Goal: Task Accomplishment & Management: Use online tool/utility

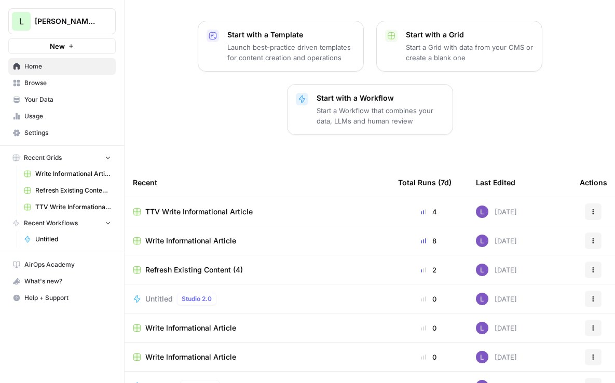
scroll to position [140, 0]
click at [170, 207] on span "TTV Write Informational Article" at bounding box center [198, 212] width 107 height 10
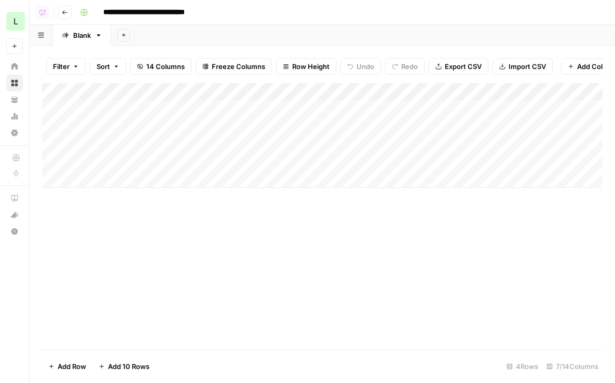
click at [305, 106] on div "Add Column" at bounding box center [322, 135] width 560 height 105
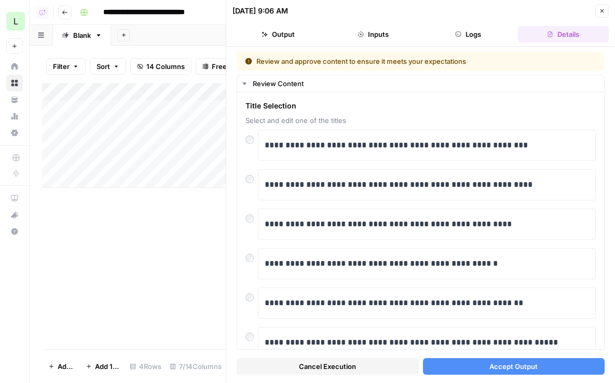
click at [527, 354] on div "Cancel Execution Accept Output" at bounding box center [421, 364] width 368 height 28
click at [535, 365] on span "Accept Output" at bounding box center [513, 366] width 48 height 10
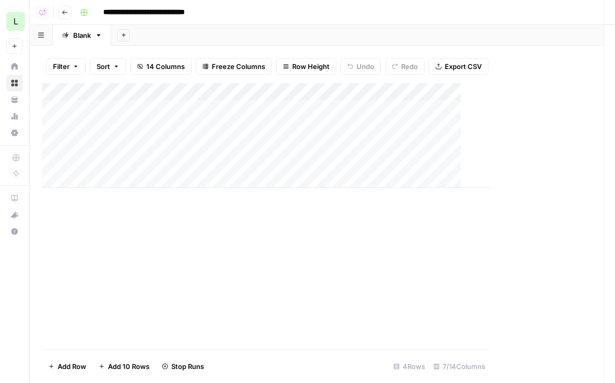
click at [223, 128] on div "Add Column" at bounding box center [265, 135] width 447 height 105
click at [260, 135] on div "Add Column" at bounding box center [322, 135] width 560 height 105
click at [260, 135] on div at bounding box center [293, 126] width 158 height 19
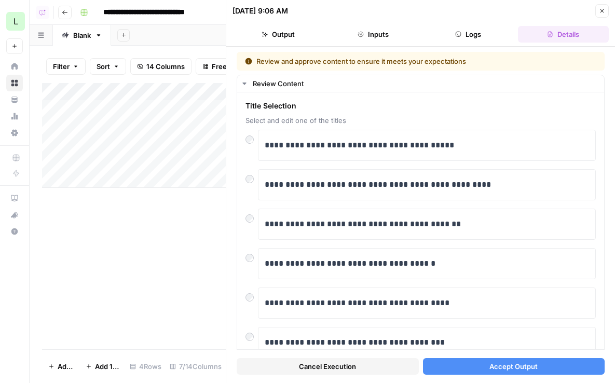
click at [499, 362] on span "Accept Output" at bounding box center [513, 366] width 48 height 10
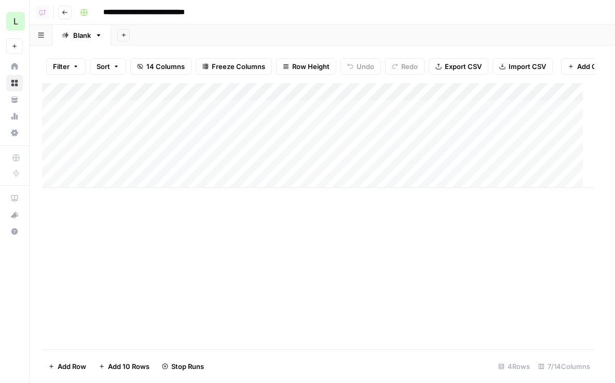
click at [231, 143] on div "Add Column" at bounding box center [318, 135] width 552 height 105
click at [231, 143] on div "Add Column" at bounding box center [322, 135] width 560 height 105
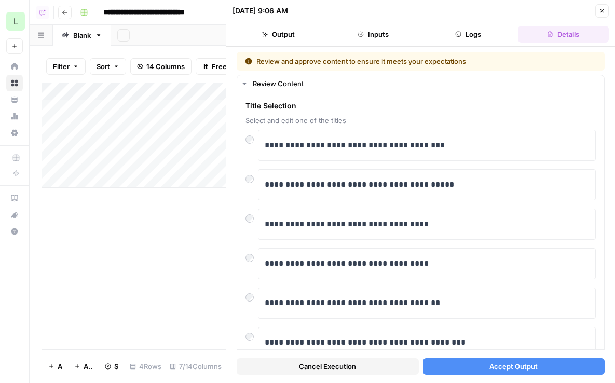
click at [512, 370] on span "Accept Output" at bounding box center [513, 366] width 48 height 10
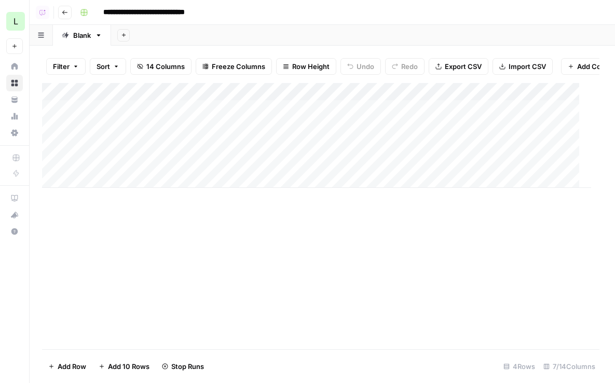
click at [233, 166] on div "Add Column" at bounding box center [316, 135] width 549 height 105
click at [233, 166] on div "Add Column" at bounding box center [322, 135] width 560 height 105
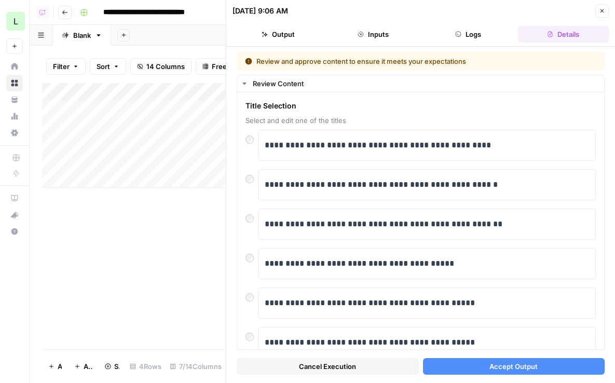
click at [545, 373] on button "Accept Output" at bounding box center [514, 366] width 182 height 17
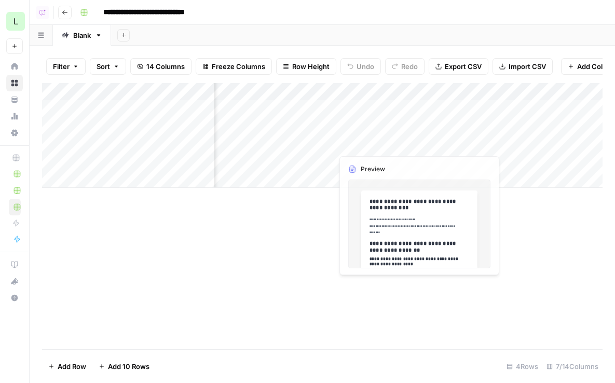
scroll to position [0, 132]
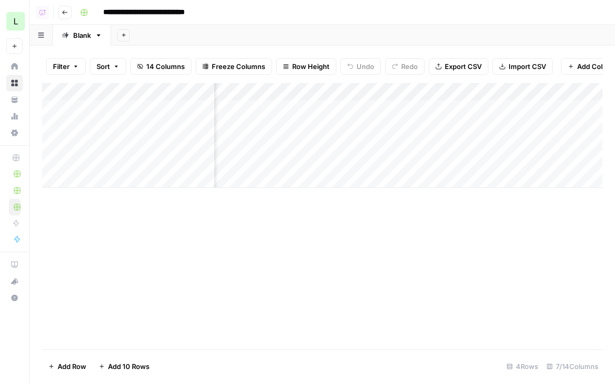
click at [381, 105] on div "Add Column" at bounding box center [322, 135] width 560 height 105
click at [381, 127] on div "Add Column" at bounding box center [322, 135] width 560 height 105
click at [381, 137] on div "Add Column" at bounding box center [322, 135] width 560 height 105
click at [381, 157] on div "Add Column" at bounding box center [322, 135] width 560 height 105
click at [393, 127] on div "Add Column" at bounding box center [322, 135] width 560 height 105
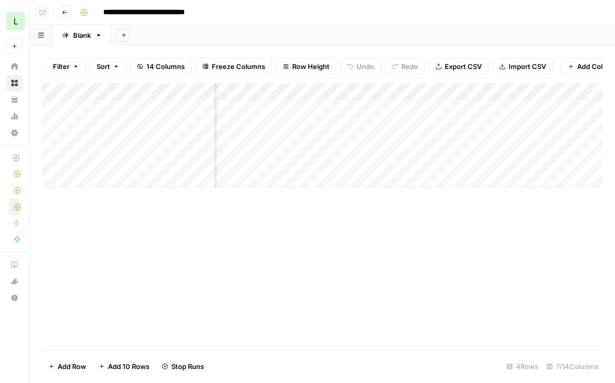
click at [400, 109] on div "Add Column" at bounding box center [322, 135] width 560 height 105
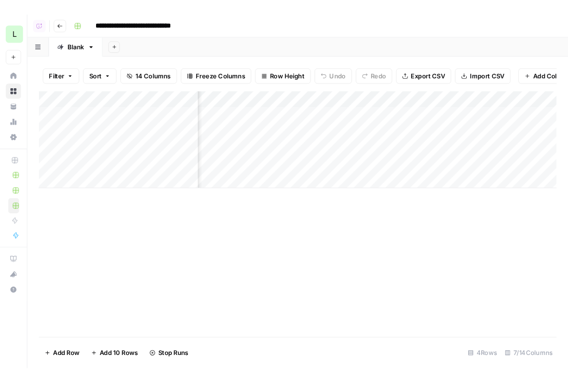
scroll to position [0, 0]
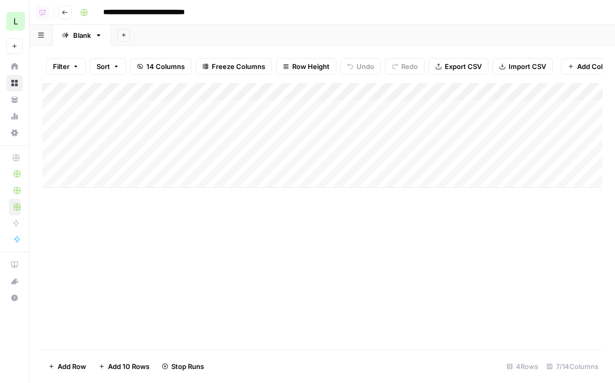
click at [300, 67] on span "Row Height" at bounding box center [310, 66] width 37 height 10
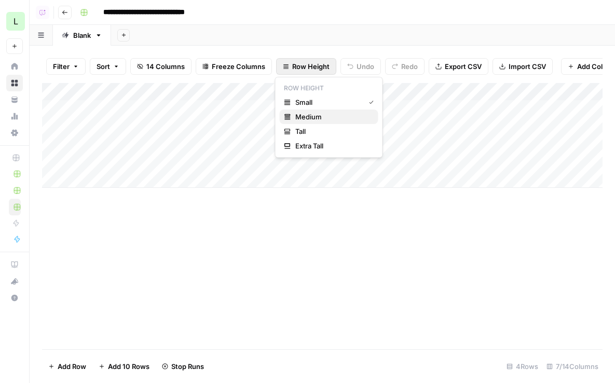
click at [323, 118] on span "Medium" at bounding box center [332, 117] width 75 height 10
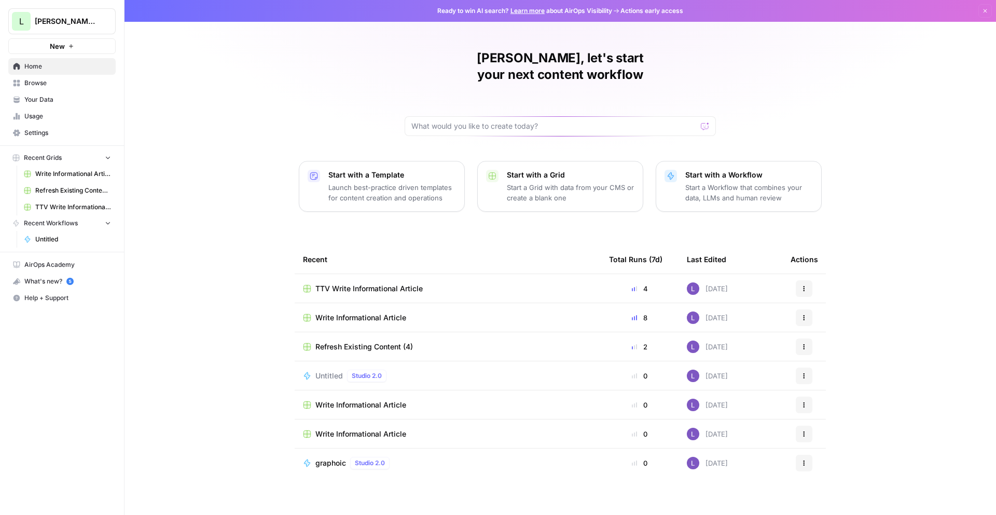
click at [48, 26] on span "[PERSON_NAME]'s AirCraft" at bounding box center [66, 21] width 63 height 10
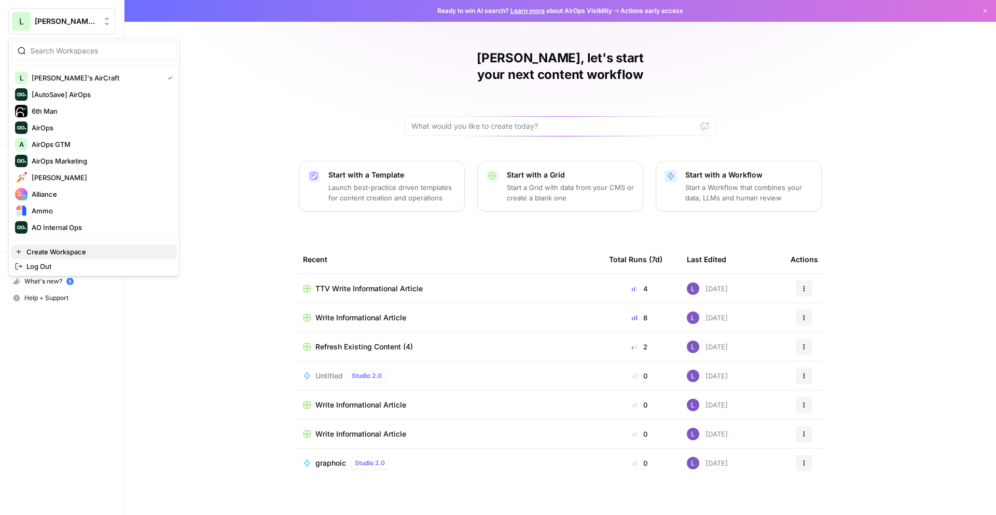
click at [64, 250] on span "Create Workspace" at bounding box center [97, 251] width 142 height 10
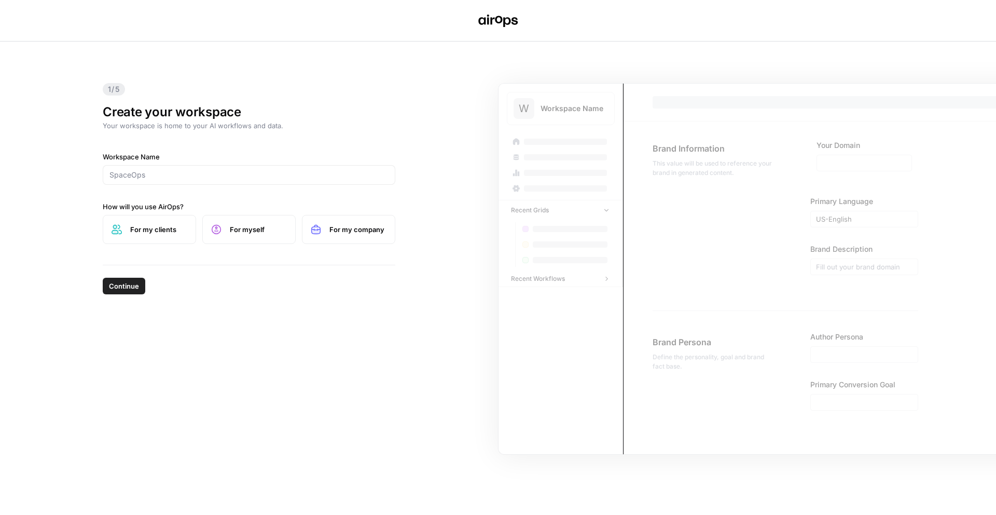
click at [192, 180] on div at bounding box center [249, 175] width 293 height 20
paste input "https://www.saasgenie.ai/"
drag, startPoint x: 217, startPoint y: 177, endPoint x: 57, endPoint y: 169, distance: 160.5
click at [57, 169] on div "1/5 Create your workspace Your workspace is home to your AI workflows and data.…" at bounding box center [498, 278] width 996 height 473
type input "Saasgenie"
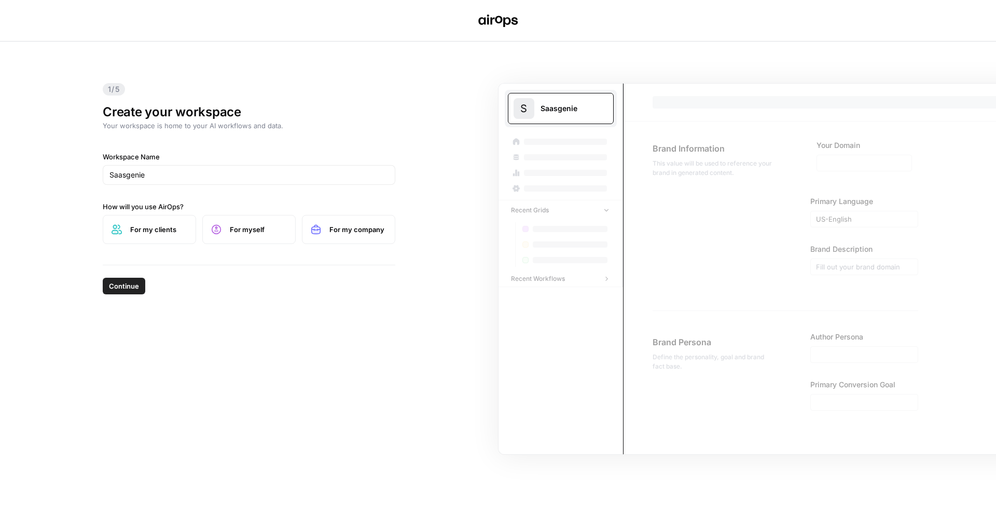
click at [120, 275] on div "Continue" at bounding box center [249, 283] width 293 height 37
click at [121, 286] on span "Continue" at bounding box center [124, 286] width 30 height 10
click at [254, 225] on span "For myself" at bounding box center [258, 229] width 57 height 10
drag, startPoint x: 333, startPoint y: 227, endPoint x: 209, endPoint y: 264, distance: 128.9
click at [333, 227] on span "For my company" at bounding box center [357, 229] width 57 height 10
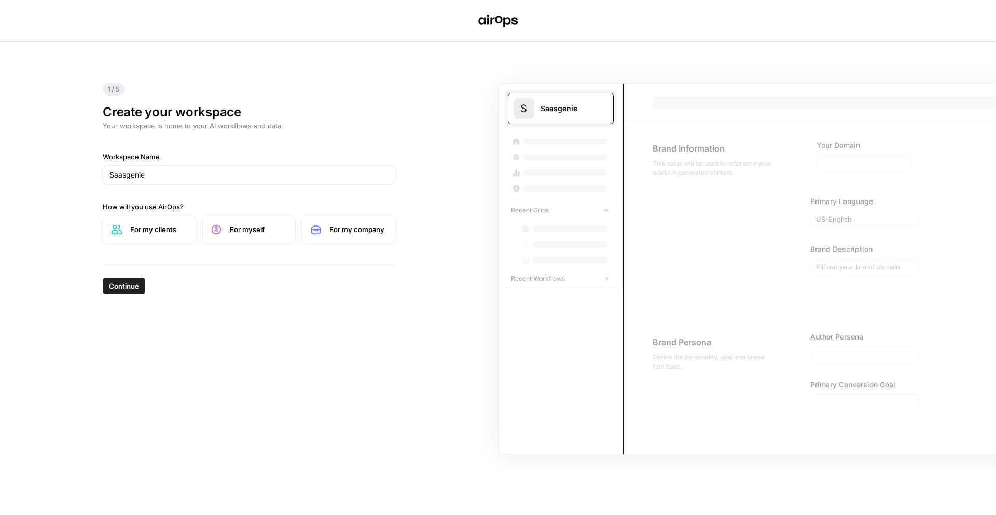
click at [143, 285] on button "Continue" at bounding box center [124, 286] width 43 height 17
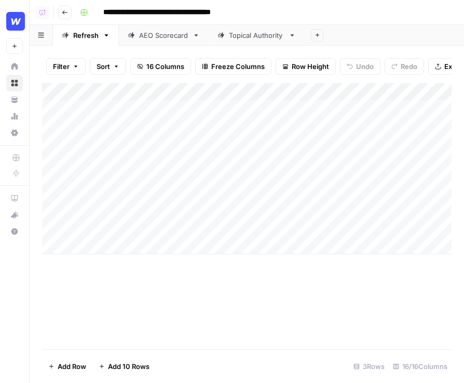
click at [315, 33] on icon "button" at bounding box center [317, 35] width 6 height 6
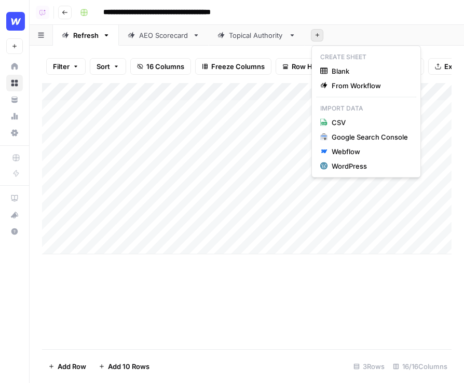
click at [259, 34] on div "Topical Authority" at bounding box center [257, 35] width 56 height 10
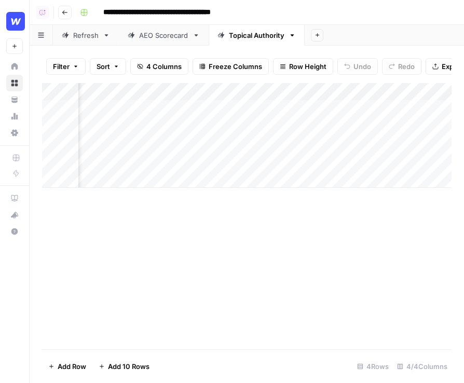
scroll to position [0, 194]
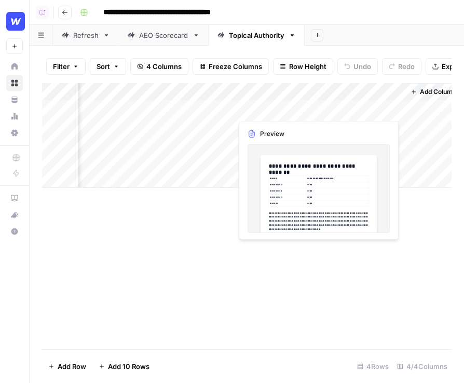
click at [392, 107] on div "Add Column" at bounding box center [246, 135] width 409 height 105
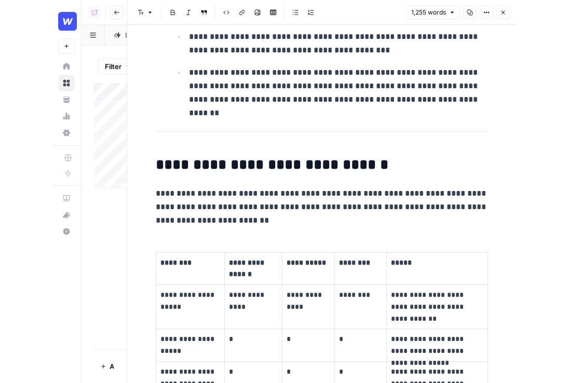
scroll to position [1065, 0]
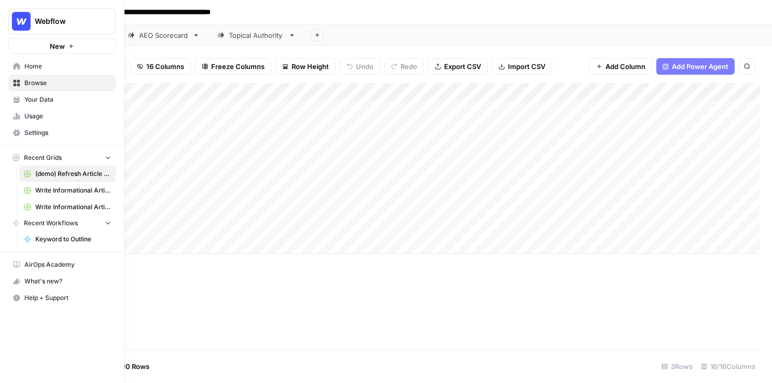
click at [59, 64] on span "Home" at bounding box center [67, 66] width 87 height 9
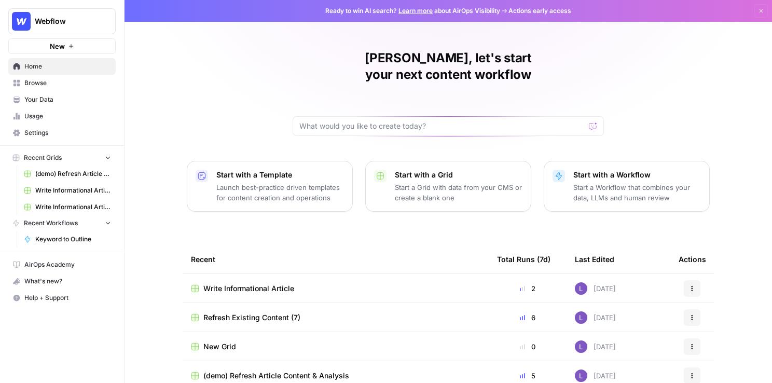
click at [65, 84] on span "Browse" at bounding box center [67, 82] width 87 height 9
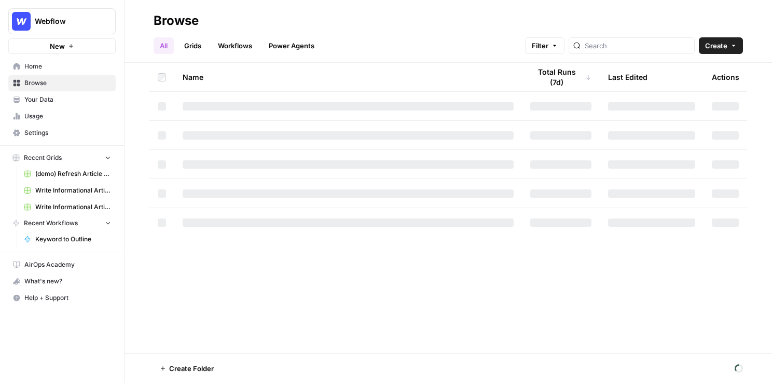
click at [87, 97] on span "Your Data" at bounding box center [67, 99] width 87 height 9
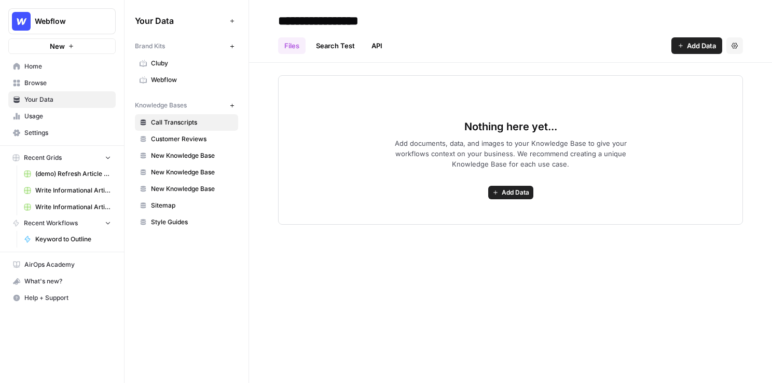
click at [237, 45] on button "New" at bounding box center [232, 46] width 12 height 12
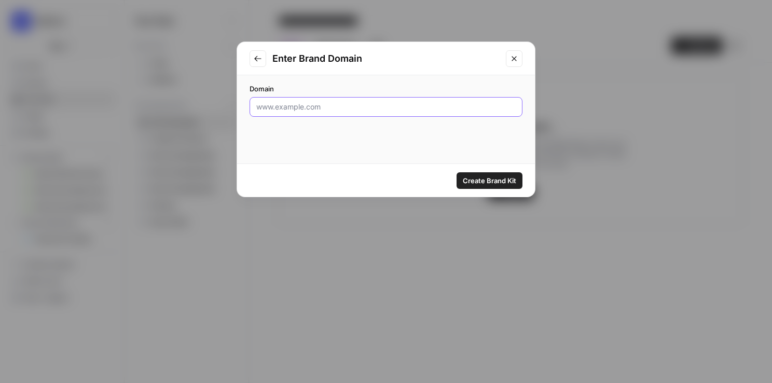
click at [485, 108] on input "Domain" at bounding box center [385, 107] width 259 height 10
click at [513, 58] on icon "Close modal" at bounding box center [514, 58] width 8 height 8
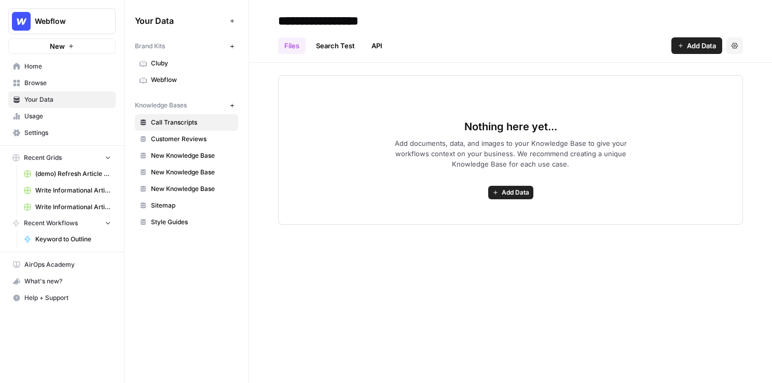
click at [172, 80] on span "Webflow" at bounding box center [192, 79] width 82 height 9
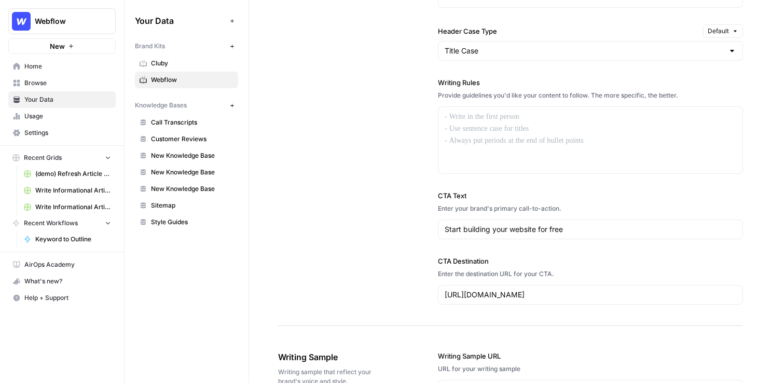
scroll to position [804, 0]
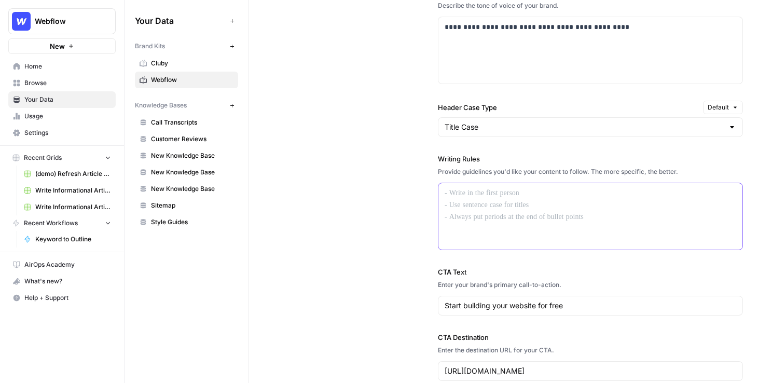
click at [505, 245] on div at bounding box center [590, 216] width 304 height 66
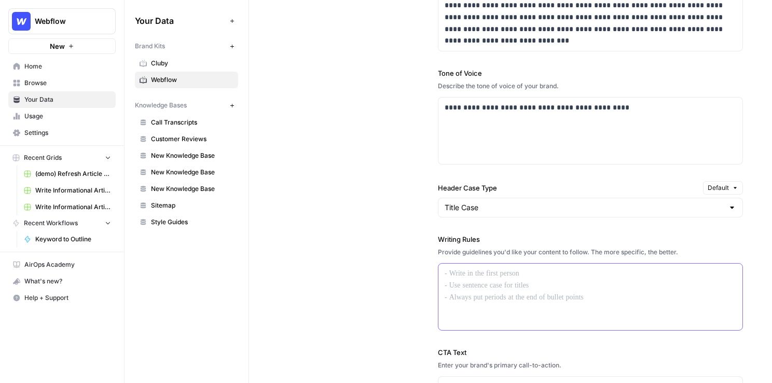
scroll to position [722, 0]
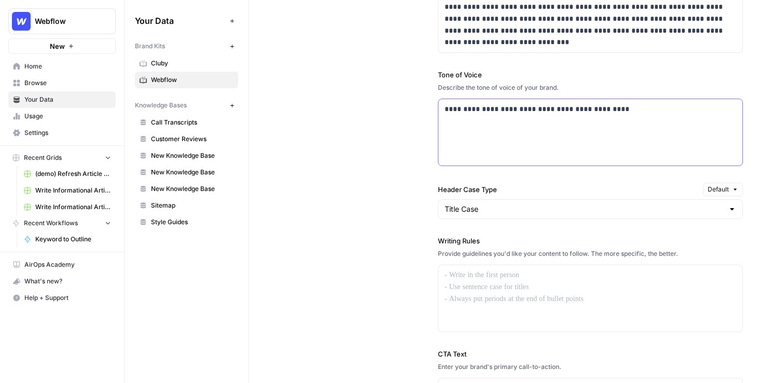
drag, startPoint x: 657, startPoint y: 135, endPoint x: 437, endPoint y: 97, distance: 223.2
click at [437, 97] on div "**********" at bounding box center [510, 204] width 465 height 559
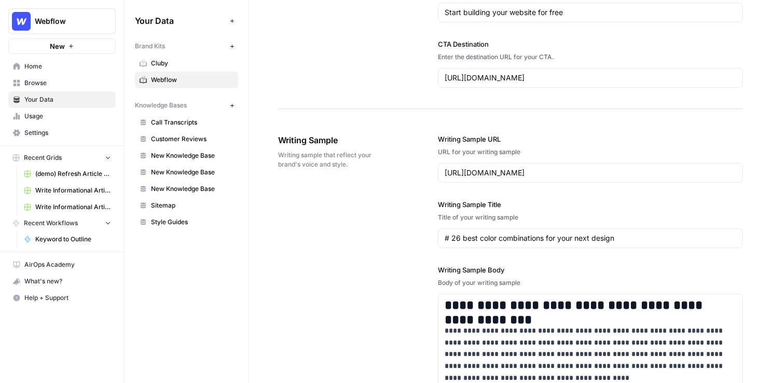
scroll to position [296, 0]
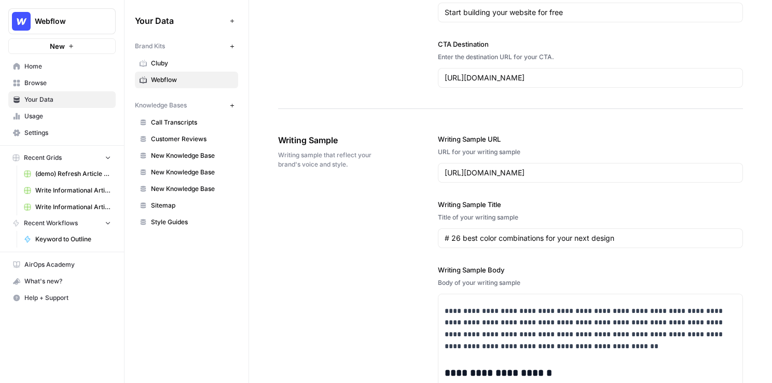
click at [64, 78] on span "Browse" at bounding box center [67, 82] width 87 height 9
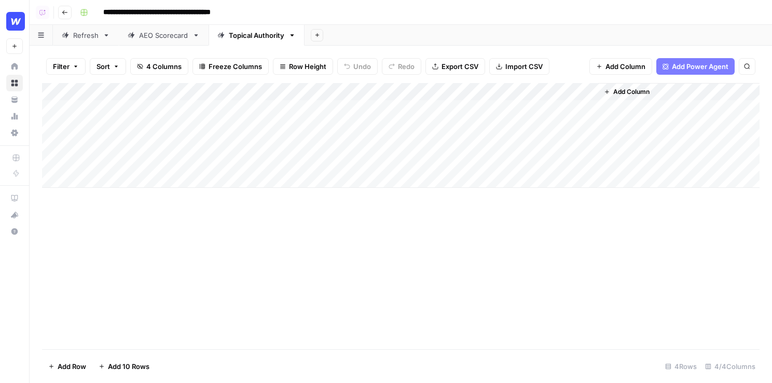
click at [283, 113] on div "Add Column" at bounding box center [401, 135] width 718 height 105
click at [283, 113] on textarea "**********" at bounding box center [310, 109] width 166 height 15
click at [588, 108] on div "Add Column" at bounding box center [401, 135] width 718 height 105
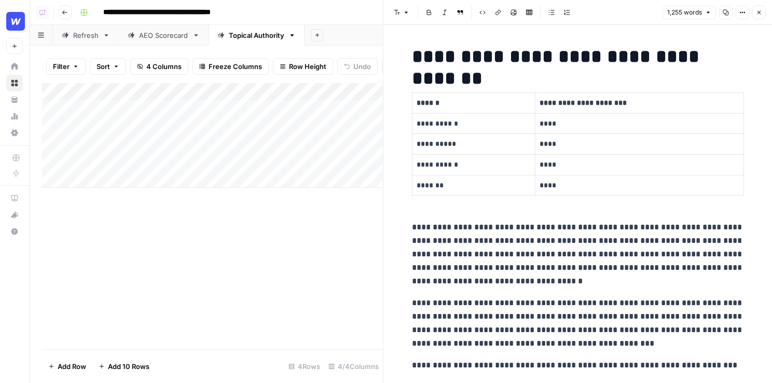
click at [756, 16] on button "Close" at bounding box center [758, 12] width 13 height 13
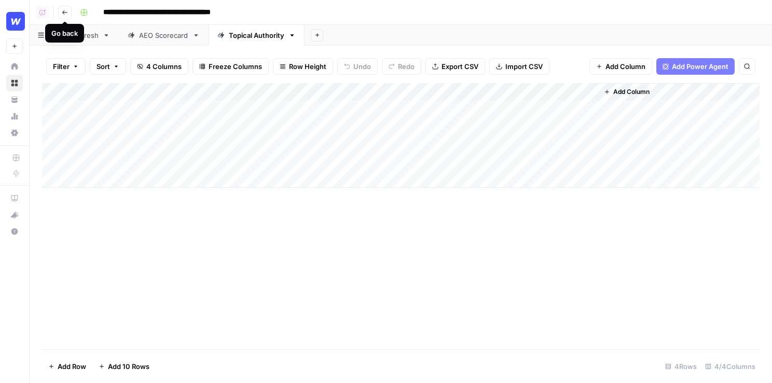
click at [67, 12] on span "Go back" at bounding box center [67, 12] width 1 height 1
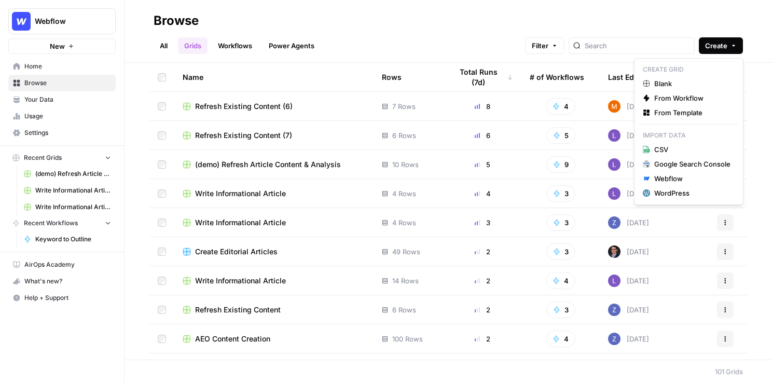
click at [706, 38] on button "Create" at bounding box center [721, 45] width 44 height 17
click at [673, 108] on span "From Template" at bounding box center [692, 112] width 76 height 10
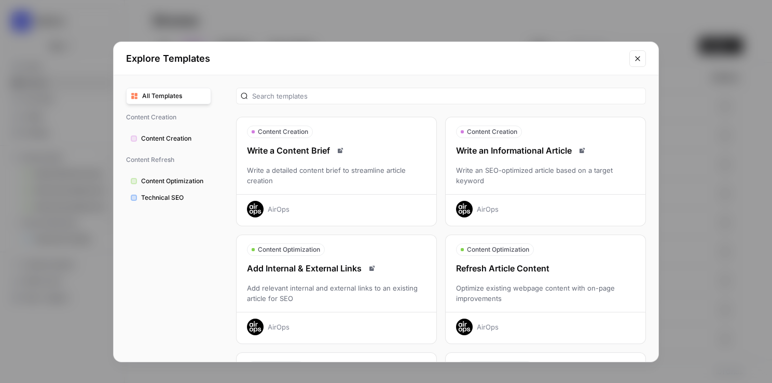
scroll to position [33, 0]
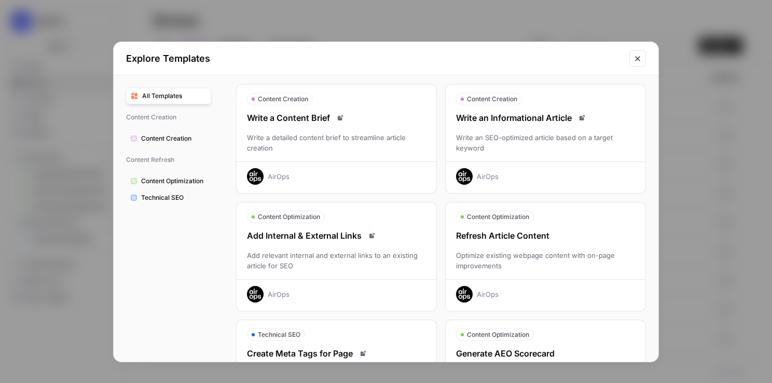
click at [573, 129] on div "Write an Informational Article Write an SEO-optimized article based on a target…" at bounding box center [546, 148] width 200 height 73
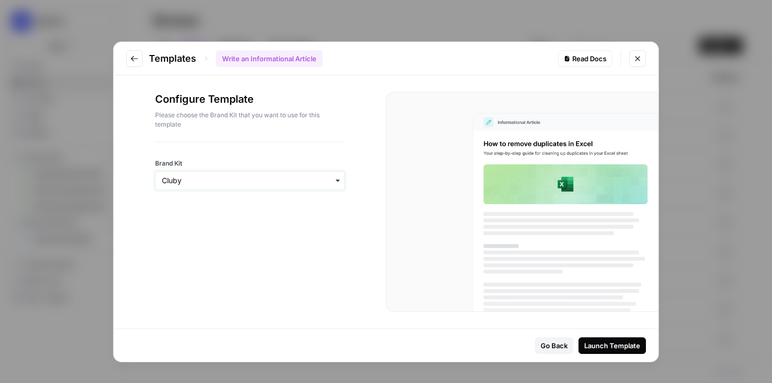
click at [215, 176] on input "Brand Kit" at bounding box center [250, 180] width 176 height 10
click at [281, 242] on div "Cluby Webflow" at bounding box center [249, 218] width 189 height 49
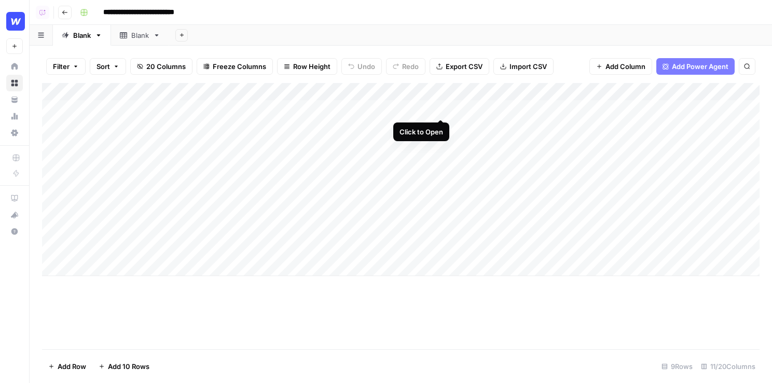
click at [441, 108] on div "Add Column" at bounding box center [401, 179] width 718 height 193
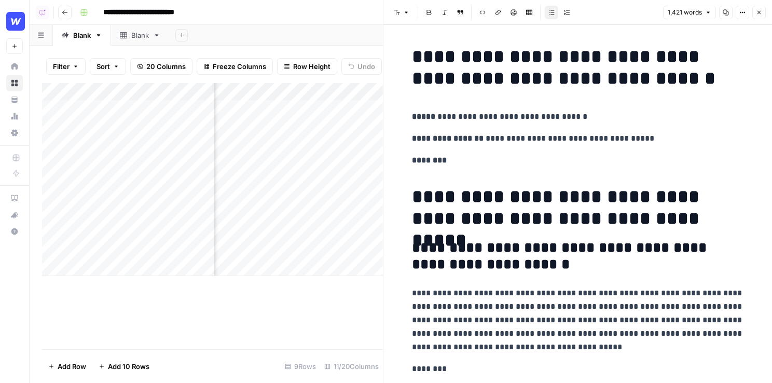
scroll to position [0, 91]
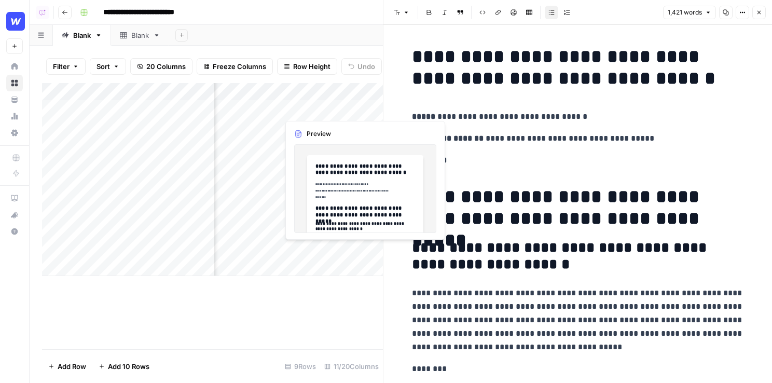
click at [316, 116] on div "Add Column" at bounding box center [212, 179] width 341 height 193
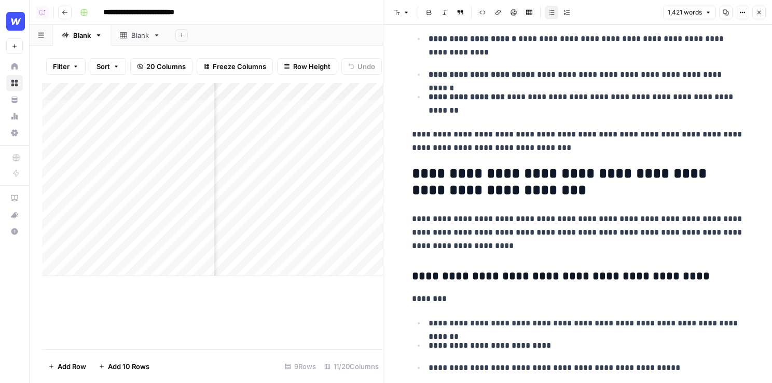
scroll to position [448, 0]
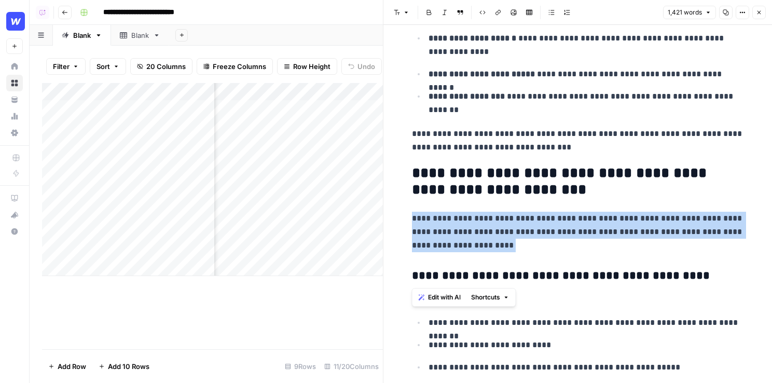
drag, startPoint x: 571, startPoint y: 259, endPoint x: 389, endPoint y: 210, distance: 189.2
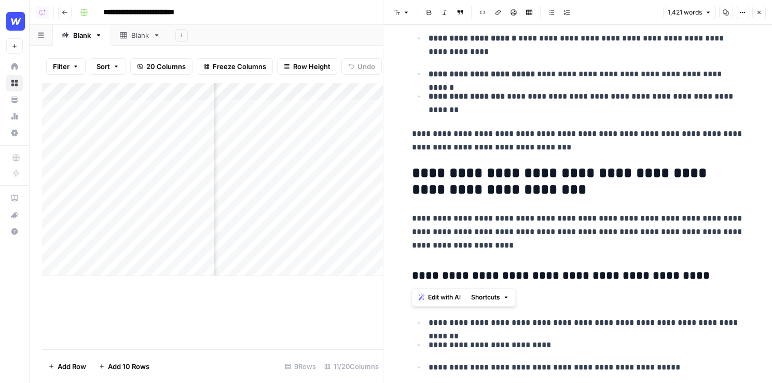
click at [432, 304] on div "Edit with AI Shortcuts" at bounding box center [464, 297] width 104 height 19
click at [443, 294] on span "Edit with AI" at bounding box center [444, 297] width 33 height 9
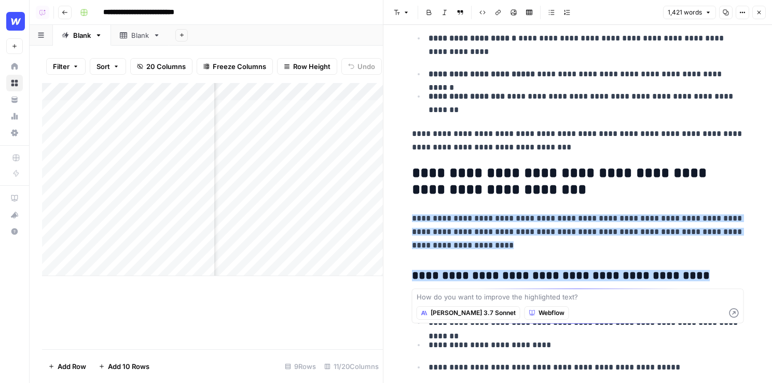
click at [456, 296] on textarea at bounding box center [578, 297] width 323 height 10
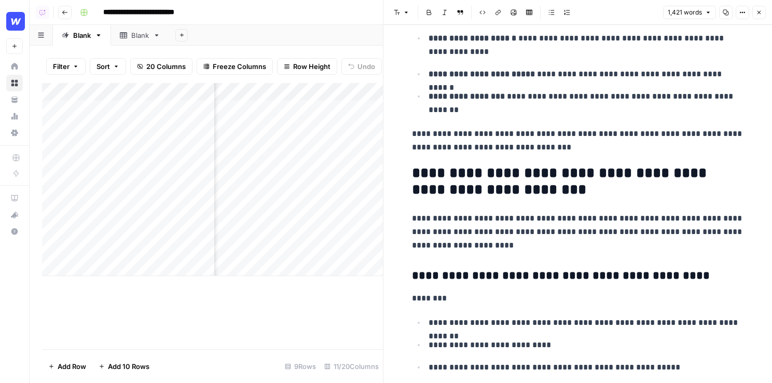
click at [588, 239] on p "**********" at bounding box center [578, 232] width 332 height 40
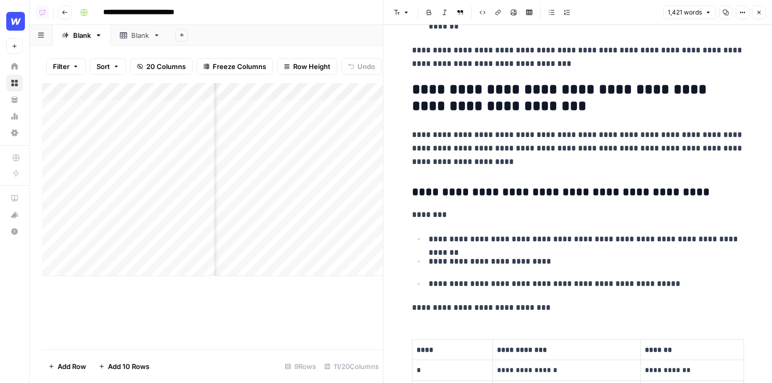
scroll to position [0, 0]
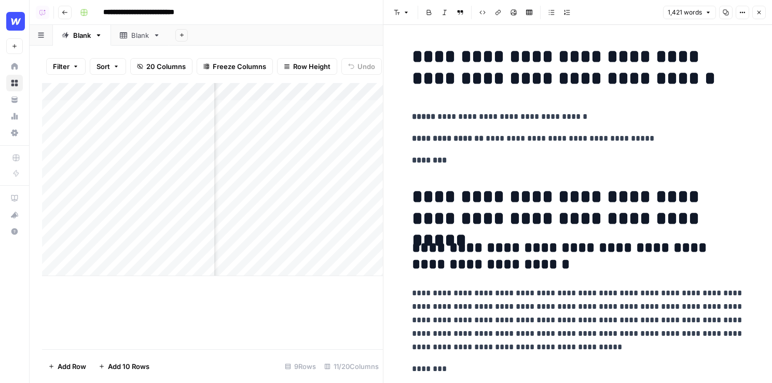
click at [759, 10] on icon "button" at bounding box center [759, 12] width 6 height 6
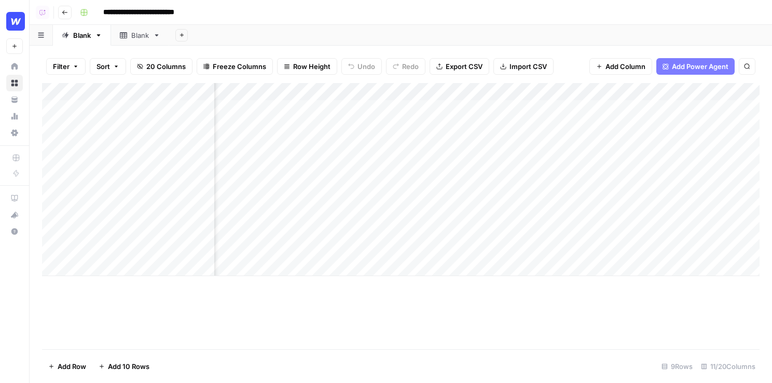
scroll to position [0, 116]
click at [292, 111] on div "Add Column" at bounding box center [401, 179] width 718 height 193
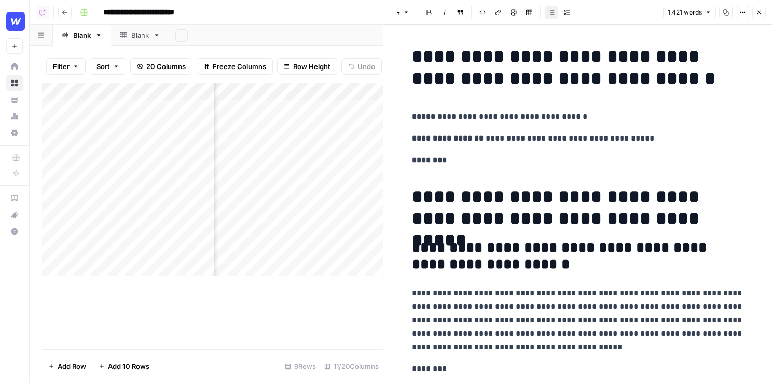
scroll to position [32, 0]
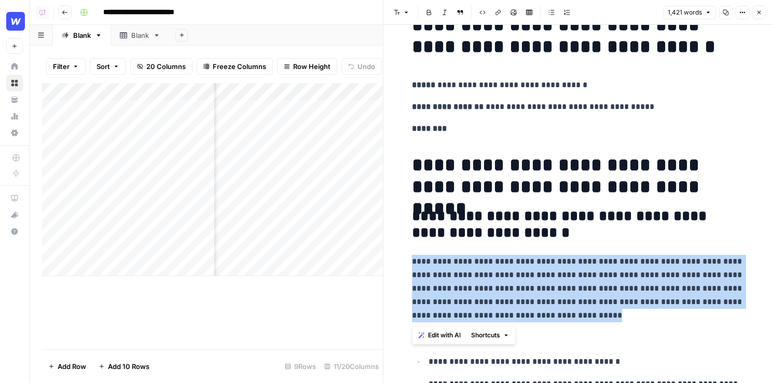
drag, startPoint x: 588, startPoint y: 319, endPoint x: 392, endPoint y: 262, distance: 204.4
click at [443, 335] on span "Edit with AI" at bounding box center [444, 335] width 33 height 9
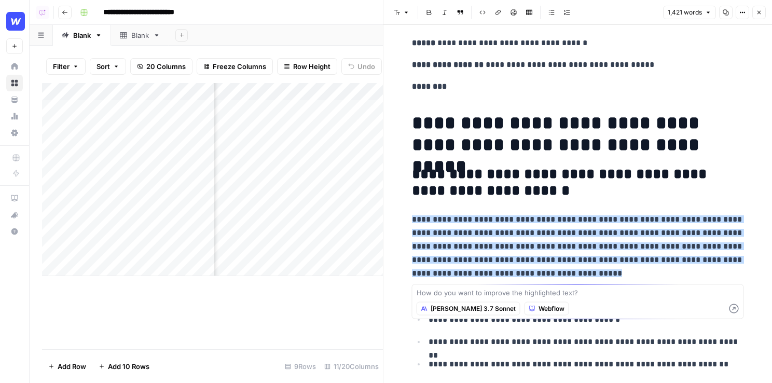
scroll to position [96, 0]
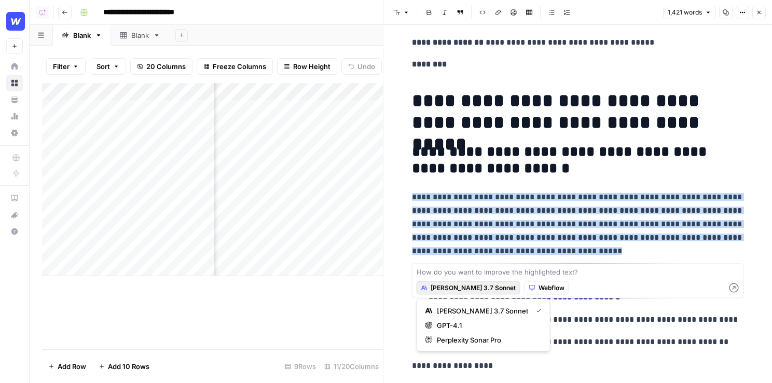
click at [447, 285] on span "Claude 3.7 Sonnet" at bounding box center [473, 287] width 85 height 9
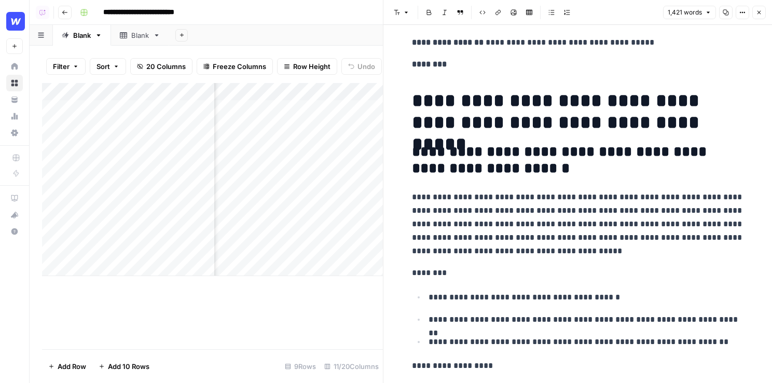
scroll to position [0, 238]
click at [759, 15] on icon "button" at bounding box center [759, 12] width 6 height 6
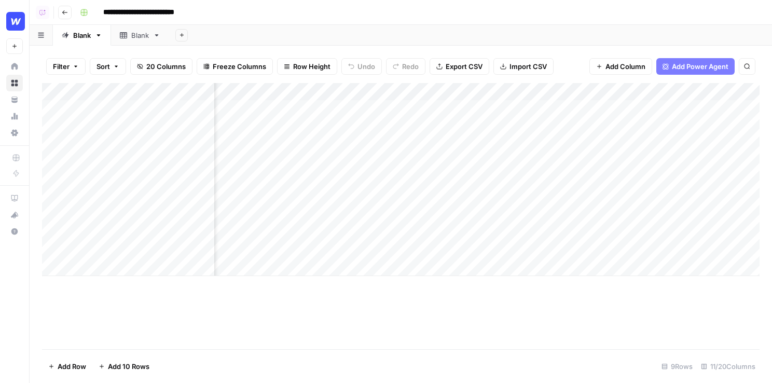
scroll to position [0, 111]
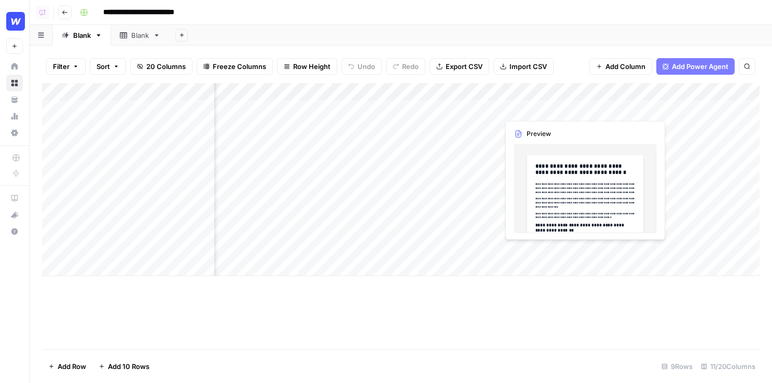
click at [541, 108] on div "Add Column" at bounding box center [401, 179] width 718 height 193
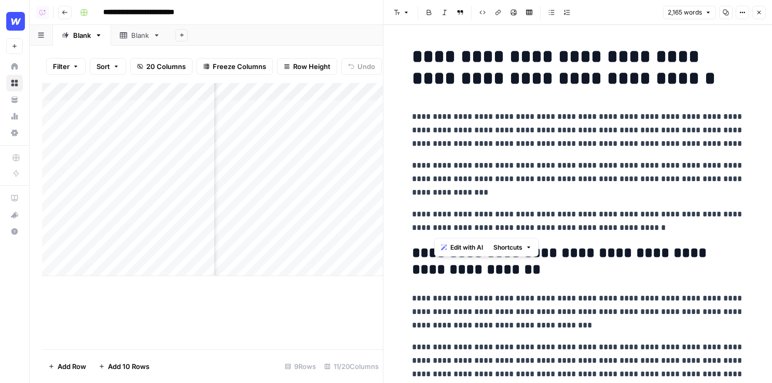
drag, startPoint x: 663, startPoint y: 227, endPoint x: 431, endPoint y: 112, distance: 259.0
click at [632, 177] on p "**********" at bounding box center [578, 179] width 332 height 40
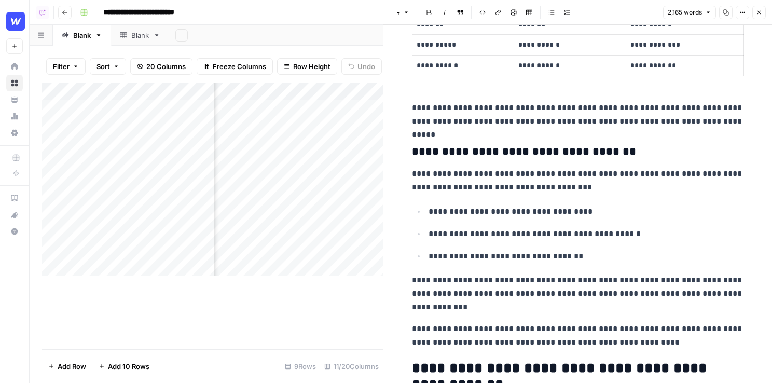
scroll to position [2976, 0]
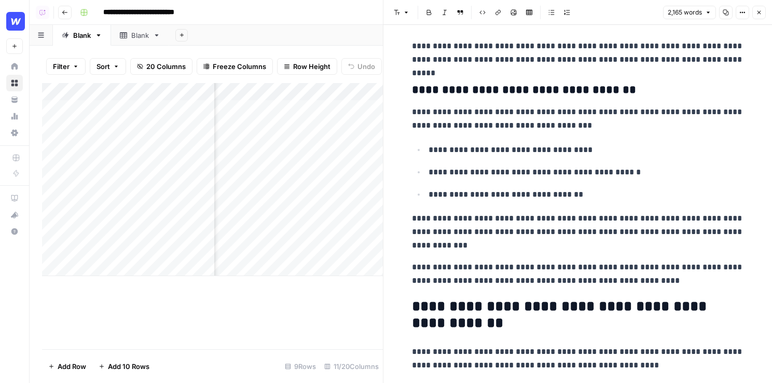
click at [756, 22] on header "Font style Bold Italic Block quote Code block Link Image Insert Table Bulleted …" at bounding box center [577, 12] width 389 height 25
click at [758, 17] on button "Close" at bounding box center [758, 12] width 13 height 13
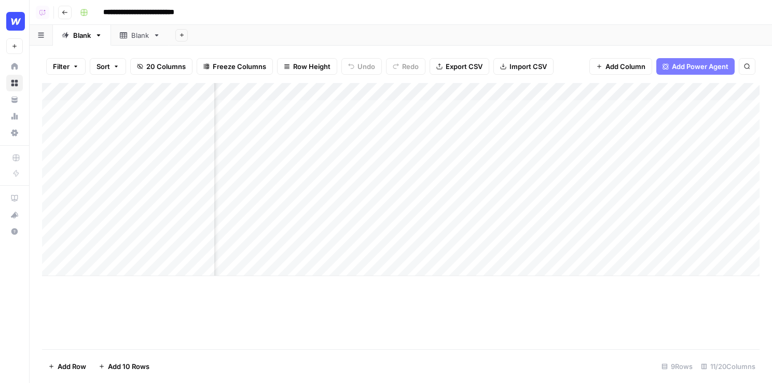
scroll to position [0, 296]
click at [707, 59] on button "Add Power Agent" at bounding box center [695, 66] width 78 height 17
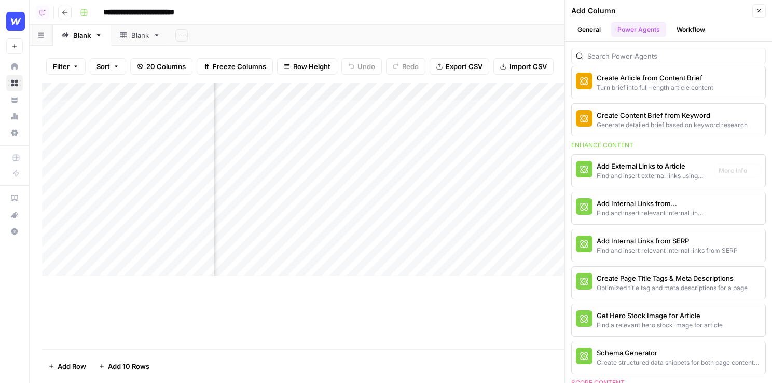
scroll to position [182, 0]
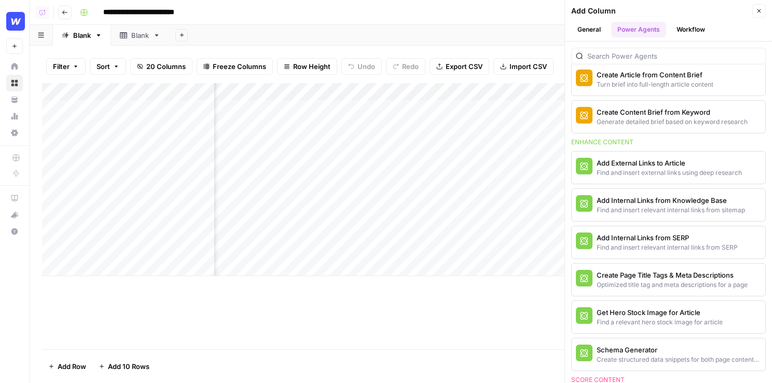
drag, startPoint x: 570, startPoint y: 143, endPoint x: 637, endPoint y: 161, distance: 69.2
click at [640, 144] on div "We've introduced Power Agents to help you accelerate common content tasks. Use …" at bounding box center [668, 212] width 207 height 341
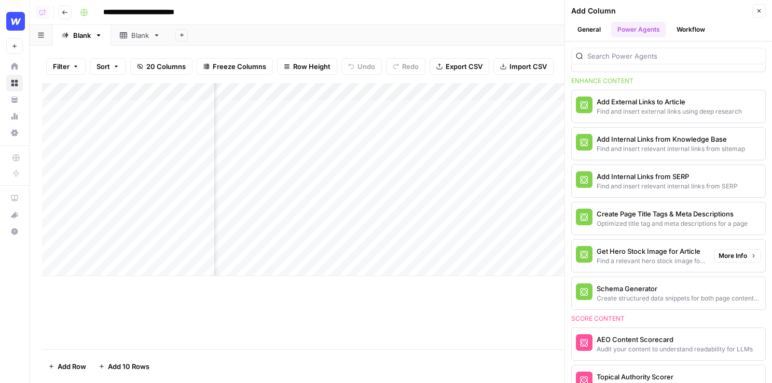
click at [656, 260] on div "Find a relevant hero stock image for article" at bounding box center [651, 260] width 109 height 9
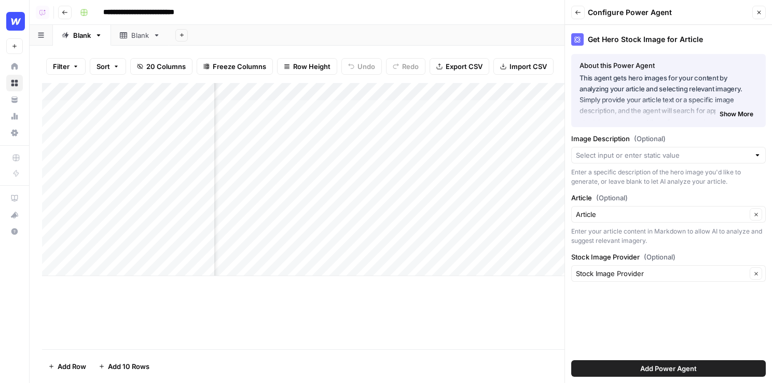
click at [664, 174] on div "Enter a specific description of the hero image you'd like to generate, or leave…" at bounding box center [668, 177] width 195 height 19
click at [664, 158] on input "Image Description (Optional)" at bounding box center [663, 155] width 174 height 10
click at [679, 139] on label "Image Description (Optional)" at bounding box center [668, 138] width 195 height 10
click at [679, 150] on input "Image Description (Optional)" at bounding box center [663, 155] width 174 height 10
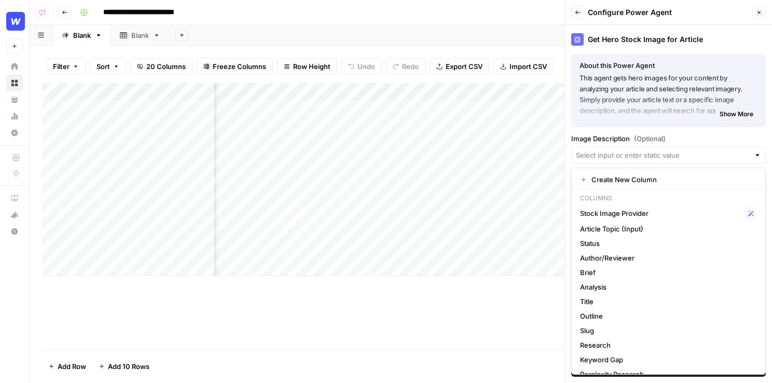
click at [481, 277] on div "Add Column" at bounding box center [401, 216] width 718 height 266
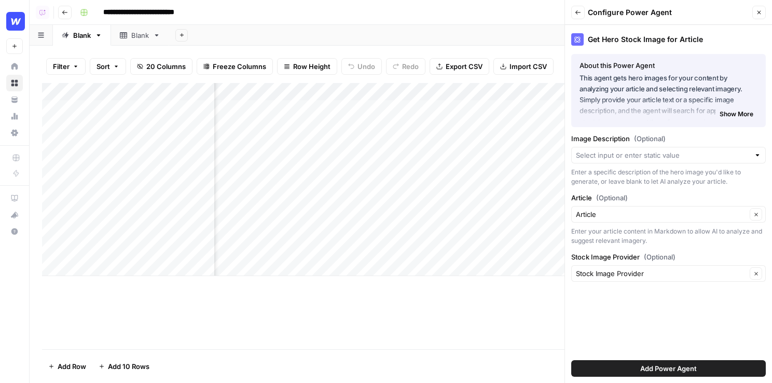
scroll to position [0, 372]
click at [470, 108] on div "Add Column" at bounding box center [401, 179] width 718 height 193
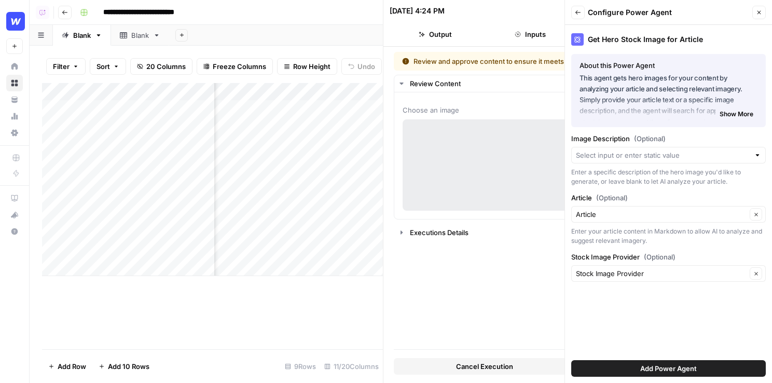
click at [759, 9] on icon "button" at bounding box center [759, 12] width 6 height 6
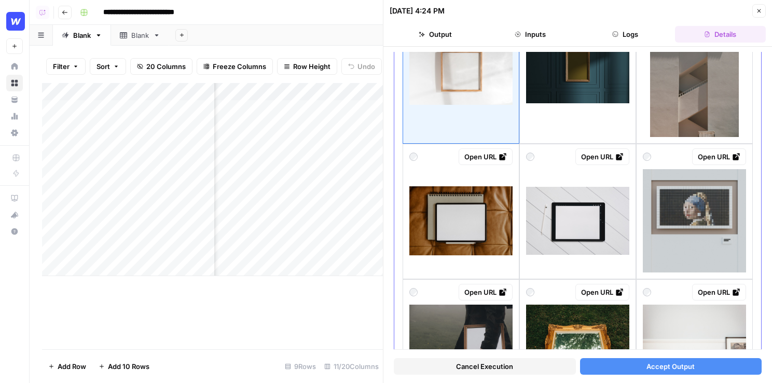
scroll to position [146, 0]
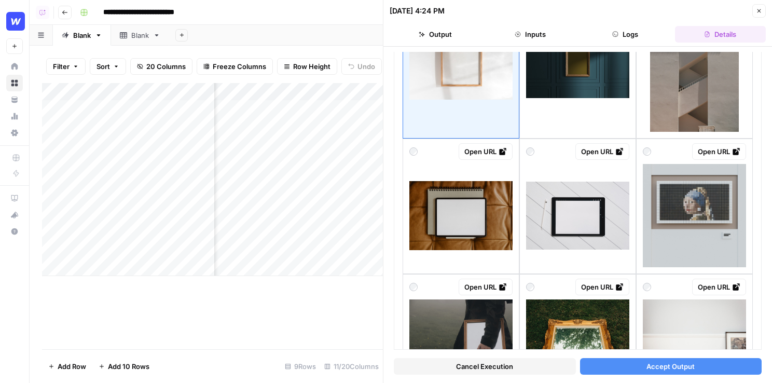
click at [755, 15] on button "Close" at bounding box center [758, 10] width 13 height 13
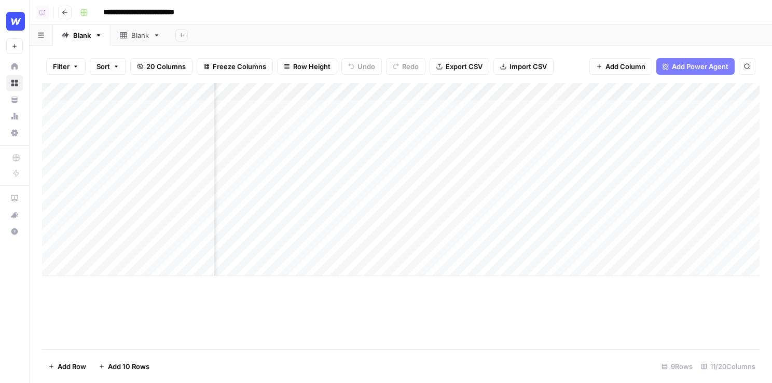
scroll to position [0, 588]
click at [551, 90] on div "Add Column" at bounding box center [401, 179] width 718 height 193
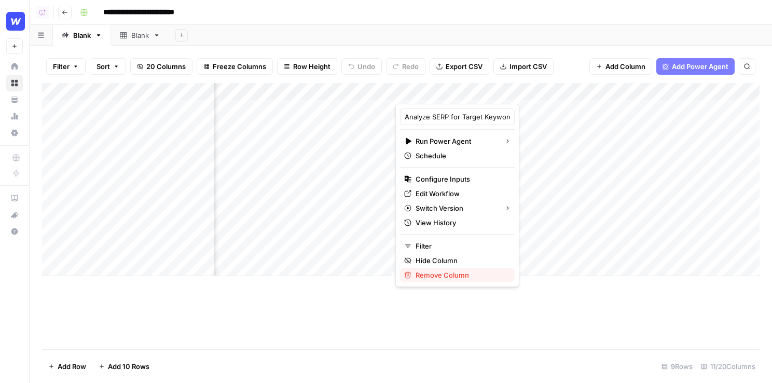
click at [452, 277] on span "Remove Column" at bounding box center [461, 275] width 91 height 10
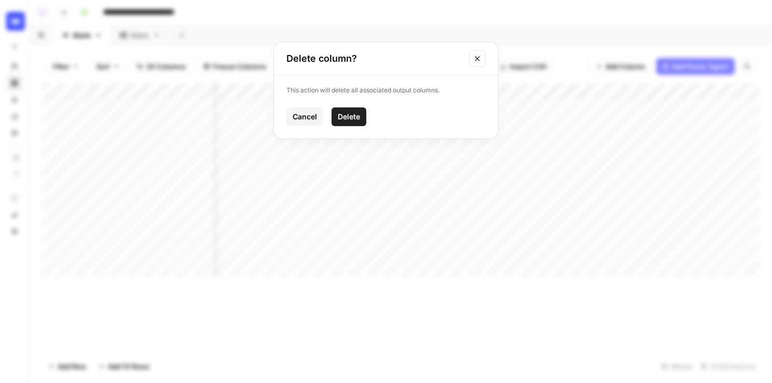
click at [352, 115] on span "Delete" at bounding box center [349, 117] width 22 height 10
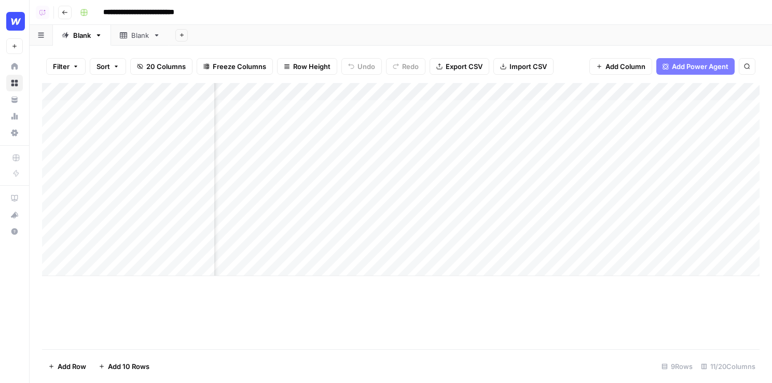
scroll to position [0, 282]
click at [704, 65] on span "Add Power Agent" at bounding box center [691, 66] width 57 height 10
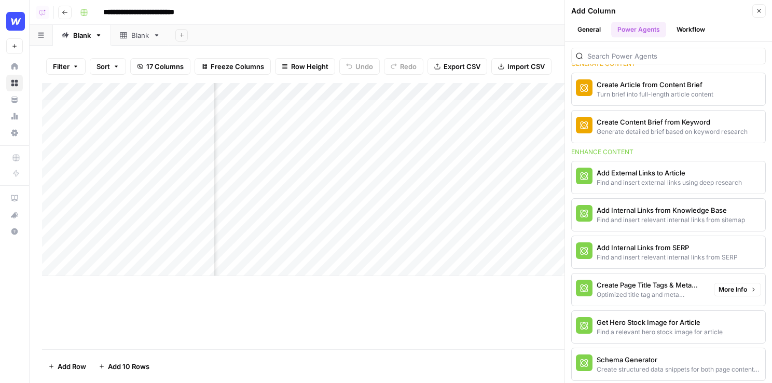
scroll to position [277, 0]
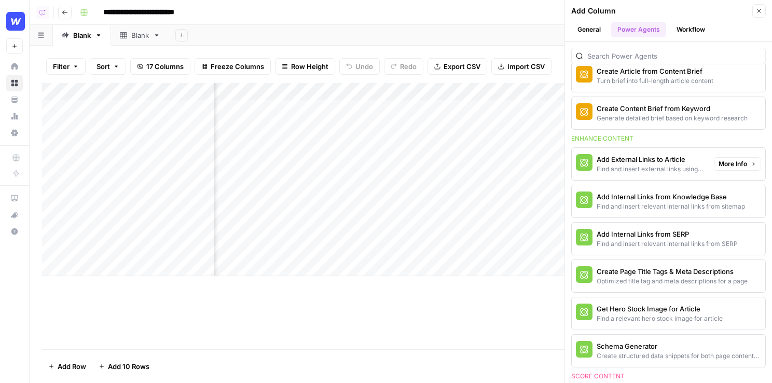
click at [655, 166] on div "Find and insert external links using deep research" at bounding box center [651, 168] width 109 height 9
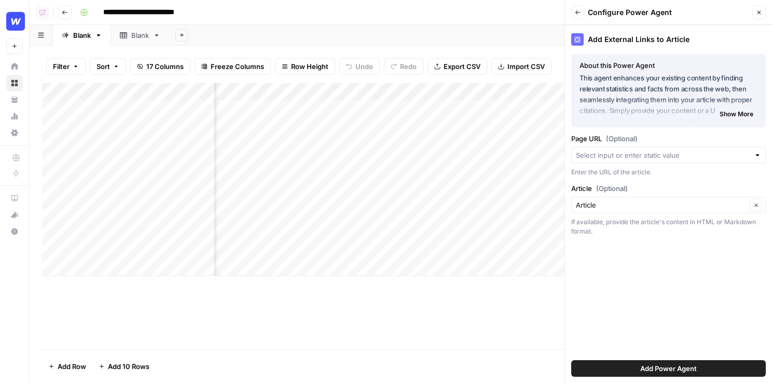
scroll to position [0, 411]
drag, startPoint x: 571, startPoint y: 185, endPoint x: 597, endPoint y: 185, distance: 25.9
click at [597, 185] on label "Article (Optional)" at bounding box center [668, 188] width 195 height 10
click at [626, 366] on button "Add Power Agent" at bounding box center [668, 368] width 195 height 17
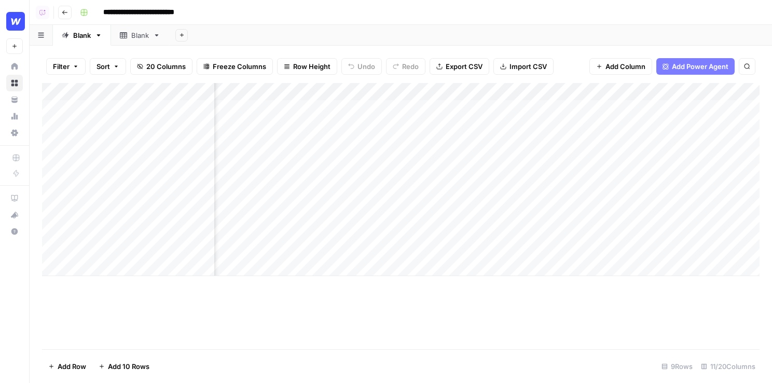
scroll to position [0, 443]
click at [607, 105] on div "Add Column" at bounding box center [401, 179] width 718 height 193
click at [667, 72] on button "Add Power Agent" at bounding box center [695, 66] width 78 height 17
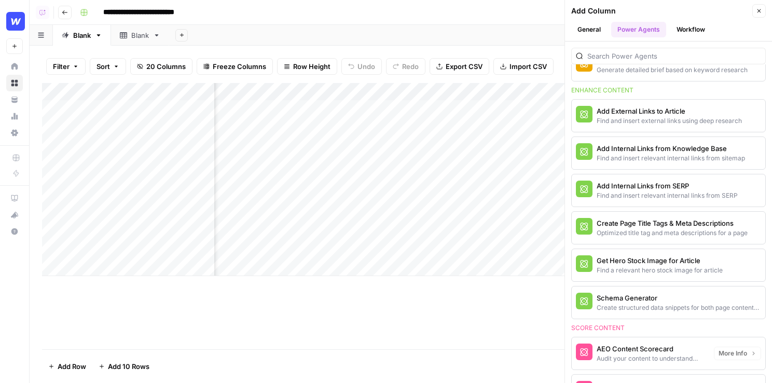
scroll to position [240, 0]
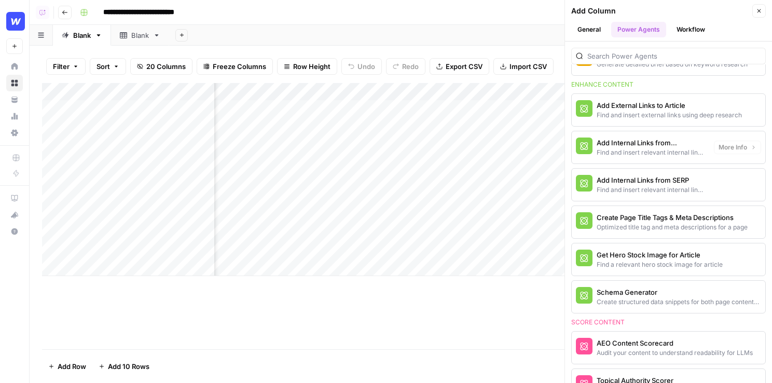
click at [635, 152] on div "Find and insert relevant internal links from sitemap" at bounding box center [651, 152] width 109 height 9
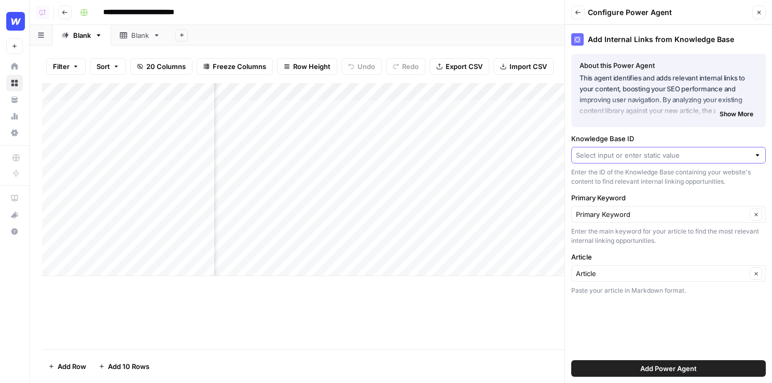
click at [638, 159] on input "Knowledge Base ID" at bounding box center [663, 155] width 174 height 10
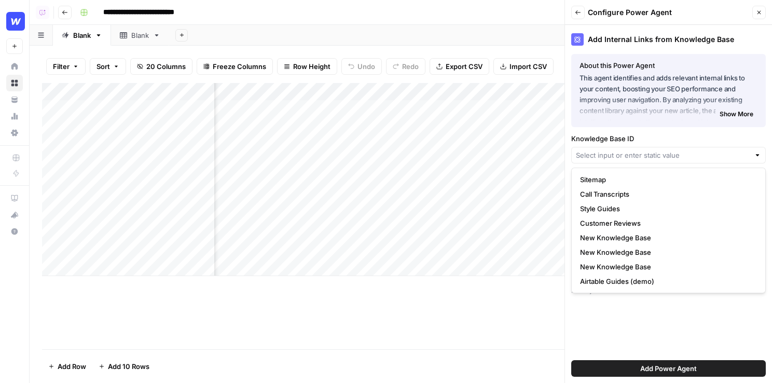
click at [403, 322] on div "Add Column" at bounding box center [401, 216] width 718 height 266
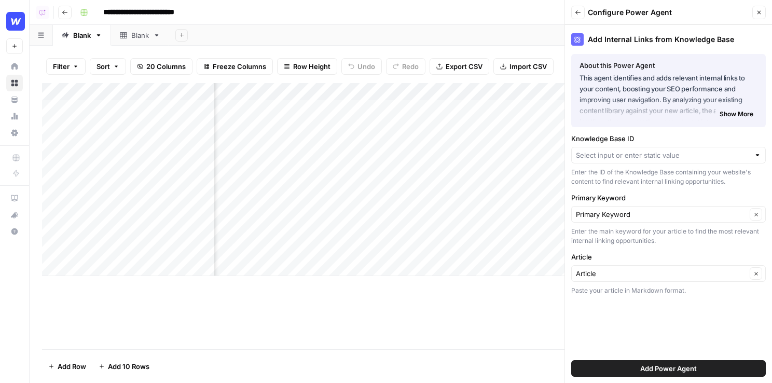
click at [759, 11] on icon "button" at bounding box center [759, 12] width 6 height 6
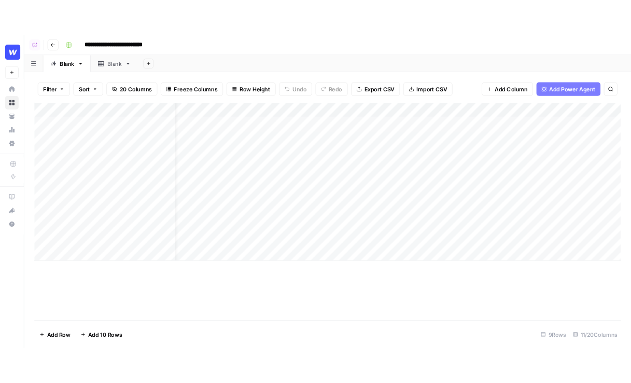
scroll to position [0, 0]
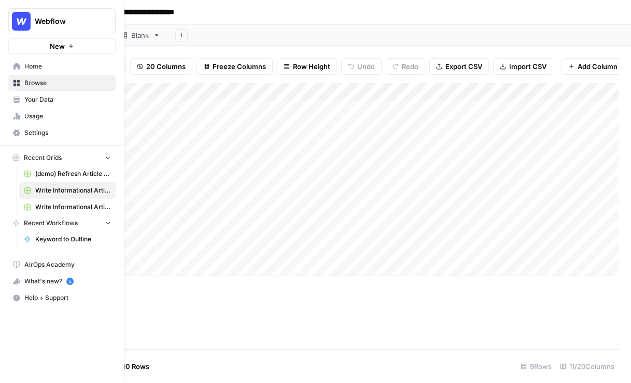
click at [46, 100] on span "Your Data" at bounding box center [67, 99] width 87 height 9
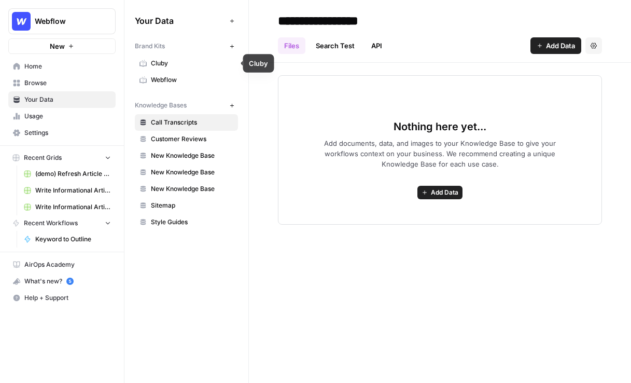
click at [195, 73] on link "Webflow" at bounding box center [186, 80] width 103 height 17
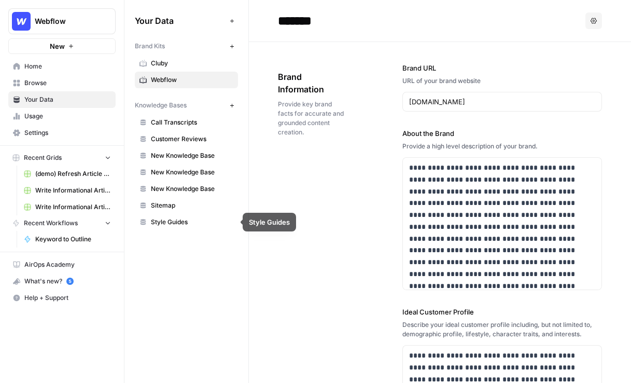
click at [190, 205] on span "Sitemap" at bounding box center [192, 205] width 82 height 9
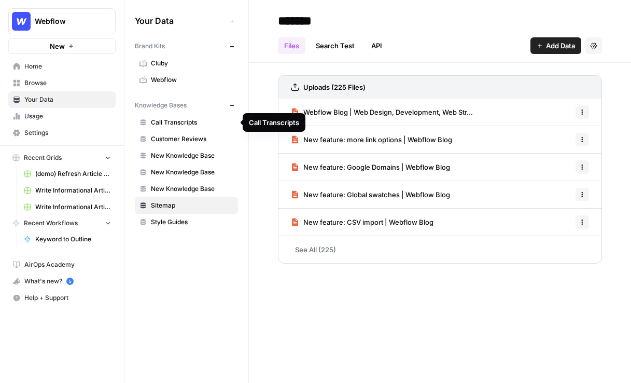
click at [33, 9] on button "Webflow" at bounding box center [61, 21] width 107 height 26
click at [51, 17] on span "Webflow" at bounding box center [66, 21] width 63 height 10
click at [48, 19] on span "Webflow" at bounding box center [66, 21] width 63 height 10
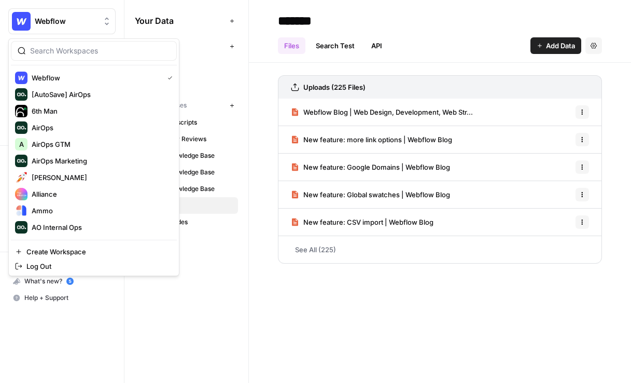
click at [75, 43] on div at bounding box center [94, 51] width 166 height 20
type input "lily"
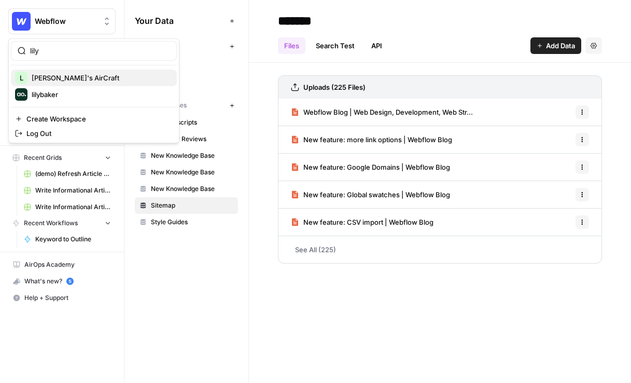
click at [57, 78] on span "[PERSON_NAME]'s AirCraft" at bounding box center [100, 78] width 137 height 10
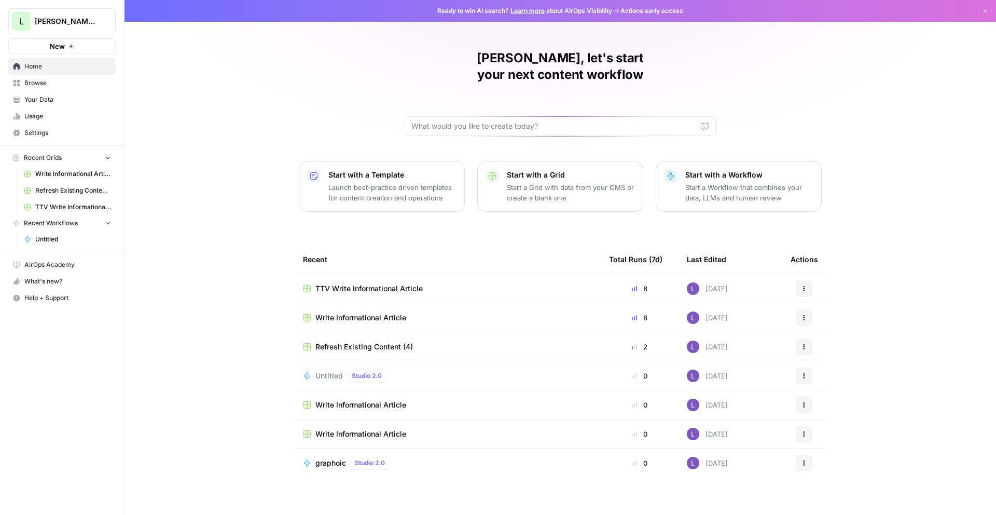
click at [61, 100] on span "Your Data" at bounding box center [67, 99] width 87 height 9
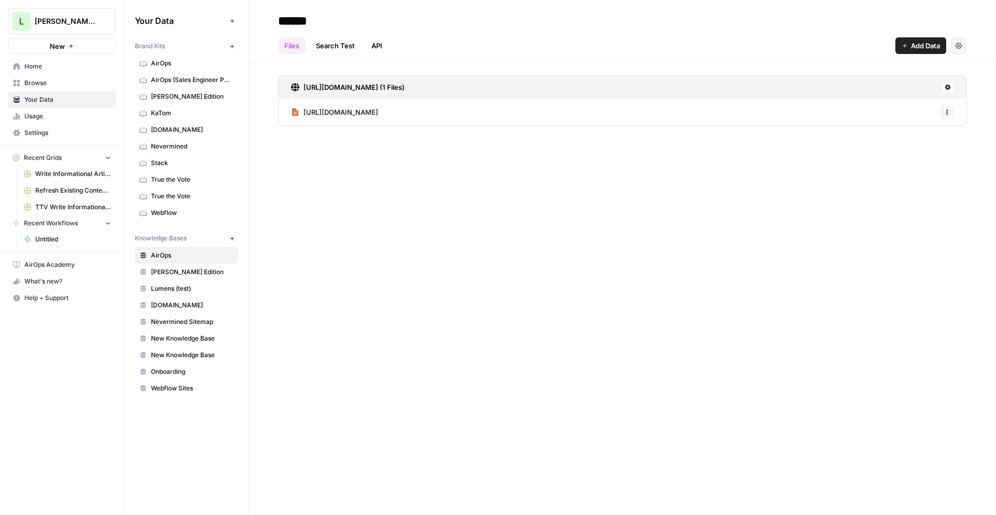
click at [925, 49] on span "Add Data" at bounding box center [925, 45] width 29 height 10
click at [226, 240] on button "New" at bounding box center [232, 238] width 12 height 12
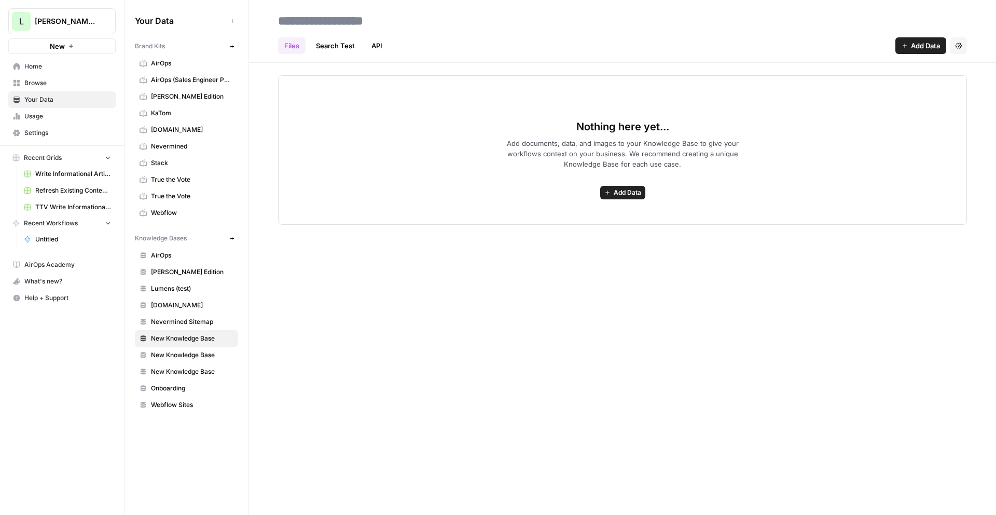
click at [924, 37] on div "Files Search Test API Add Data Settings" at bounding box center [622, 41] width 689 height 25
click at [903, 48] on icon "button" at bounding box center [905, 46] width 6 height 6
click at [875, 84] on span "Web Scrape" at bounding box center [886, 84] width 94 height 10
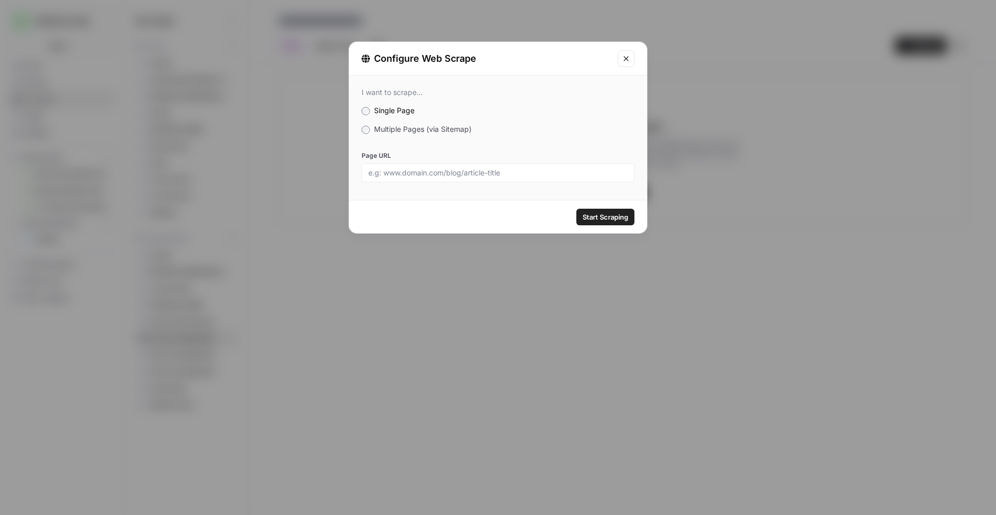
click at [506, 182] on div "I want to scrape... Single Page Multiple Pages (via Sitemap) Page URL" at bounding box center [498, 134] width 298 height 119
drag, startPoint x: 479, startPoint y: 175, endPoint x: 471, endPoint y: 172, distance: 8.7
click at [479, 175] on input "Page URL" at bounding box center [497, 172] width 259 height 9
click at [437, 120] on div "I want to scrape... Single Page Multiple Pages (via Sitemap) Page URL" at bounding box center [498, 134] width 298 height 119
click at [445, 135] on div "I want to scrape... Single Page Multiple Pages (via Sitemap) Page URL" at bounding box center [498, 134] width 298 height 119
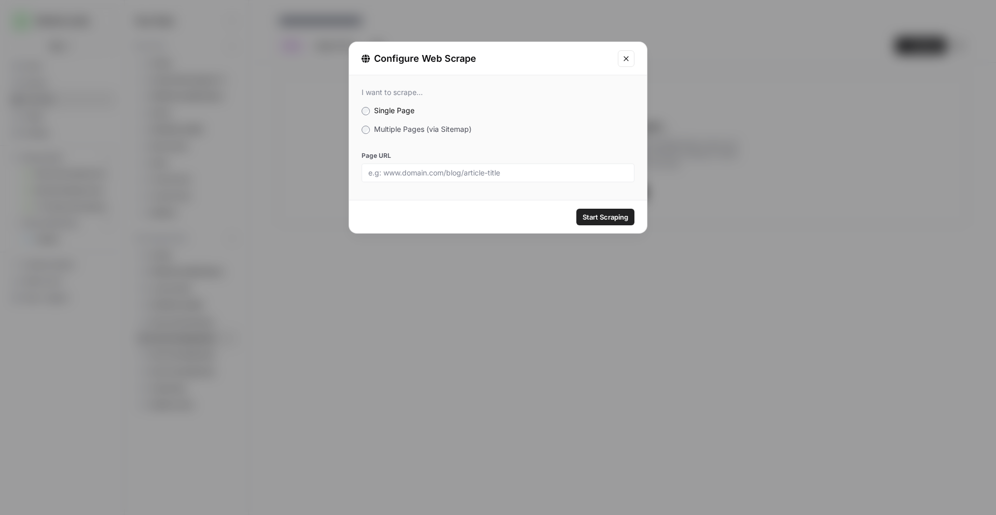
click at [445, 126] on span "Multiple Pages (via Sitemap)" at bounding box center [423, 129] width 98 height 9
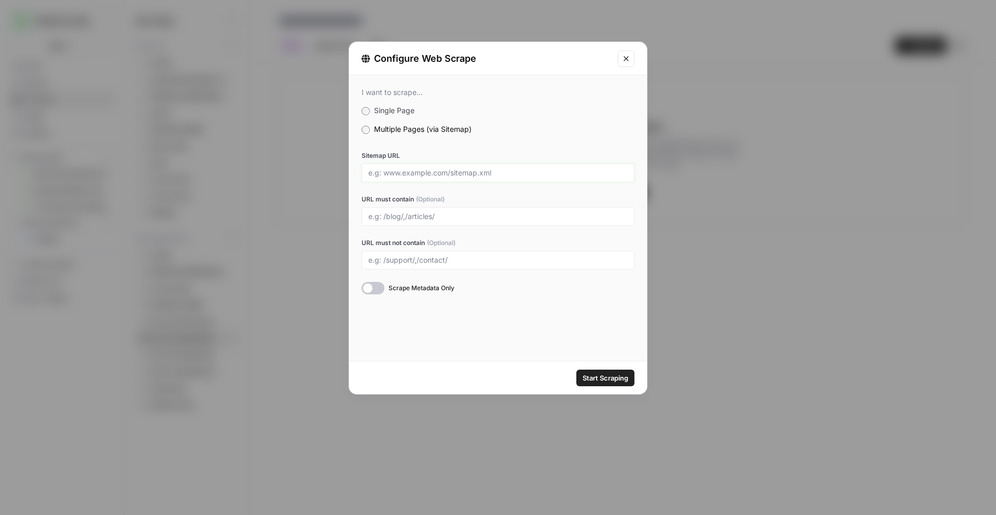
click at [458, 171] on input "Sitemap URL" at bounding box center [497, 172] width 259 height 9
paste input "[URL][DOMAIN_NAME]"
type input "[URL][DOMAIN_NAME]"
click at [607, 391] on div "Start Scraping" at bounding box center [498, 377] width 298 height 33
click at [601, 380] on span "Start Scraping" at bounding box center [606, 378] width 46 height 10
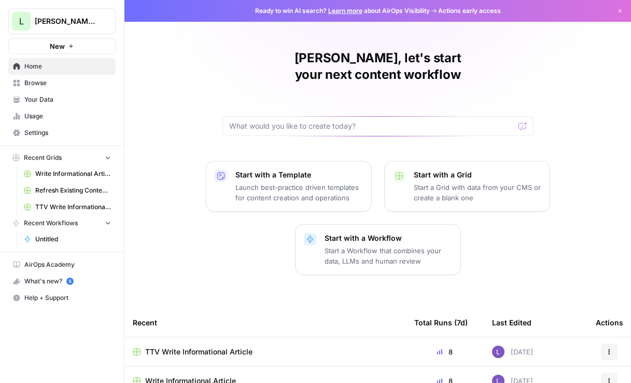
click at [51, 123] on link "Usage" at bounding box center [61, 116] width 107 height 17
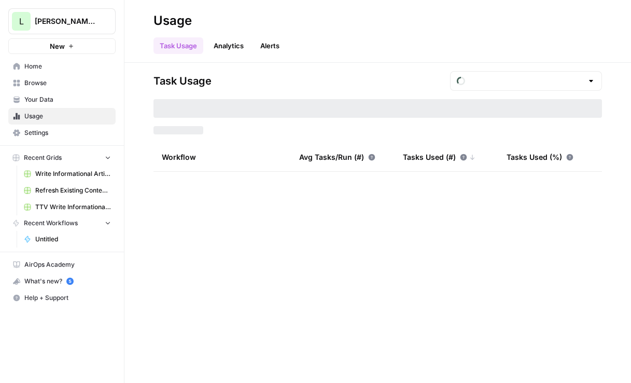
type input "August Tasks"
click at [55, 135] on span "Settings" at bounding box center [67, 132] width 87 height 9
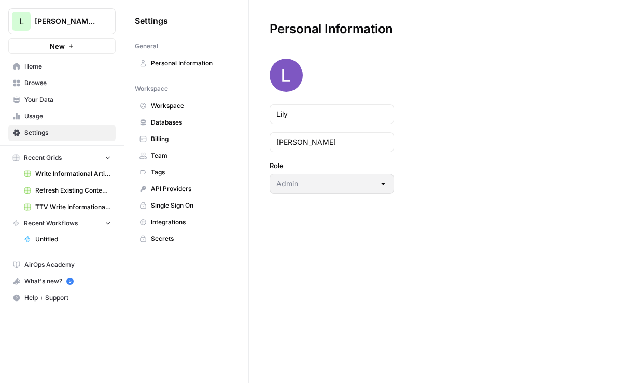
click at [180, 108] on span "Workspace" at bounding box center [192, 105] width 82 height 9
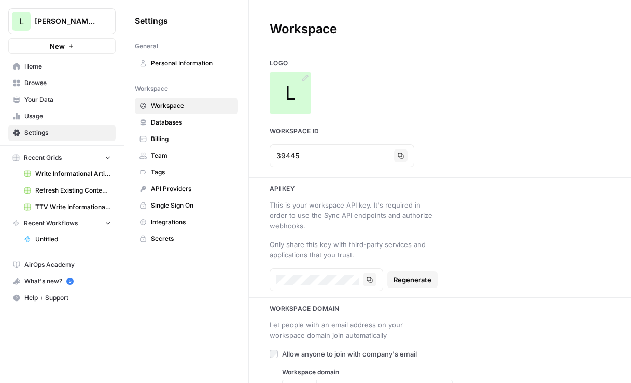
click at [300, 90] on div "L" at bounding box center [291, 93] width 42 height 42
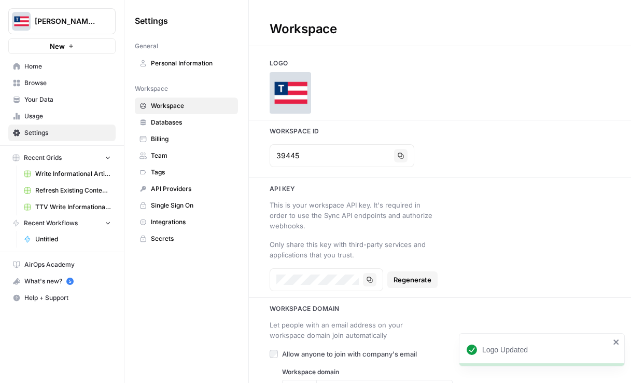
click at [79, 97] on span "Your Data" at bounding box center [67, 99] width 87 height 9
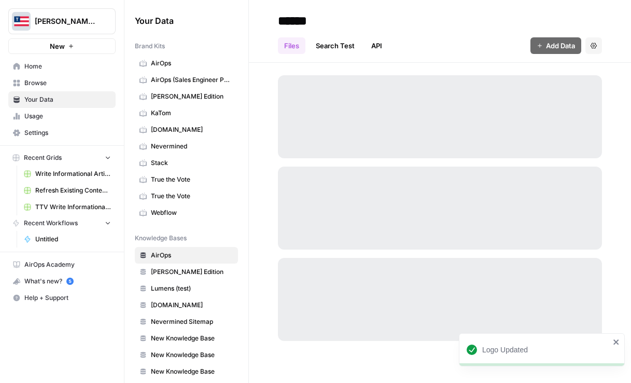
click at [78, 86] on span "Browse" at bounding box center [67, 82] width 87 height 9
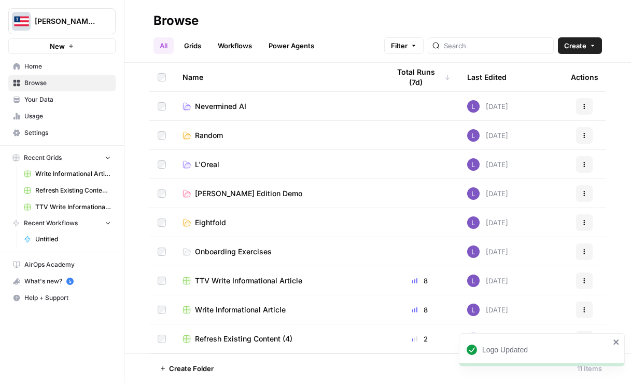
click at [77, 96] on span "Your Data" at bounding box center [67, 99] width 87 height 9
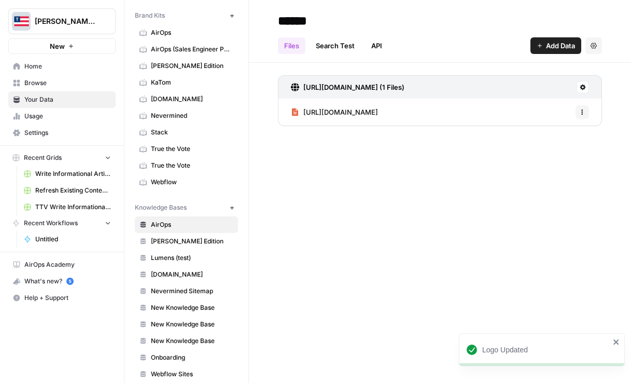
scroll to position [43, 0]
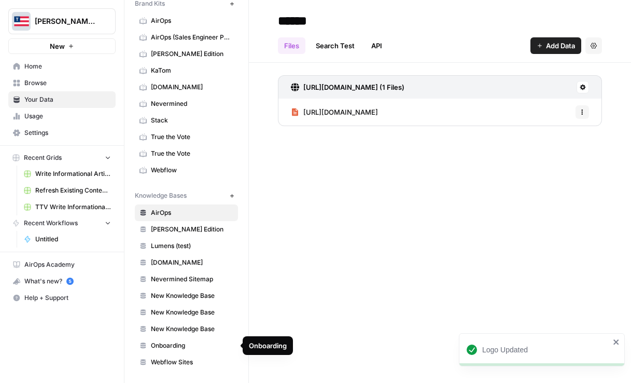
click at [192, 360] on span "Webflow Sites" at bounding box center [192, 361] width 82 height 9
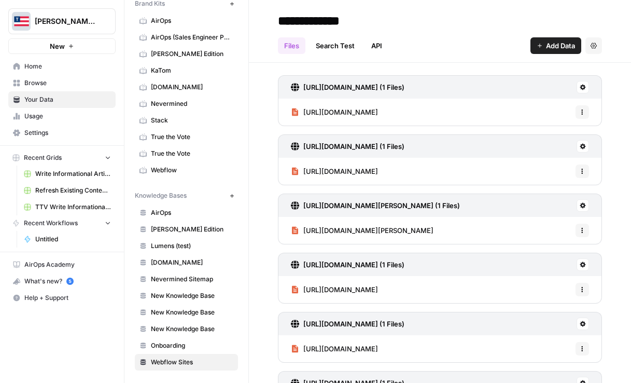
click at [209, 322] on link "New Knowledge Base" at bounding box center [186, 329] width 103 height 17
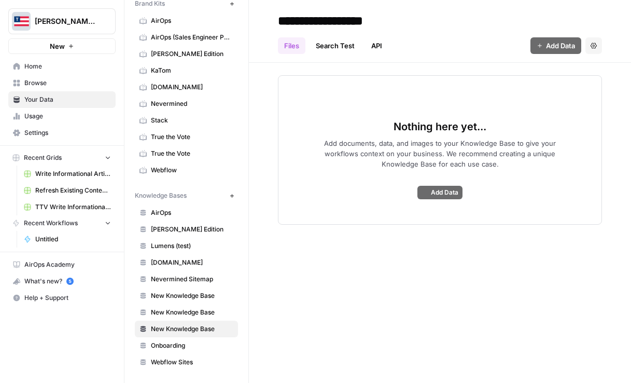
click at [191, 315] on span "New Knowledge Base" at bounding box center [192, 312] width 82 height 9
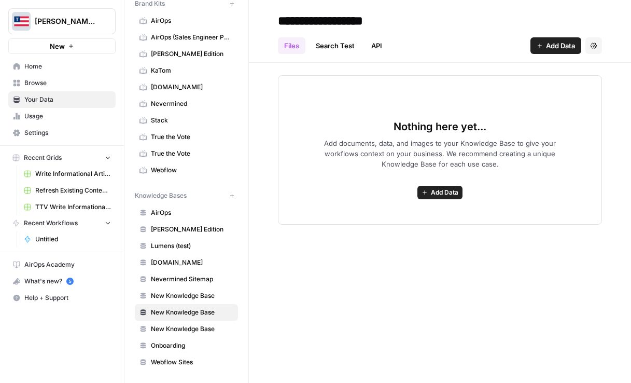
click at [183, 299] on span "New Knowledge Base" at bounding box center [192, 295] width 82 height 9
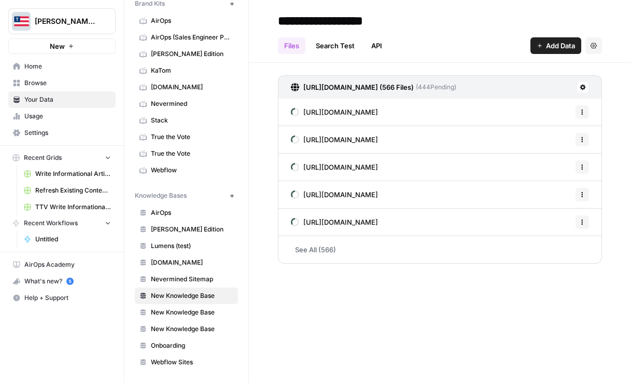
click at [368, 21] on input "**********" at bounding box center [357, 20] width 166 height 21
type input "**********"
click at [48, 87] on span "Browse" at bounding box center [67, 82] width 87 height 9
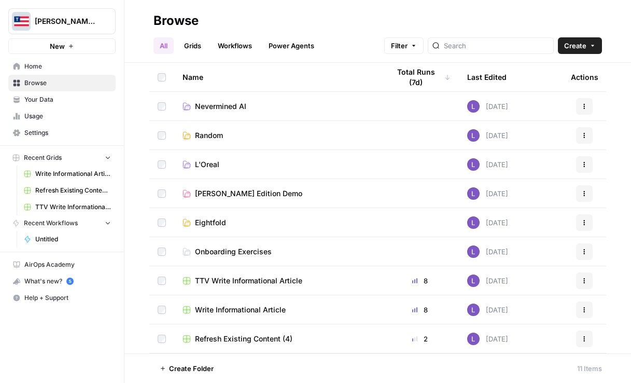
click at [46, 65] on span "Home" at bounding box center [67, 66] width 87 height 9
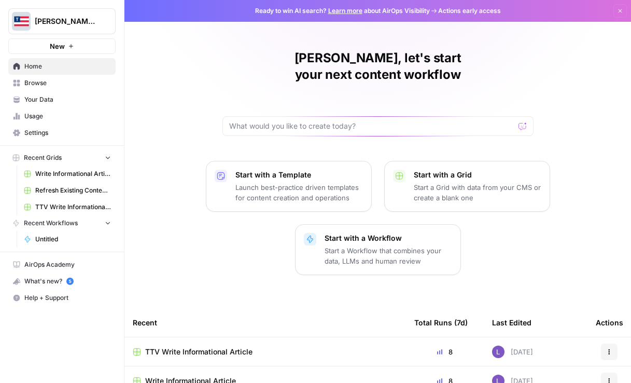
click at [178, 347] on span "TTV Write Informational Article" at bounding box center [198, 352] width 107 height 10
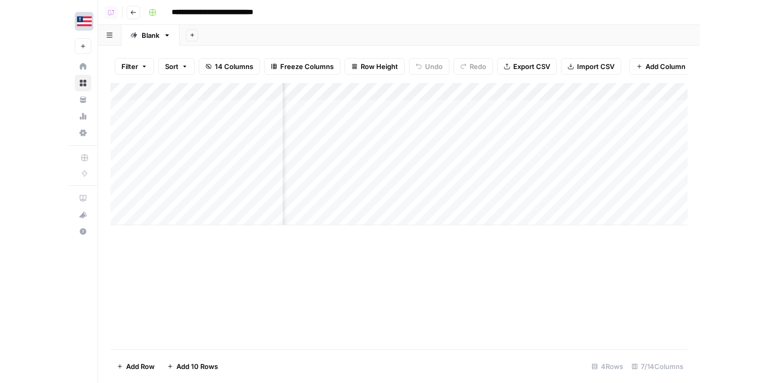
scroll to position [0, 211]
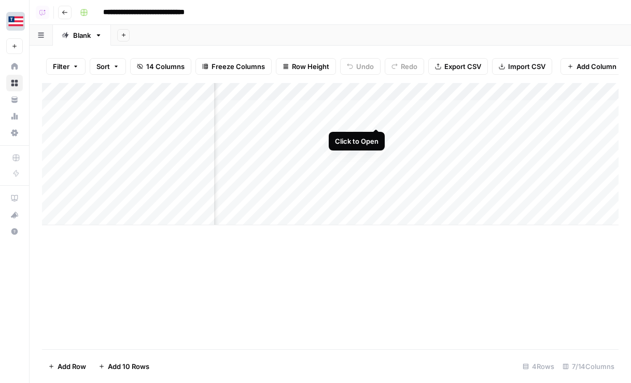
click at [376, 109] on div "Add Column" at bounding box center [330, 154] width 577 height 142
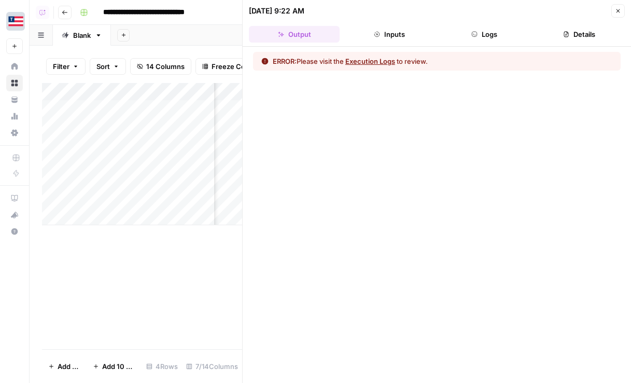
click at [374, 66] on button "Execution Logs" at bounding box center [371, 61] width 50 height 10
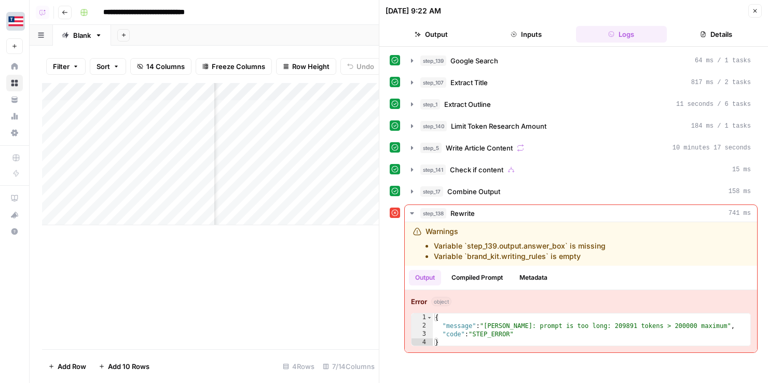
click at [631, 13] on icon "button" at bounding box center [755, 11] width 6 height 6
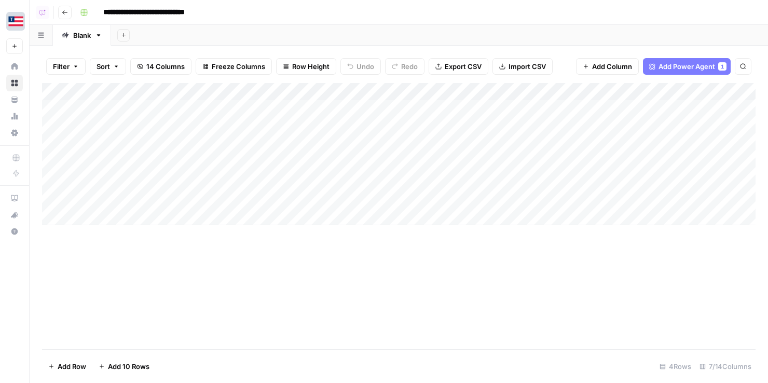
click at [592, 92] on div "Add Column" at bounding box center [398, 154] width 713 height 142
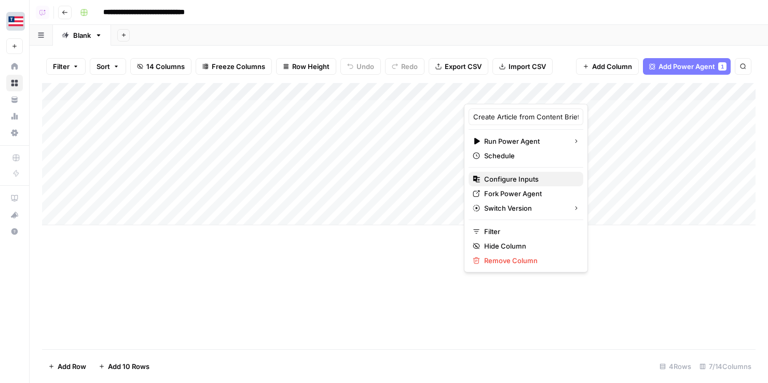
click at [519, 177] on span "Configure Inputs" at bounding box center [529, 179] width 91 height 10
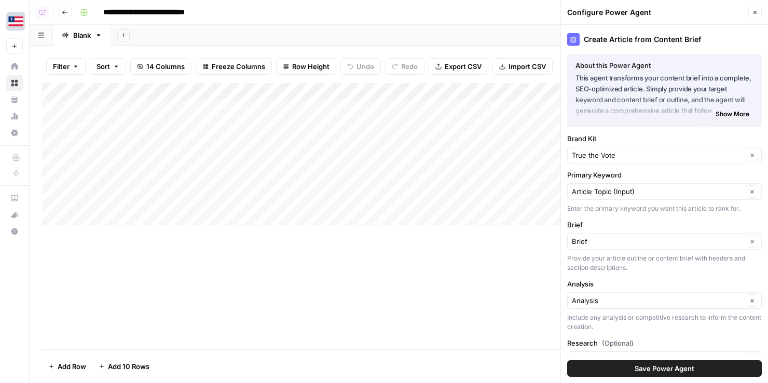
scroll to position [61, 0]
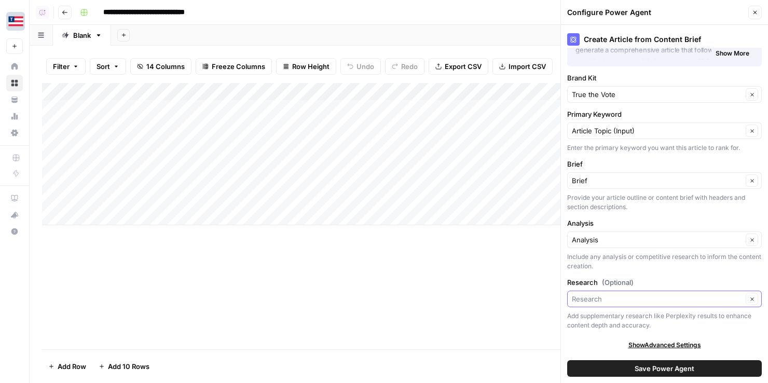
click at [631, 298] on input "Research (Optional)" at bounding box center [657, 299] width 171 height 10
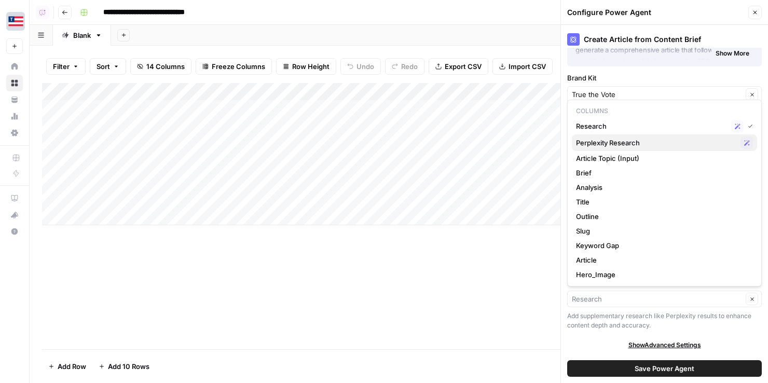
click at [631, 145] on span "Perplexity Research" at bounding box center [656, 142] width 160 height 10
type input "Perplexity Research"
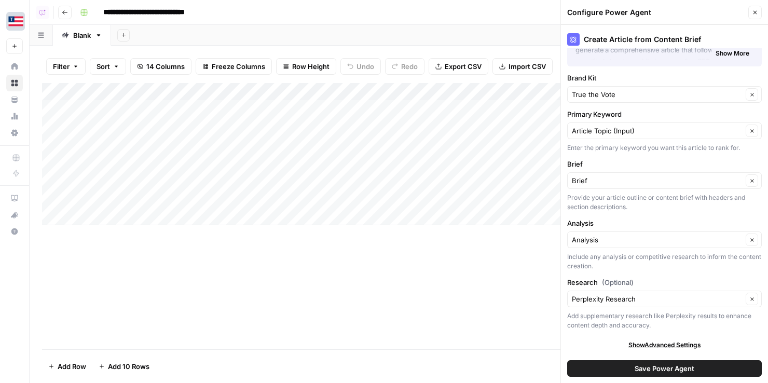
click at [631, 369] on span "Save Power Agent" at bounding box center [665, 368] width 60 height 10
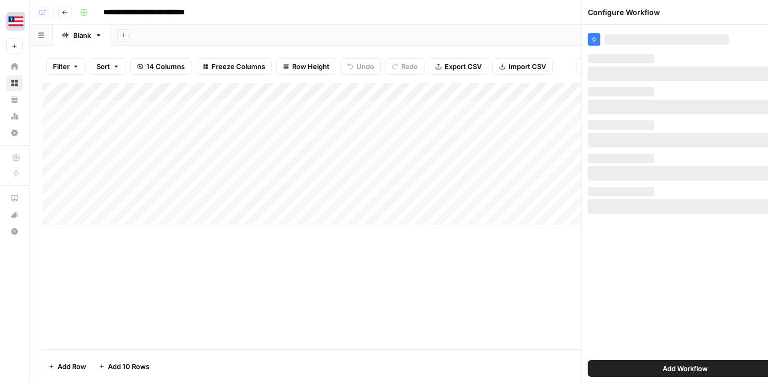
scroll to position [0, 0]
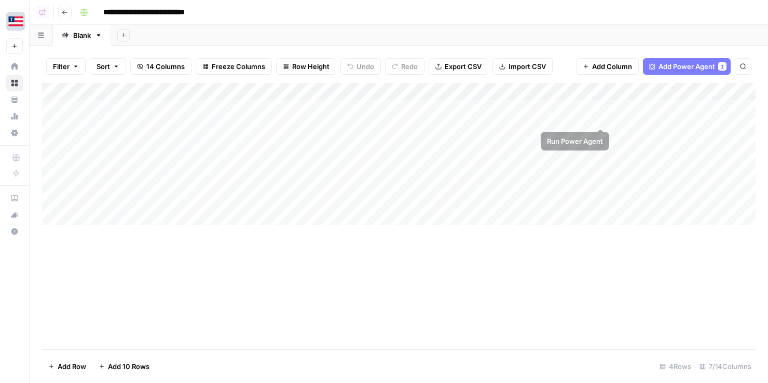
click at [602, 104] on div "Add Column" at bounding box center [398, 154] width 713 height 142
click at [526, 111] on div "Add Column" at bounding box center [398, 154] width 713 height 142
click at [526, 142] on div "Add Column" at bounding box center [398, 154] width 713 height 142
click at [527, 174] on div "Add Column" at bounding box center [398, 154] width 713 height 142
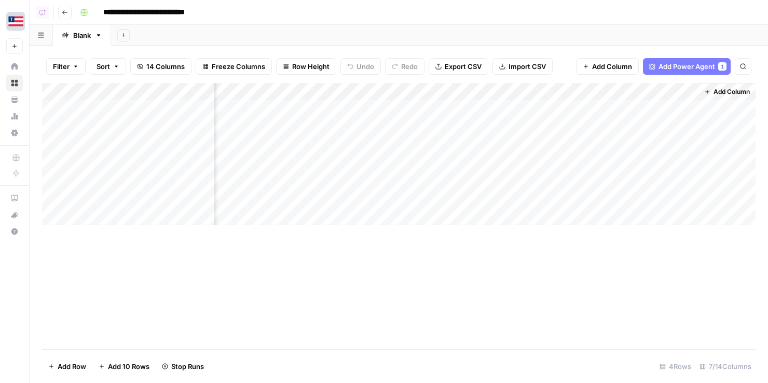
click at [527, 190] on div "Add Column" at bounding box center [398, 154] width 713 height 142
click at [631, 97] on button "Add Column" at bounding box center [727, 91] width 54 height 13
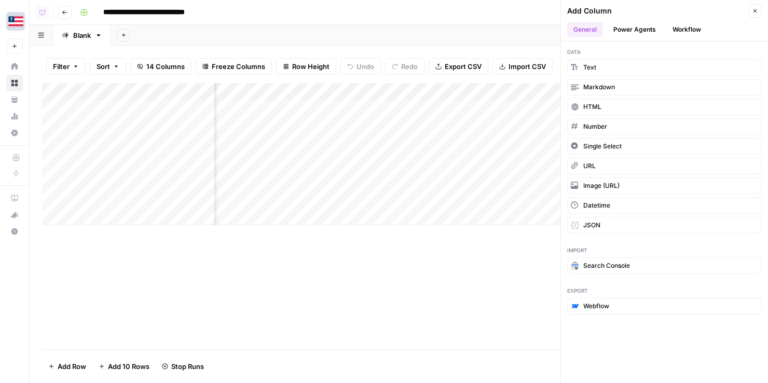
click at [631, 28] on button "Power Agents" at bounding box center [634, 30] width 55 height 16
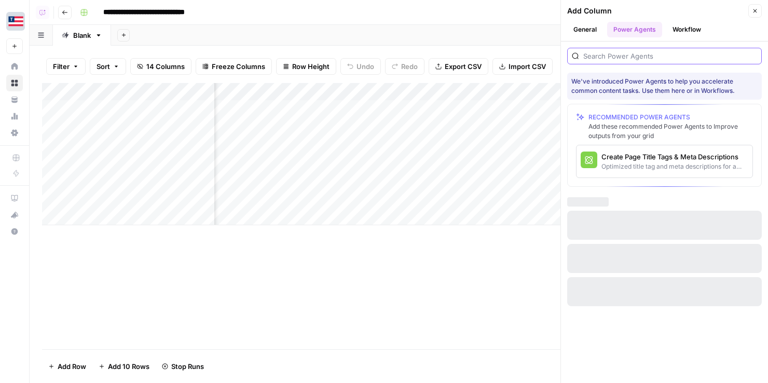
click at [631, 57] on input "search" at bounding box center [670, 56] width 174 height 10
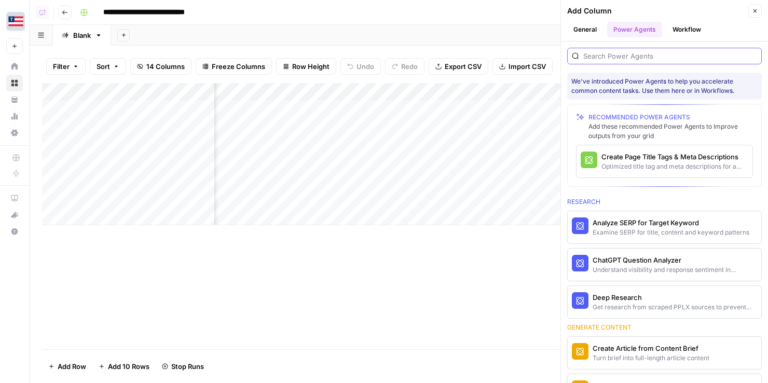
type input "t"
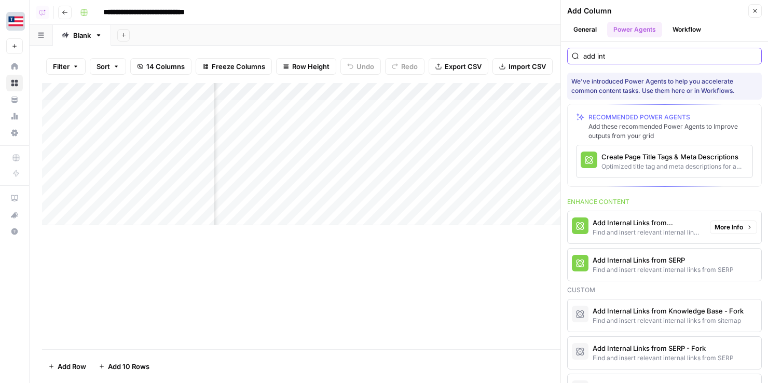
type input "add int"
click at [631, 224] on div "Add Internal Links from Knowledge Base" at bounding box center [647, 222] width 109 height 10
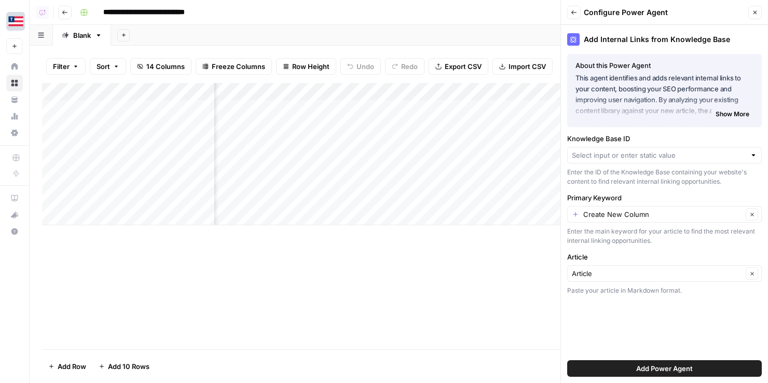
click at [631, 149] on div at bounding box center [664, 155] width 195 height 17
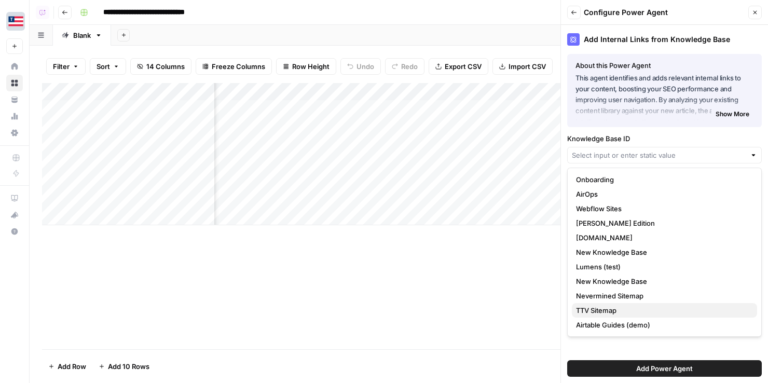
click at [631, 308] on span "TTV Sitemap" at bounding box center [662, 310] width 173 height 10
type input "TTV Sitemap"
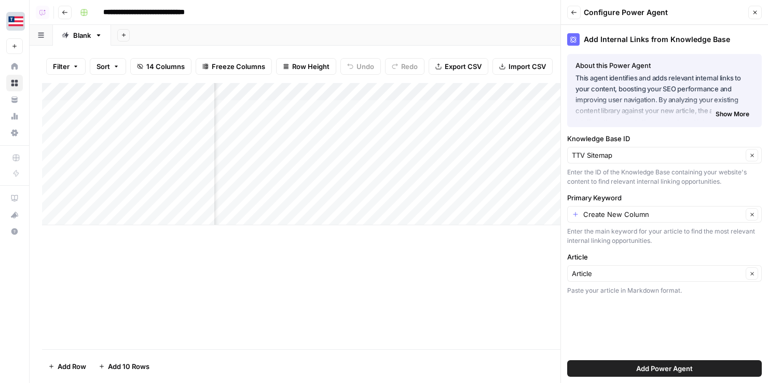
click at [631, 370] on span "Add Power Agent" at bounding box center [664, 368] width 57 height 10
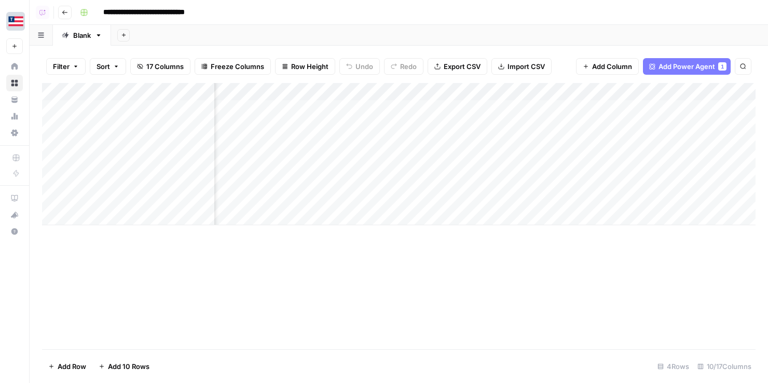
scroll to position [0, 596]
click at [596, 146] on div "Add Column" at bounding box center [398, 154] width 713 height 142
click at [595, 166] on div "Add Column" at bounding box center [398, 154] width 713 height 142
click at [595, 185] on div "Add Column" at bounding box center [398, 154] width 713 height 142
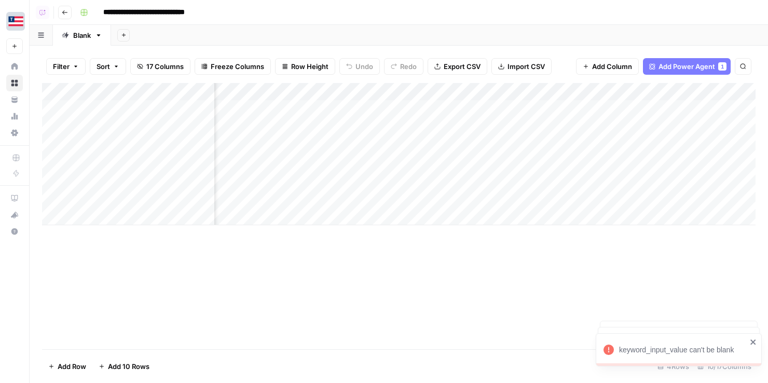
click at [631, 93] on div "Add Column" at bounding box center [398, 154] width 713 height 142
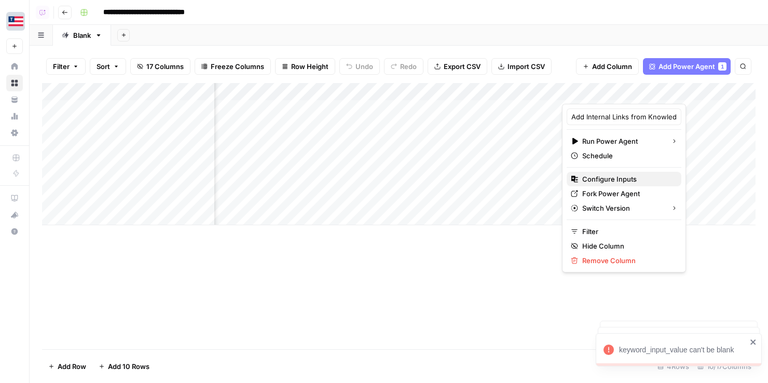
click at [624, 182] on span "Configure Inputs" at bounding box center [627, 179] width 91 height 10
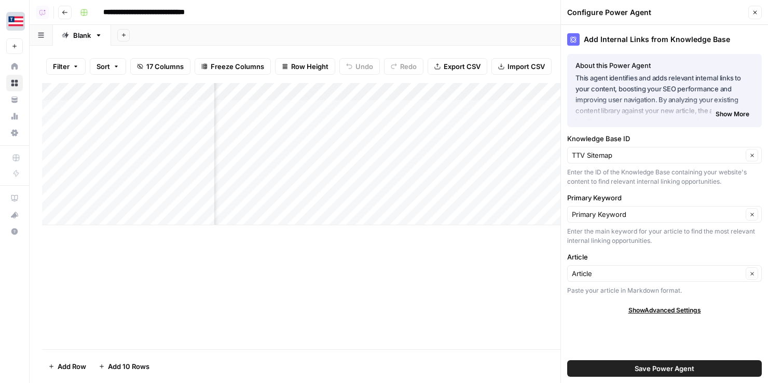
scroll to position [0, 479]
click at [631, 212] on input "Primary Keyword" at bounding box center [657, 214] width 171 height 10
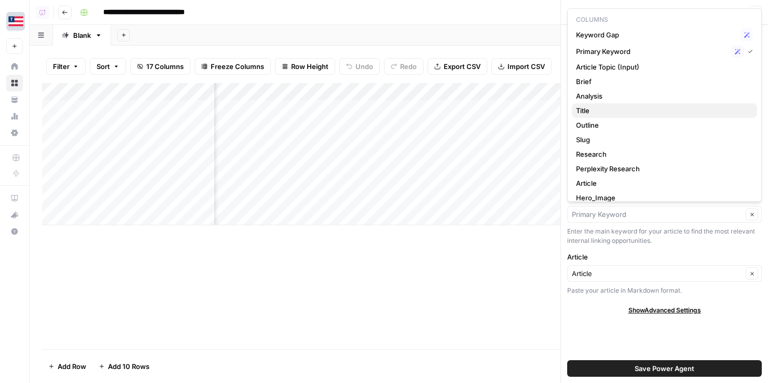
click at [631, 115] on span "Title" at bounding box center [662, 110] width 173 height 10
type input "Title"
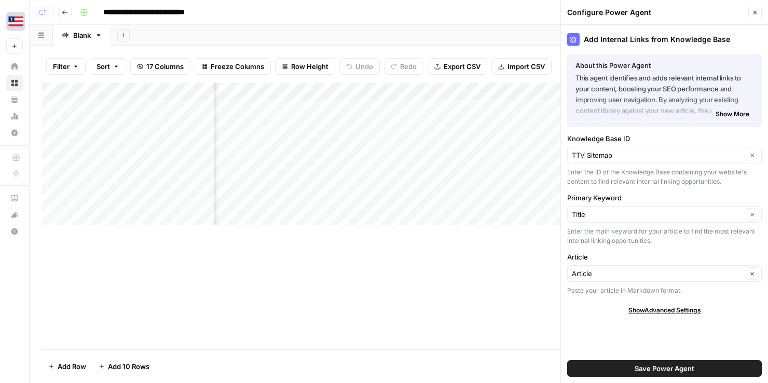
scroll to position [0, 787]
click at [415, 110] on div "Add Column" at bounding box center [398, 154] width 713 height 142
click at [415, 134] on div "Add Column" at bounding box center [398, 154] width 713 height 142
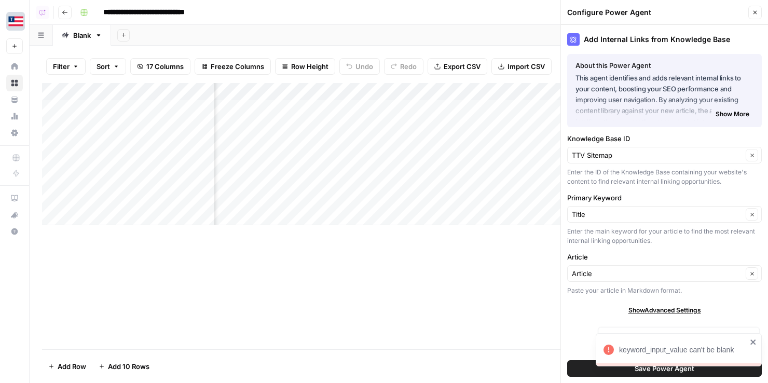
scroll to position [0, 774]
click at [477, 91] on div "Add Column" at bounding box center [398, 154] width 713 height 142
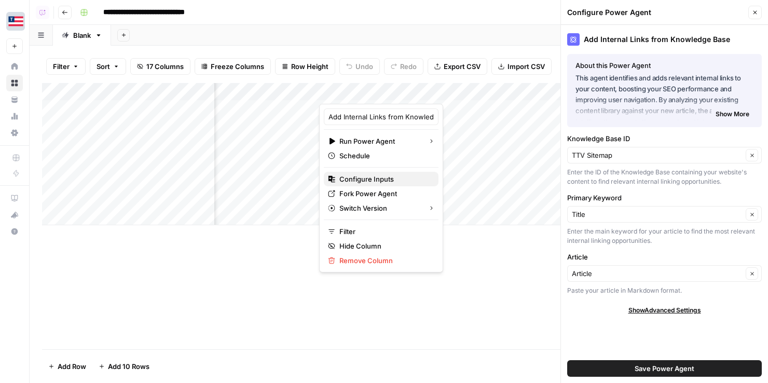
click at [381, 177] on span "Configure Inputs" at bounding box center [384, 179] width 91 height 10
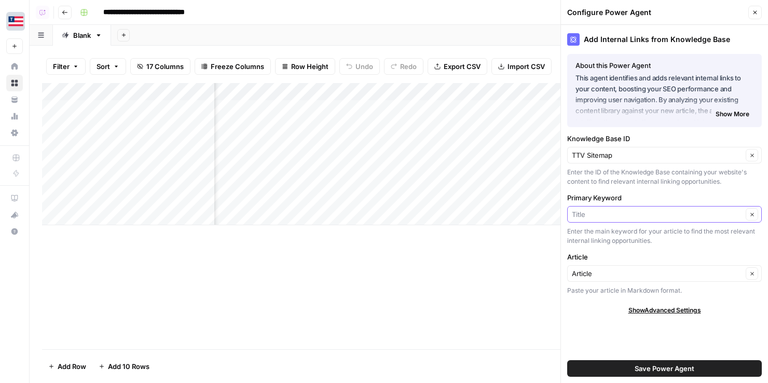
click at [631, 215] on input "Primary Keyword" at bounding box center [657, 214] width 171 height 10
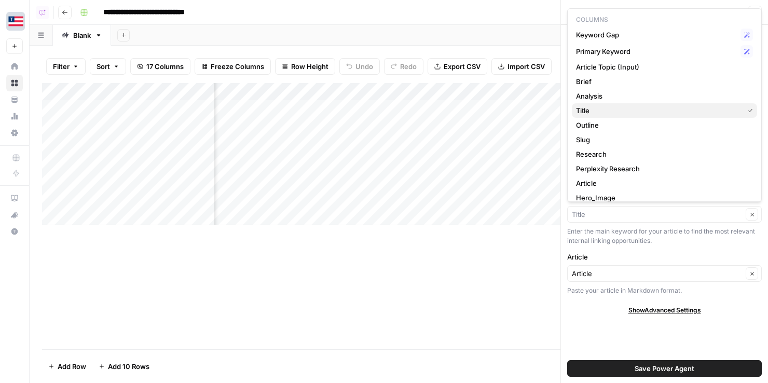
scroll to position [8, 0]
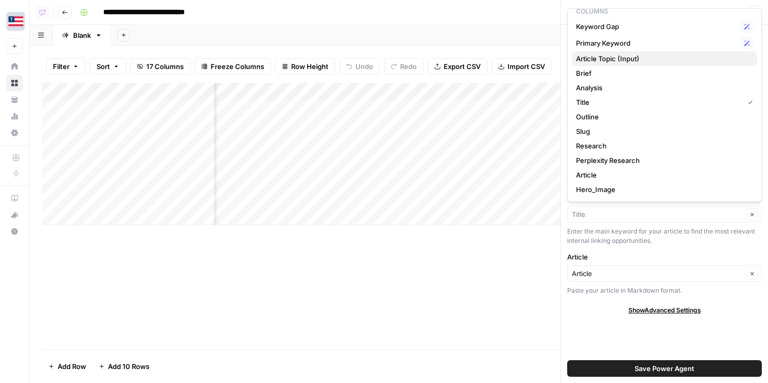
click at [631, 59] on span "Article Topic (Input)" at bounding box center [662, 58] width 173 height 10
type input "Article Topic (Input)"
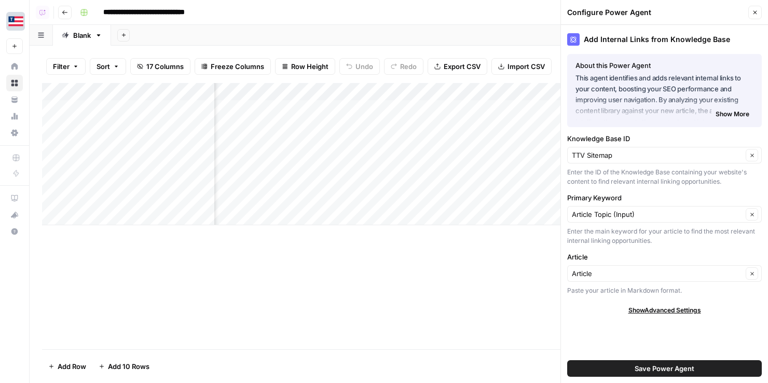
click at [631, 368] on span "Save Power Agent" at bounding box center [665, 368] width 60 height 10
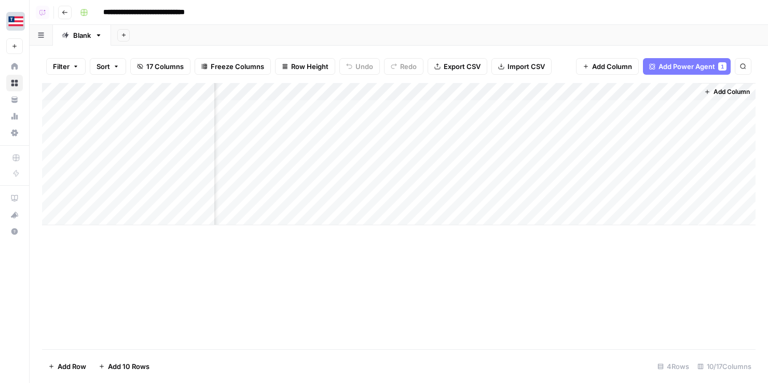
click at [548, 158] on div "Add Column" at bounding box center [398, 154] width 713 height 142
click at [517, 190] on div "Add Column" at bounding box center [398, 154] width 713 height 142
click at [493, 141] on div "Add Column" at bounding box center [398, 154] width 713 height 142
click at [493, 142] on div "Add Column" at bounding box center [398, 154] width 713 height 142
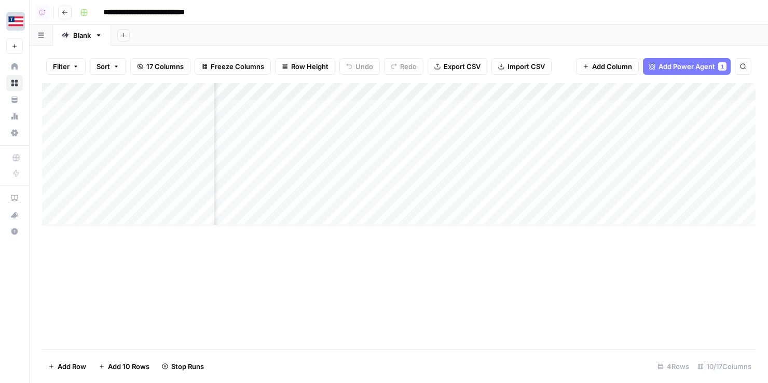
click at [493, 142] on div "Add Column" at bounding box center [398, 154] width 713 height 142
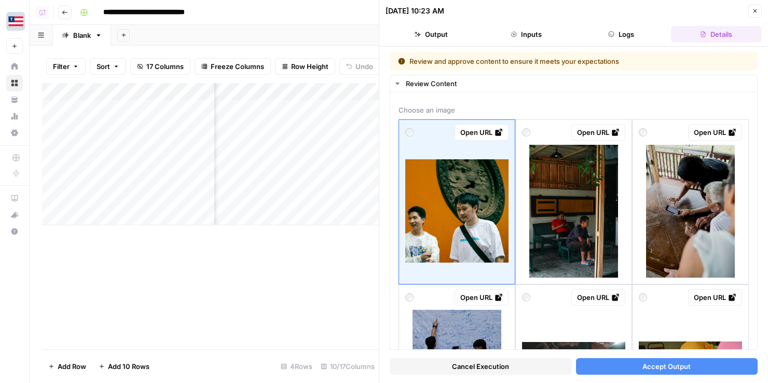
click at [631, 8] on button "Close" at bounding box center [754, 10] width 13 height 13
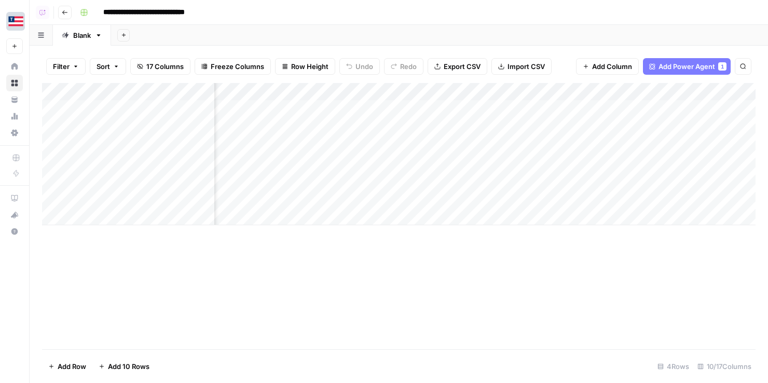
scroll to position [0, 116]
click at [631, 147] on div "Add Column" at bounding box center [398, 154] width 713 height 142
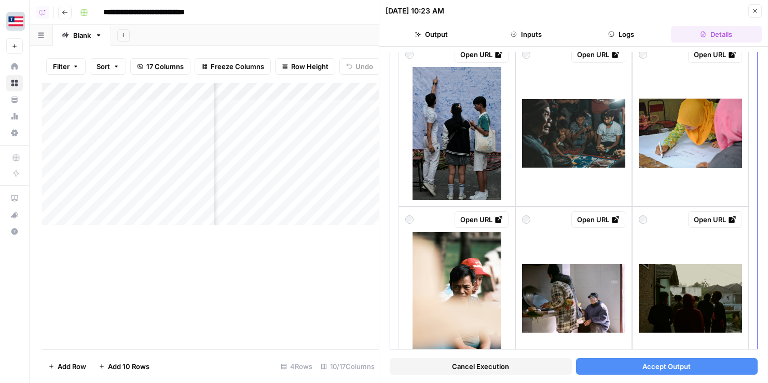
scroll to position [256, 0]
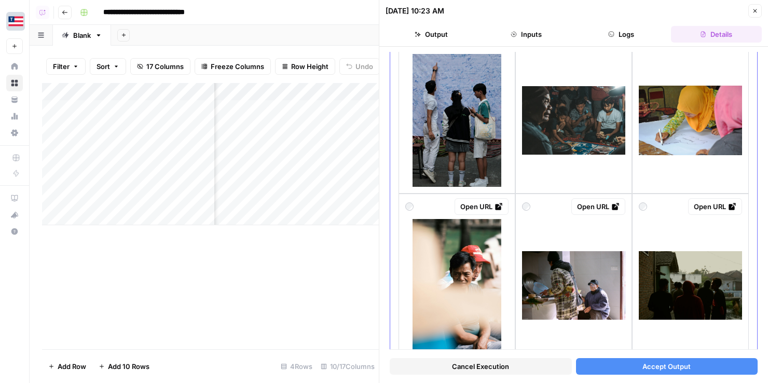
click at [475, 190] on div "Open URL" at bounding box center [456, 111] width 117 height 165
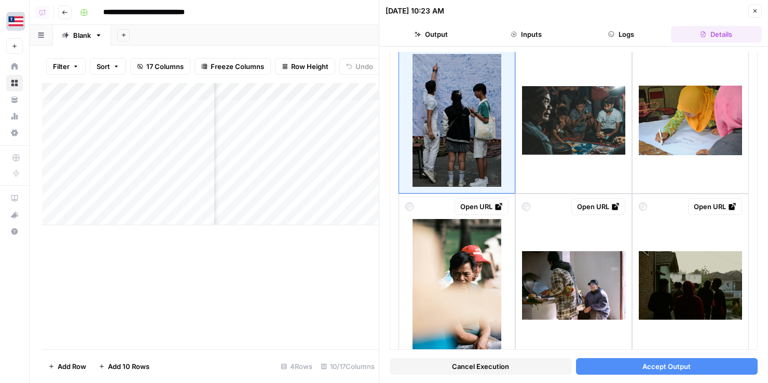
click at [631, 370] on span "Accept Output" at bounding box center [666, 366] width 48 height 10
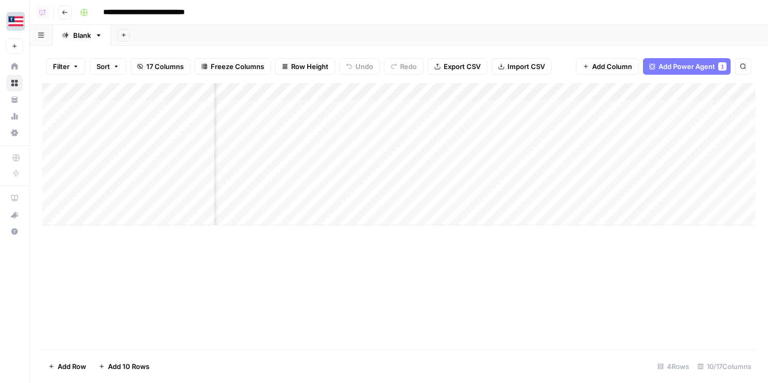
scroll to position [0, 209]
click at [501, 166] on div "Add Column" at bounding box center [398, 154] width 713 height 142
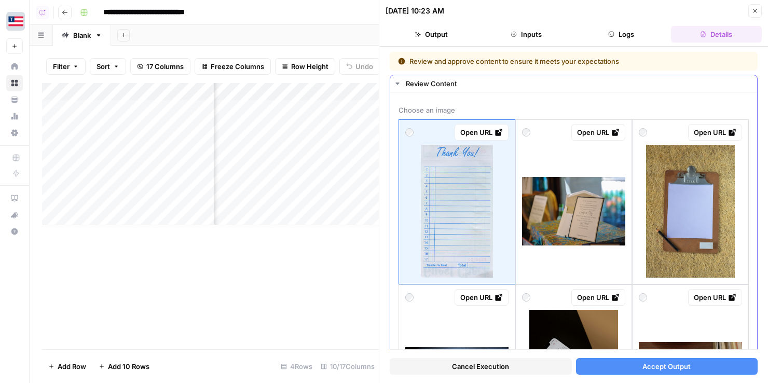
click at [631, 182] on img at bounding box center [690, 211] width 89 height 133
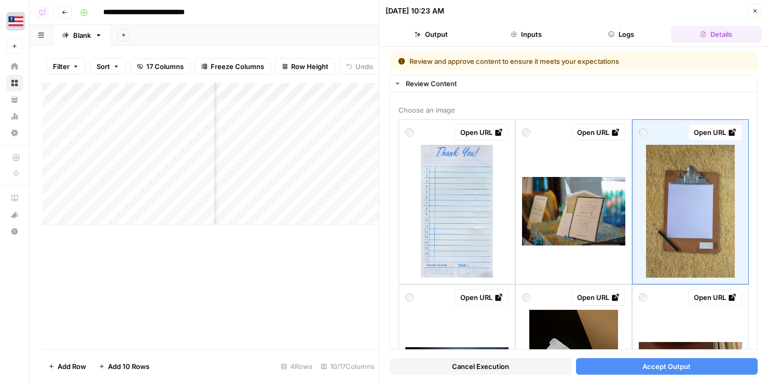
click at [631, 361] on span "Accept Output" at bounding box center [666, 366] width 48 height 10
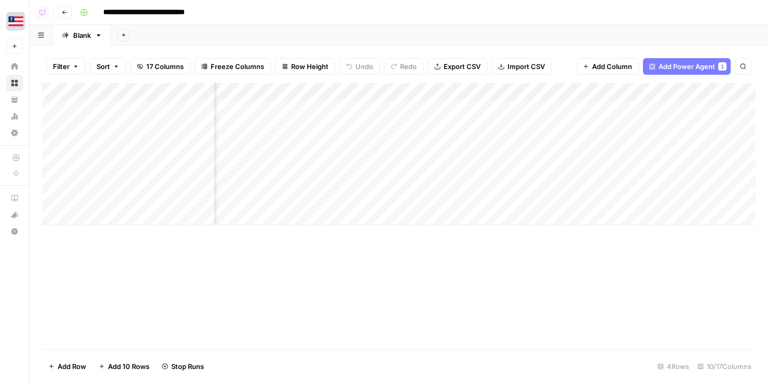
click at [590, 186] on div "Add Column" at bounding box center [398, 154] width 713 height 142
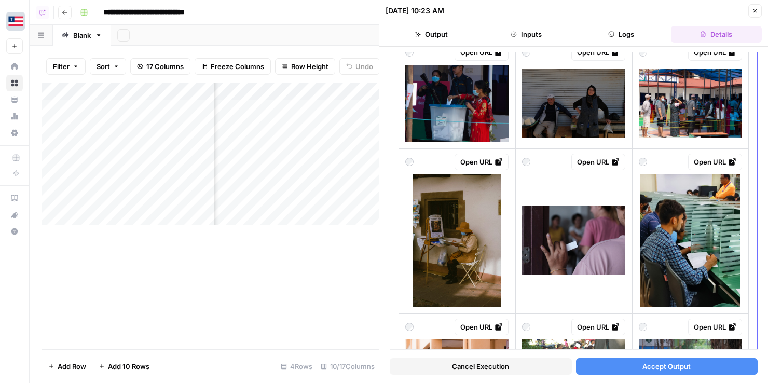
scroll to position [863, 0]
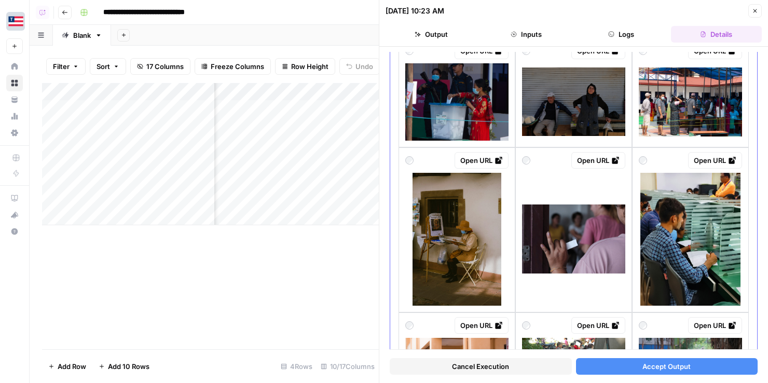
click at [631, 293] on img at bounding box center [690, 239] width 100 height 133
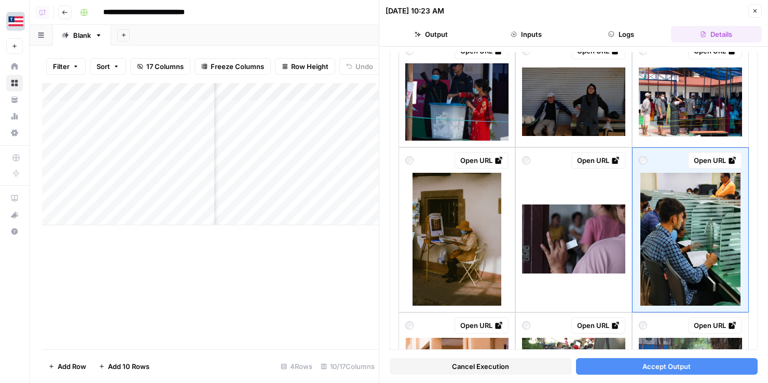
click at [631, 377] on div "Cancel Execution Accept Output" at bounding box center [574, 364] width 368 height 28
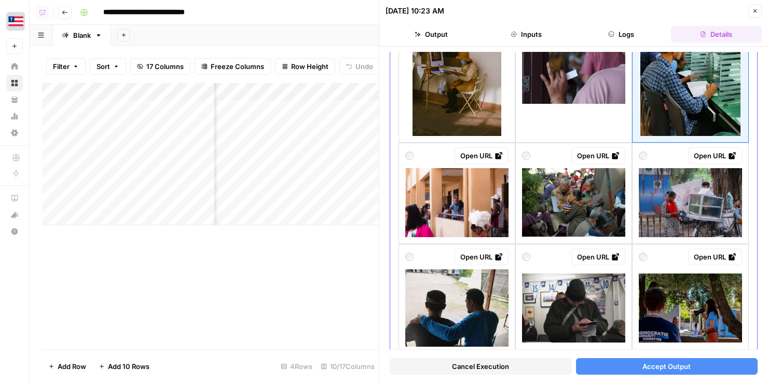
scroll to position [1036, 0]
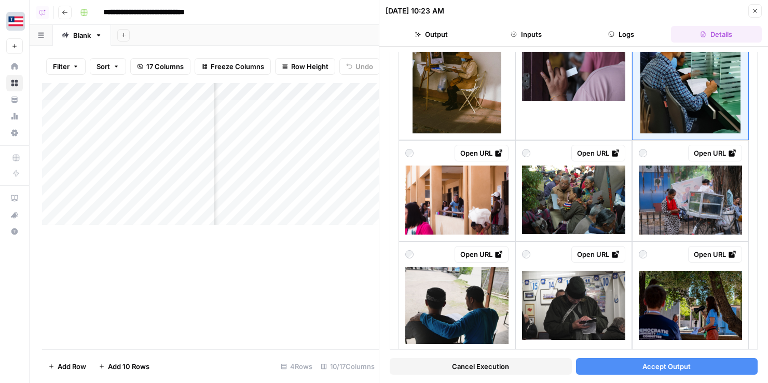
click at [631, 371] on span "Accept Output" at bounding box center [666, 366] width 48 height 10
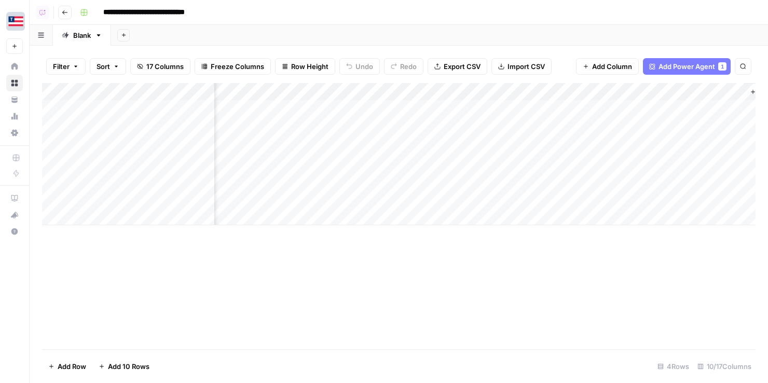
scroll to position [0, 669]
click at [631, 137] on div "Add Column" at bounding box center [398, 154] width 713 height 142
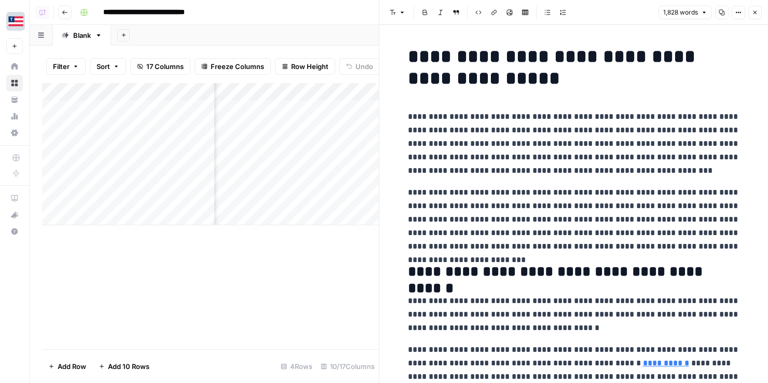
scroll to position [363, 0]
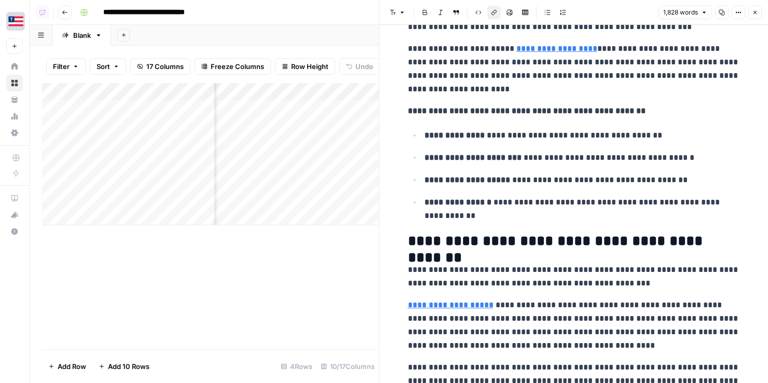
click at [548, 45] on link "**********" at bounding box center [556, 49] width 81 height 8
click at [631, 29] on link "Open in a new tab" at bounding box center [663, 32] width 13 height 13
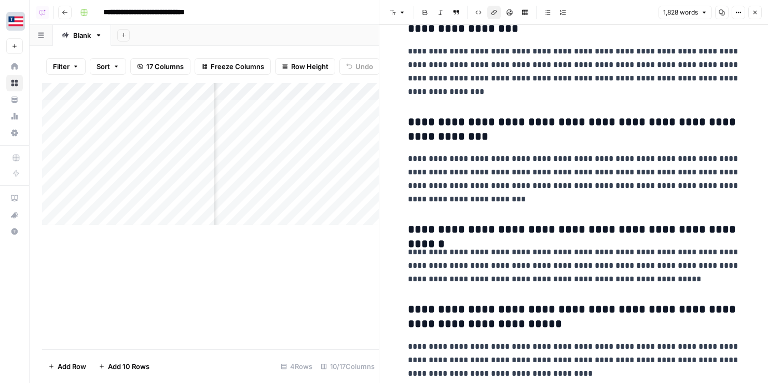
scroll to position [3285, 0]
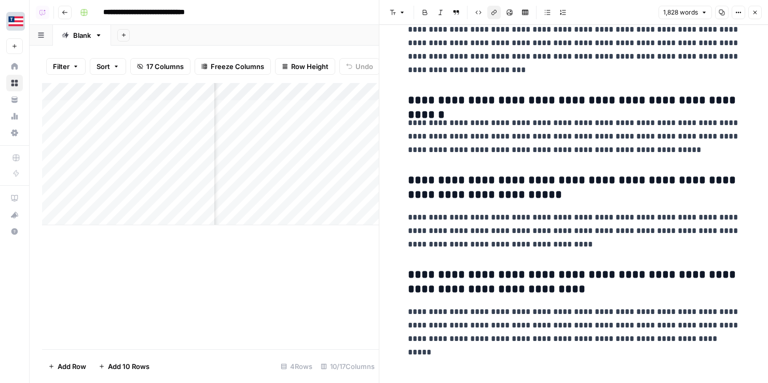
click at [631, 14] on icon "button" at bounding box center [755, 12] width 6 height 6
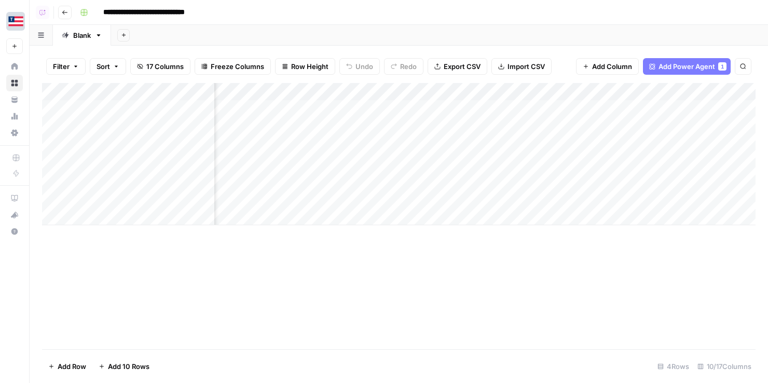
scroll to position [0, 599]
click at [486, 88] on div "Add Column" at bounding box center [398, 154] width 713 height 142
click at [384, 216] on span "Hide Column" at bounding box center [410, 217] width 91 height 10
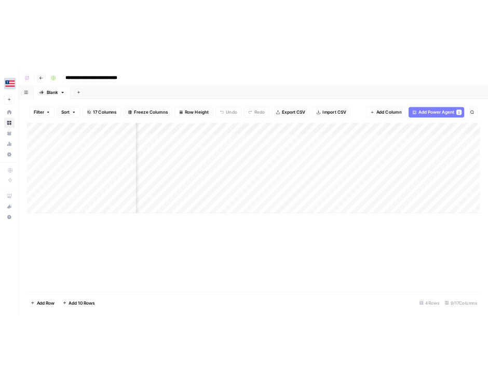
scroll to position [0, 0]
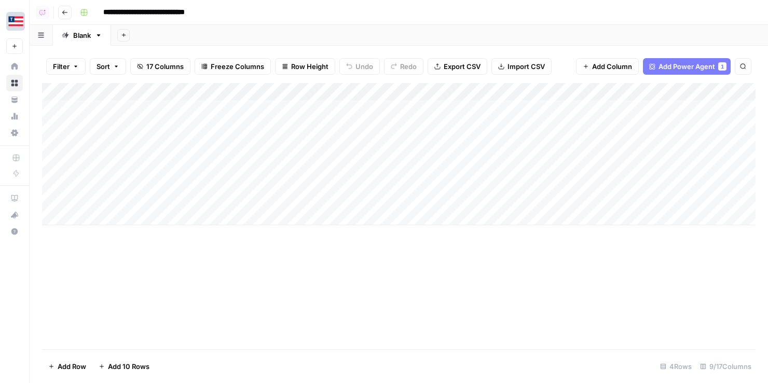
click at [73, 34] on div "Blank" at bounding box center [82, 35] width 18 height 10
click at [73, 34] on input "*****" at bounding box center [82, 35] width 19 height 13
type input "*******"
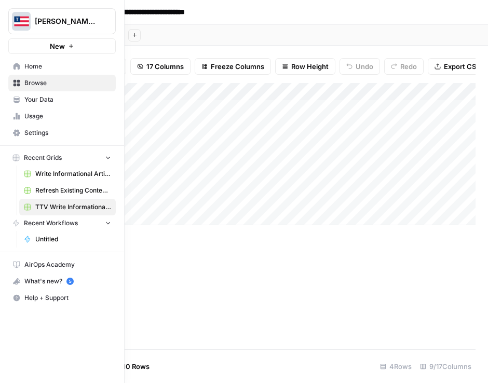
click at [11, 19] on button "[PERSON_NAME]'s AirCraft" at bounding box center [61, 21] width 107 height 26
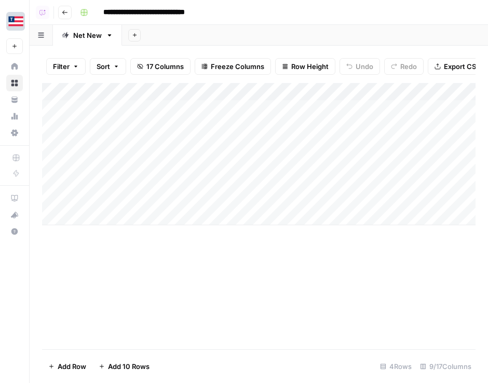
click at [324, 276] on div "Add Column" at bounding box center [258, 216] width 433 height 266
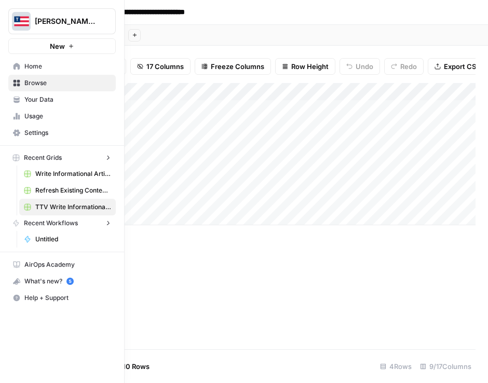
click at [11, 135] on link "Settings" at bounding box center [61, 133] width 107 height 17
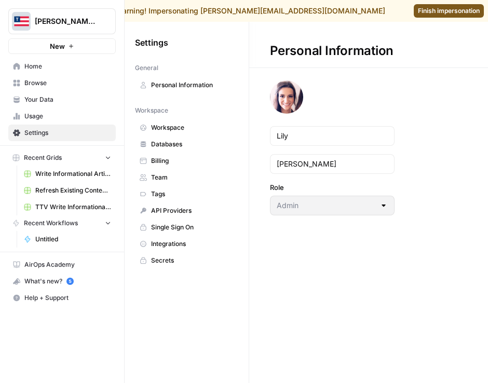
click at [449, 12] on span "Finish impersonation" at bounding box center [449, 10] width 62 height 9
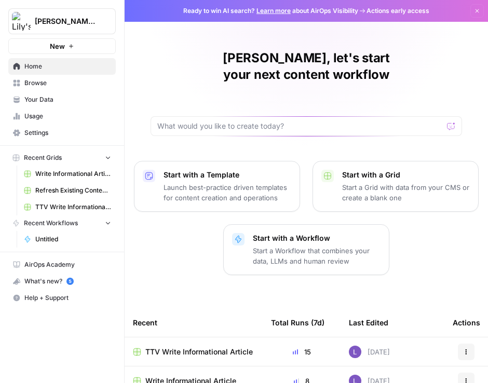
click at [41, 134] on span "Settings" at bounding box center [67, 132] width 87 height 9
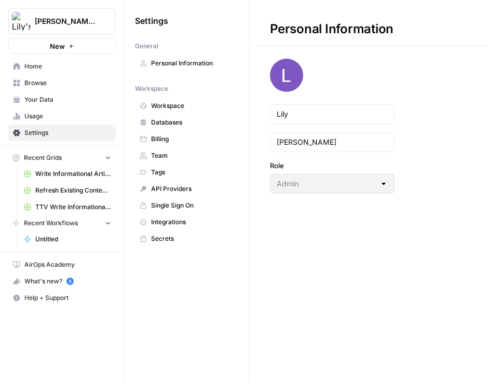
click at [188, 102] on span "Workspace" at bounding box center [192, 105] width 82 height 9
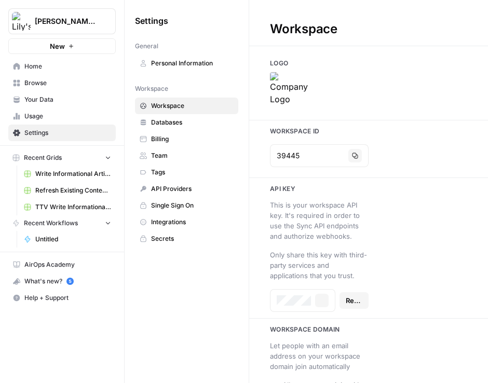
click at [295, 99] on img at bounding box center [291, 93] width 42 height 42
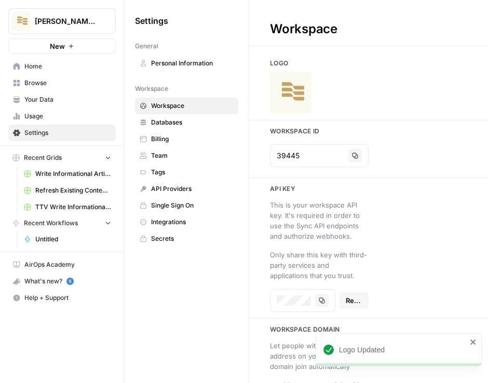
click at [68, 69] on span "Home" at bounding box center [67, 66] width 87 height 9
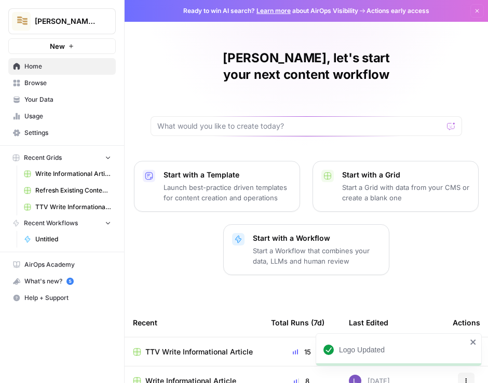
click at [73, 86] on span "Browse" at bounding box center [67, 82] width 87 height 9
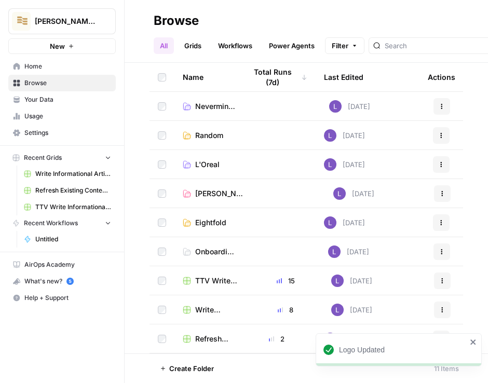
click at [63, 103] on span "Your Data" at bounding box center [67, 99] width 87 height 9
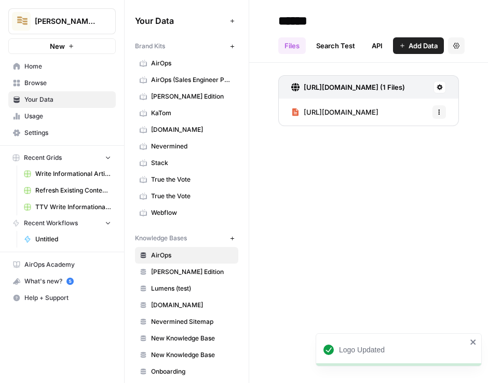
click at [190, 190] on link "True the Vote" at bounding box center [186, 196] width 103 height 17
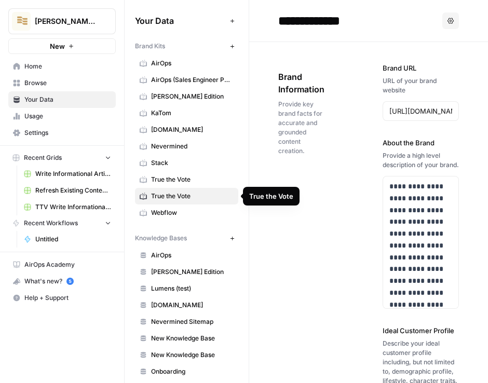
click at [174, 183] on span "True the Vote" at bounding box center [192, 179] width 82 height 9
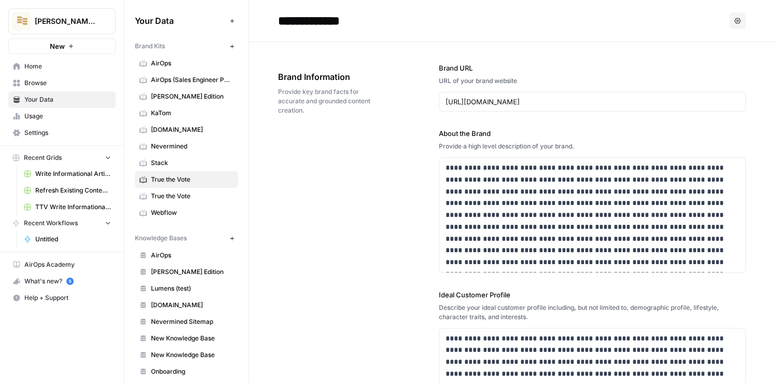
click at [231, 46] on icon "button" at bounding box center [232, 46] width 4 height 4
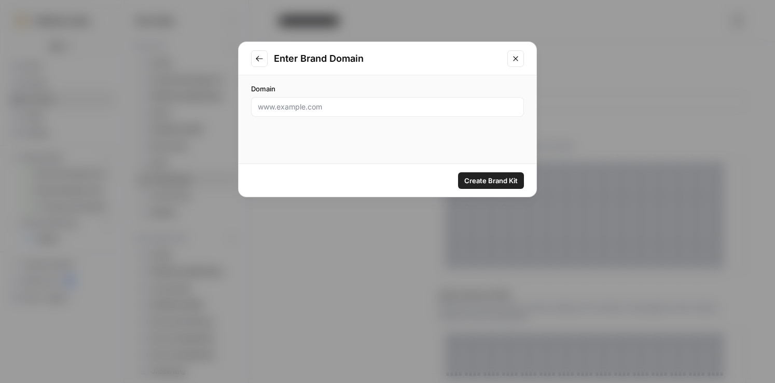
click at [487, 59] on icon "Close modal" at bounding box center [515, 58] width 5 height 5
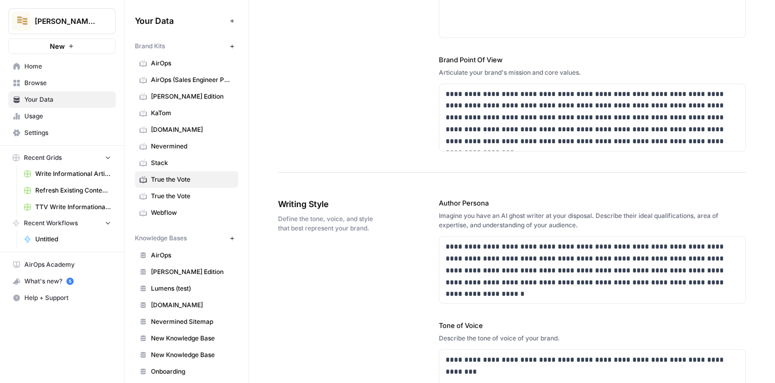
scroll to position [871, 0]
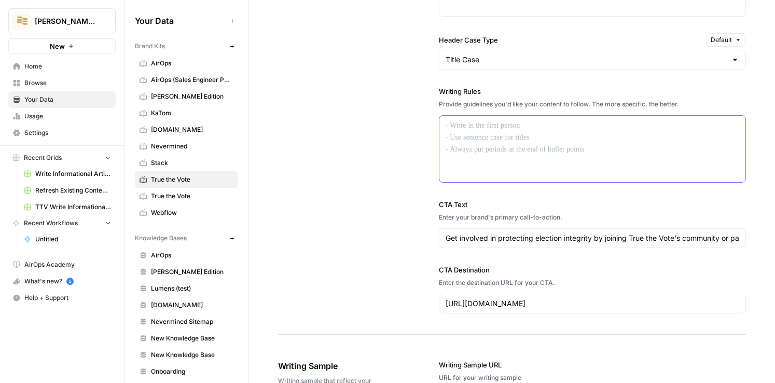
click at [487, 141] on div at bounding box center [592, 149] width 307 height 66
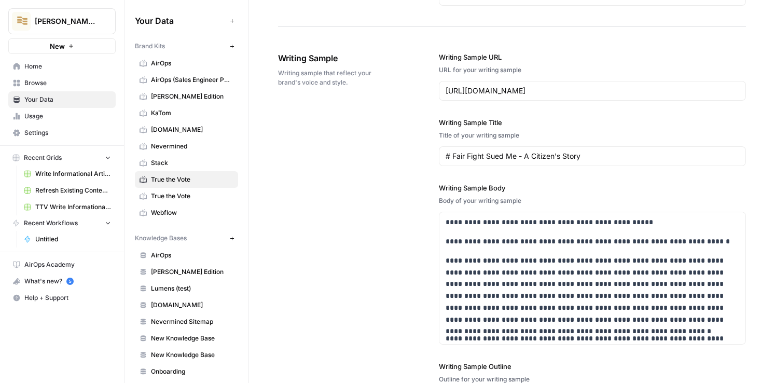
scroll to position [1430, 0]
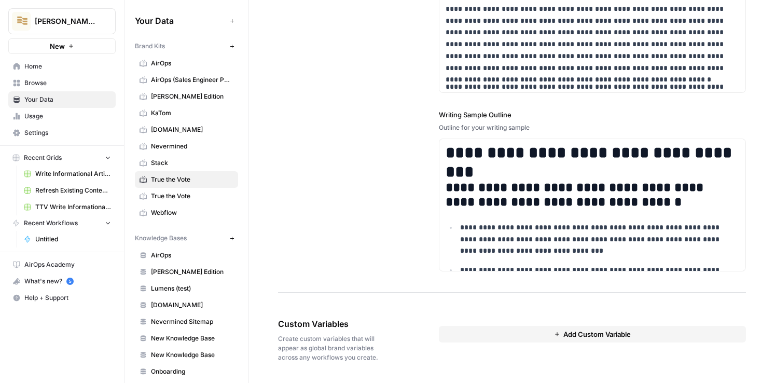
click at [484, 339] on button "Add Custom Variable" at bounding box center [593, 334] width 308 height 17
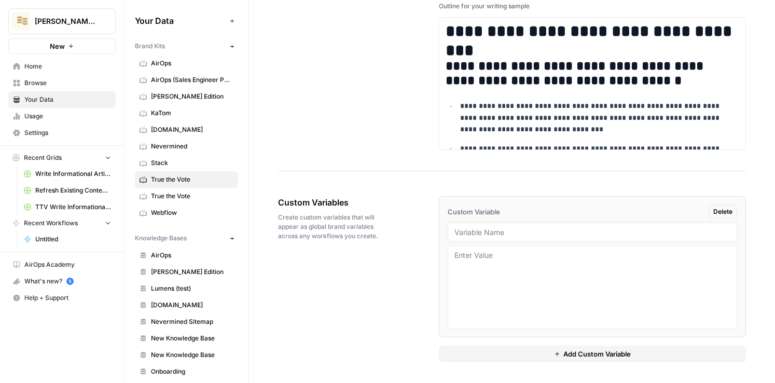
click at [487, 229] on input "text" at bounding box center [593, 231] width 277 height 9
type input "linkedin example"
click at [487, 280] on textarea at bounding box center [593, 287] width 277 height 74
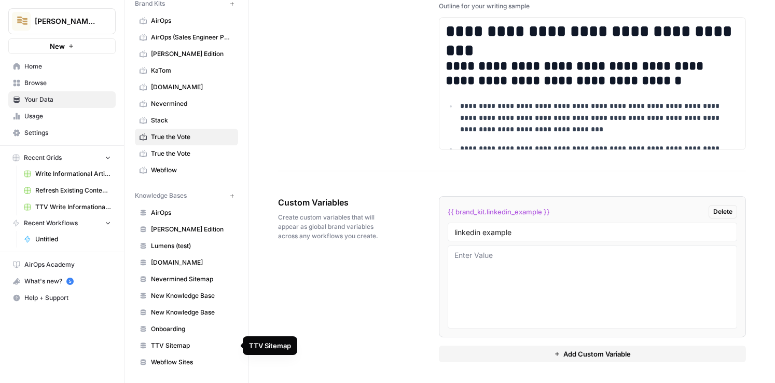
click at [169, 348] on span "TTV Sitemap" at bounding box center [192, 345] width 82 height 9
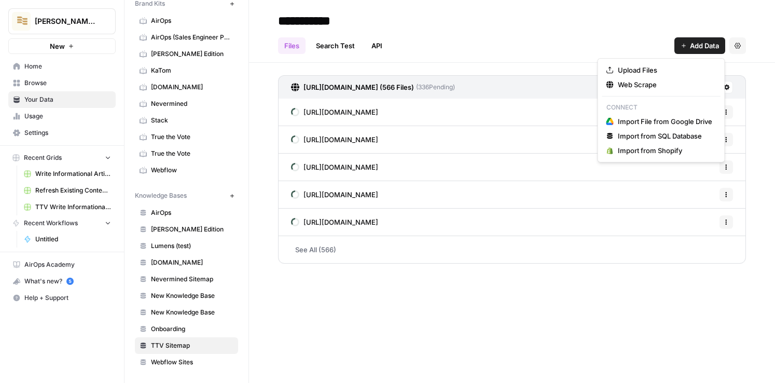
click at [487, 46] on span "Add Data" at bounding box center [704, 45] width 29 height 10
click at [487, 81] on span "Web Scrape" at bounding box center [665, 84] width 94 height 10
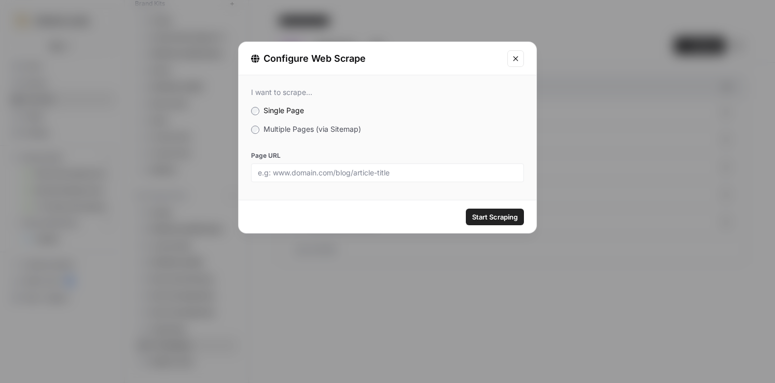
click at [312, 139] on div "I want to scrape... Single Page Multiple Pages (via Sitemap) Page URL" at bounding box center [388, 134] width 298 height 119
click at [300, 132] on span "Multiple Pages (via Sitemap)" at bounding box center [313, 129] width 98 height 9
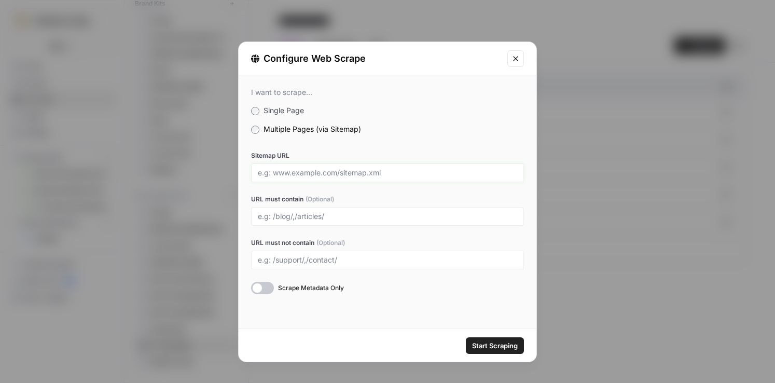
click at [265, 172] on input "Sitemap URL" at bounding box center [387, 172] width 259 height 9
drag, startPoint x: 338, startPoint y: 173, endPoint x: 403, endPoint y: 173, distance: 64.9
click at [403, 173] on input "Sitemap URL" at bounding box center [387, 172] width 259 height 9
click at [487, 210] on div at bounding box center [387, 216] width 273 height 19
click at [384, 212] on input "URL must contain (Optional)" at bounding box center [387, 216] width 259 height 9
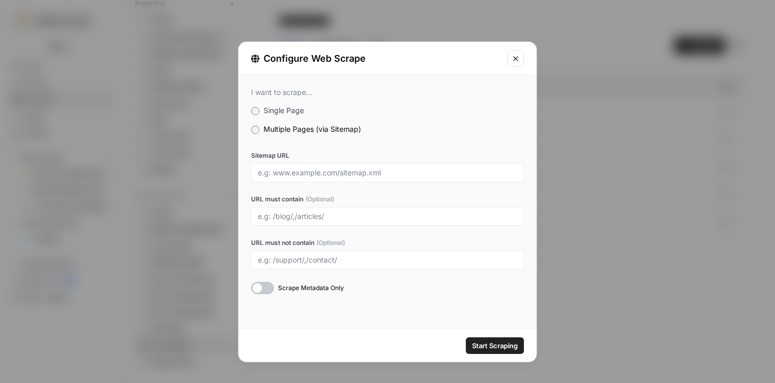
click at [487, 59] on icon "Close modal" at bounding box center [516, 58] width 8 height 8
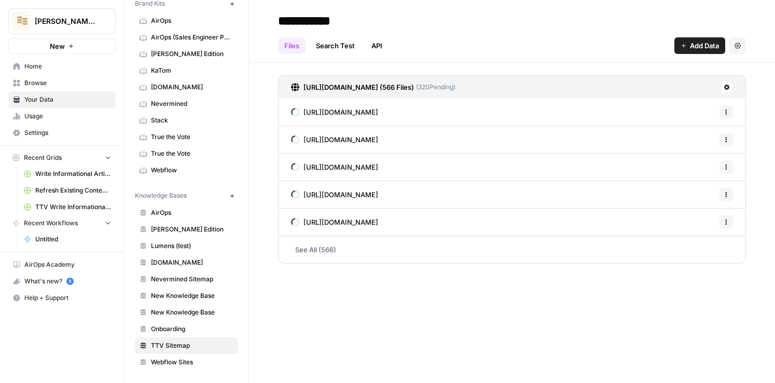
click at [68, 79] on span "Browse" at bounding box center [67, 82] width 87 height 9
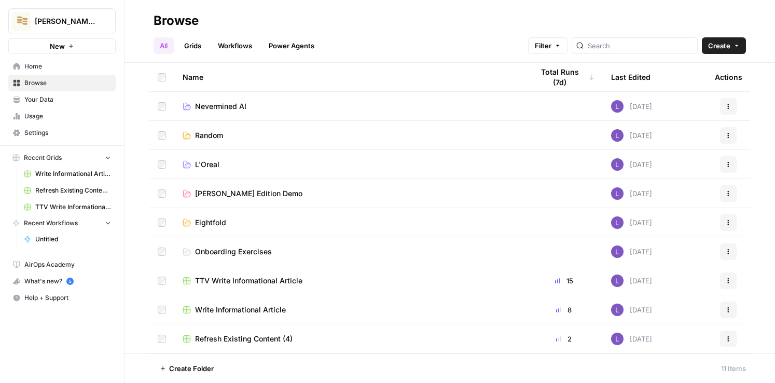
click at [197, 42] on link "Grids" at bounding box center [193, 45] width 30 height 17
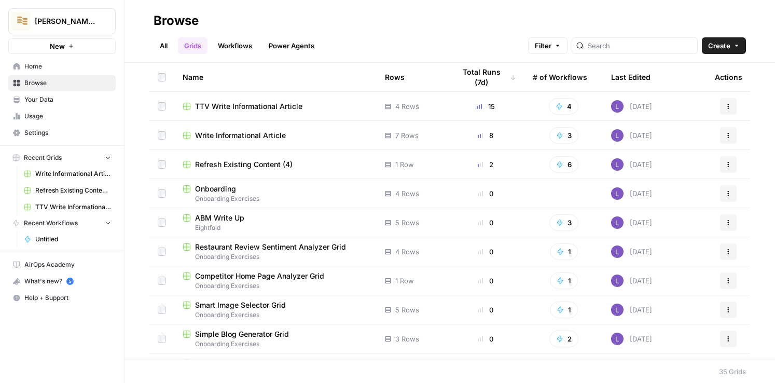
click at [487, 47] on span "Create" at bounding box center [719, 45] width 22 height 10
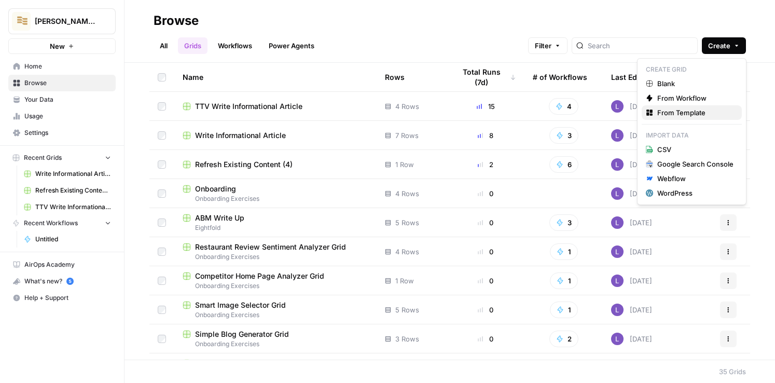
click at [487, 109] on span "From Template" at bounding box center [695, 112] width 76 height 10
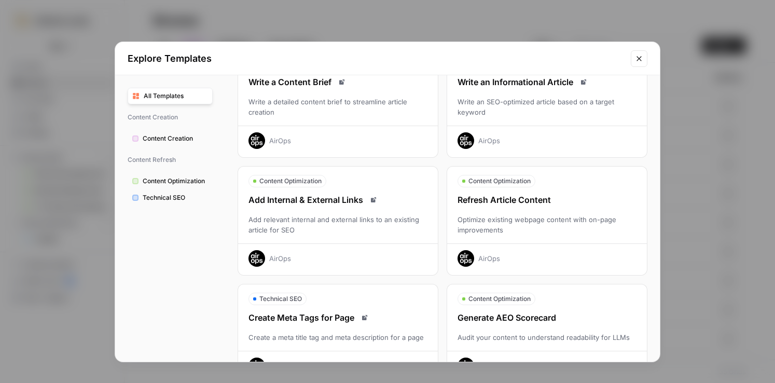
scroll to position [68, 0]
click at [487, 95] on div "Write an Informational Article Write an SEO-optimized article based on a target…" at bounding box center [547, 112] width 200 height 73
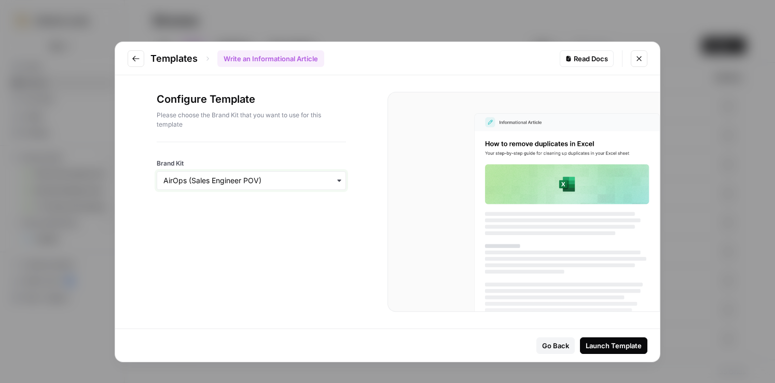
click at [276, 180] on input "Brand Kit" at bounding box center [251, 180] width 176 height 10
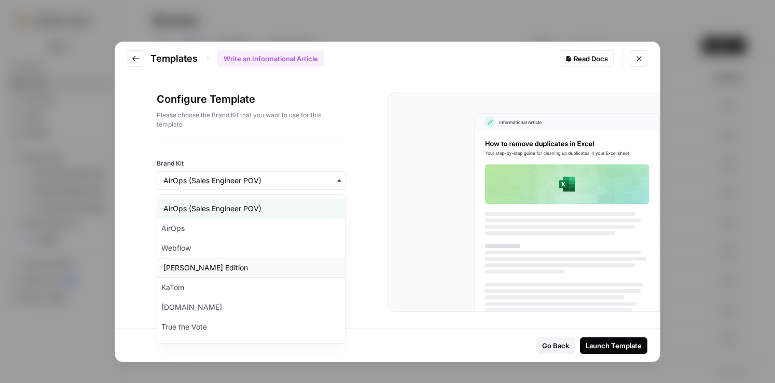
scroll to position [57, 0]
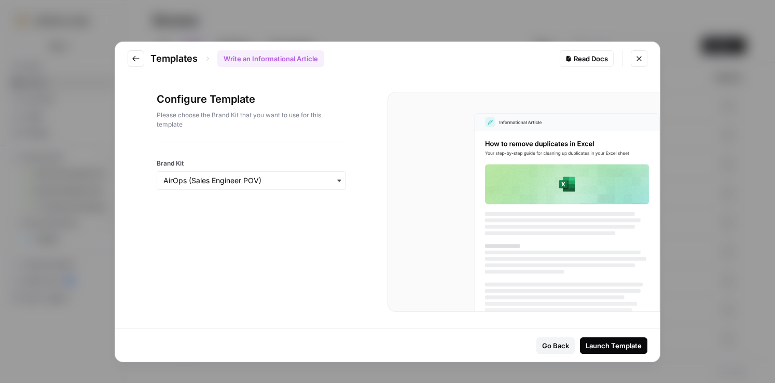
click at [487, 58] on button "Close modal" at bounding box center [639, 58] width 17 height 17
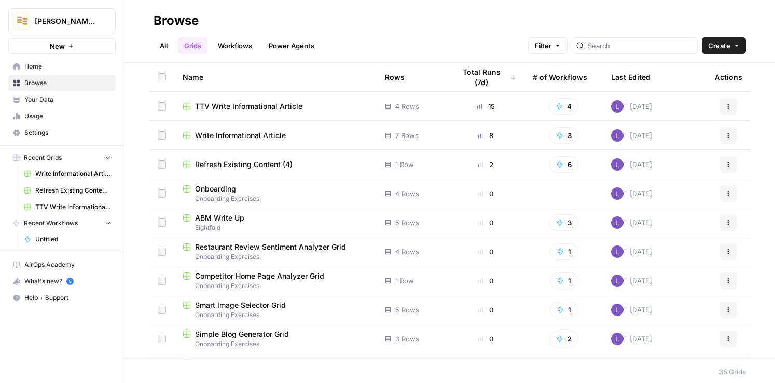
click at [244, 106] on span "TTV Write Informational Article" at bounding box center [248, 106] width 107 height 10
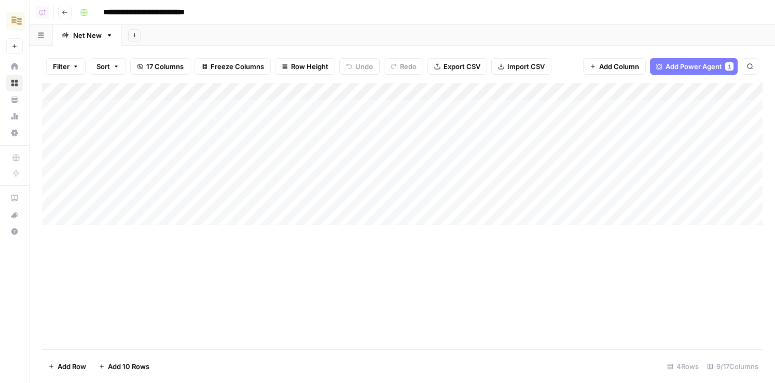
click at [118, 222] on div "Add Column" at bounding box center [402, 154] width 721 height 142
click at [122, 244] on div "Add Column" at bounding box center [402, 167] width 721 height 169
click at [122, 251] on div "Add Column" at bounding box center [402, 181] width 721 height 196
click at [125, 273] on div "Add Column" at bounding box center [402, 181] width 721 height 196
click at [106, 221] on div "Add Column" at bounding box center [402, 194] width 721 height 223
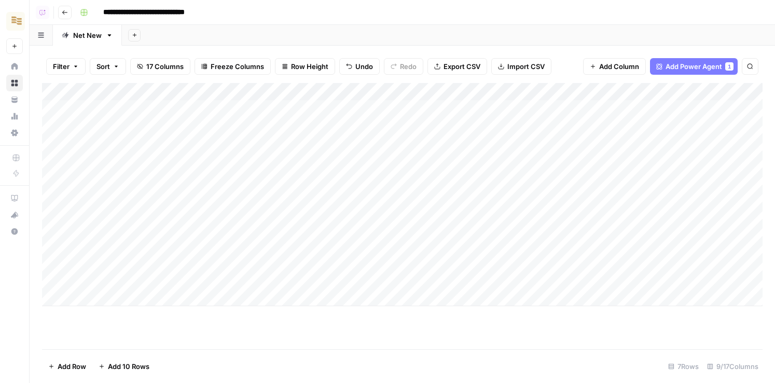
click at [106, 221] on div "Add Column" at bounding box center [402, 194] width 721 height 223
click at [142, 132] on div "Add Column" at bounding box center [402, 194] width 721 height 223
click at [140, 118] on div "Add Column" at bounding box center [402, 194] width 721 height 223
click at [350, 90] on div "Add Column" at bounding box center [402, 194] width 721 height 223
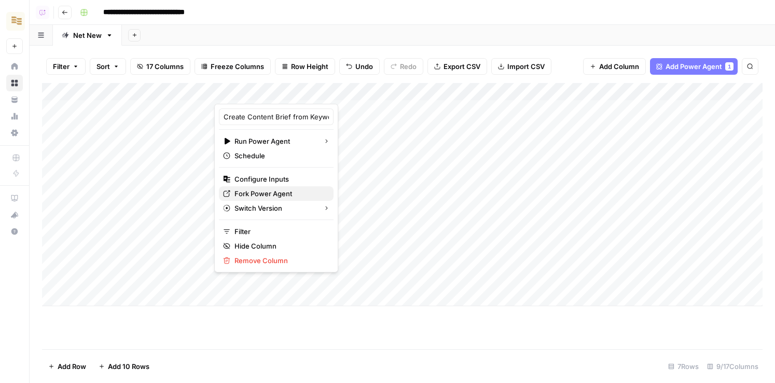
click at [265, 188] on span "Fork Power Agent" at bounding box center [280, 193] width 91 height 10
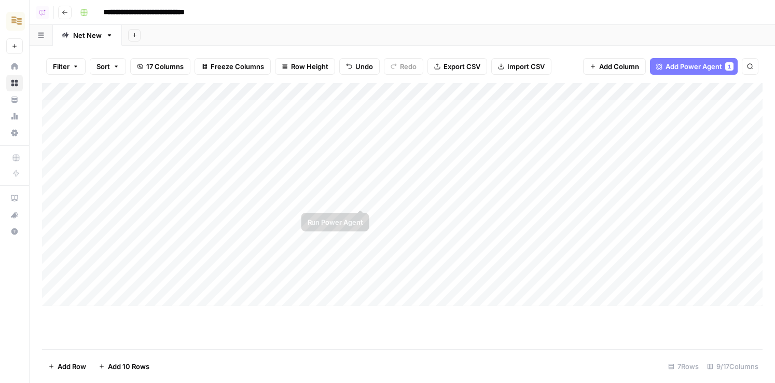
click at [359, 188] on div "Add Column" at bounding box center [402, 194] width 721 height 223
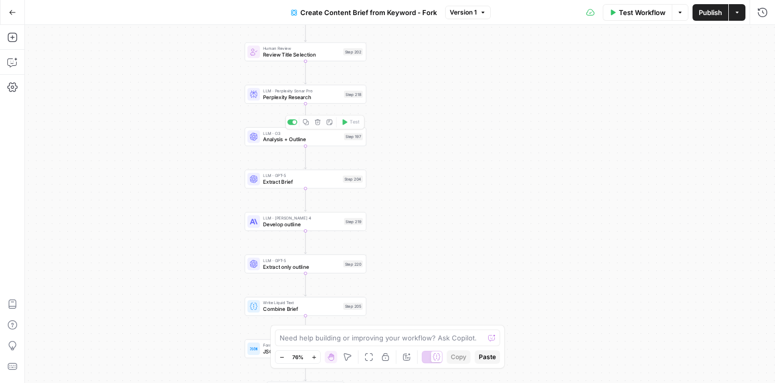
click at [270, 102] on div "LLM · Perplexity Sonar Pro Perplexity Research Step 218 Copy step Delete step E…" at bounding box center [306, 94] width 122 height 19
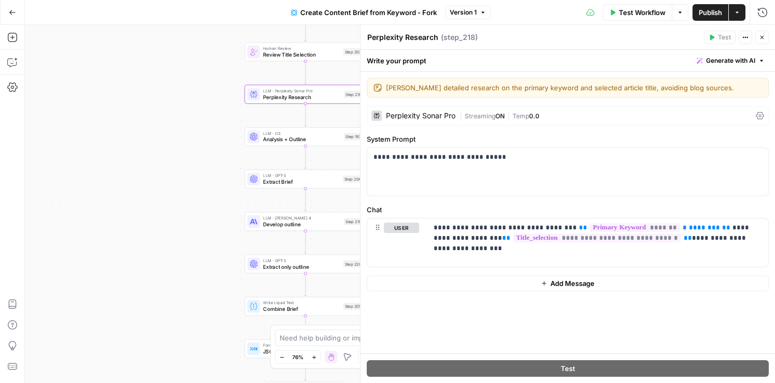
click at [764, 36] on icon "button" at bounding box center [762, 37] width 6 height 6
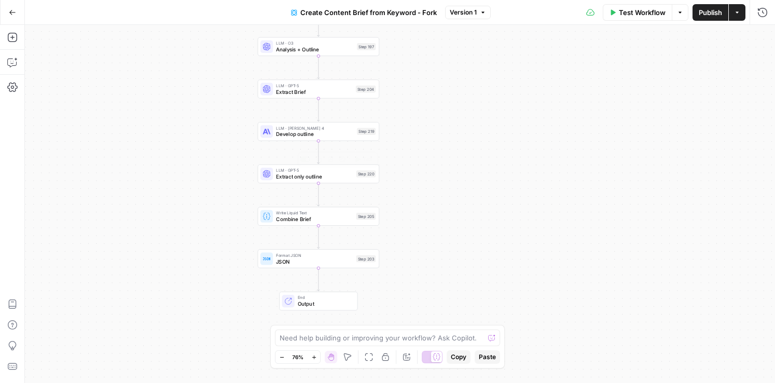
click at [274, 180] on div "LLM · GPT-5 Extract only outline Step 220 Copy step Delete step Edit Note Test" at bounding box center [317, 173] width 115 height 13
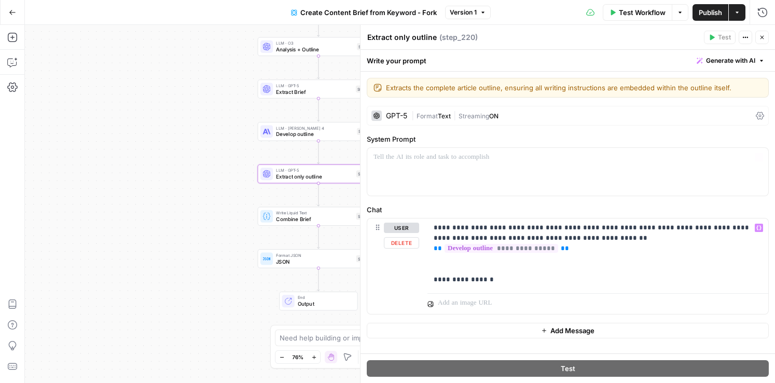
click at [277, 127] on span "LLM · [PERSON_NAME] 4" at bounding box center [315, 128] width 78 height 6
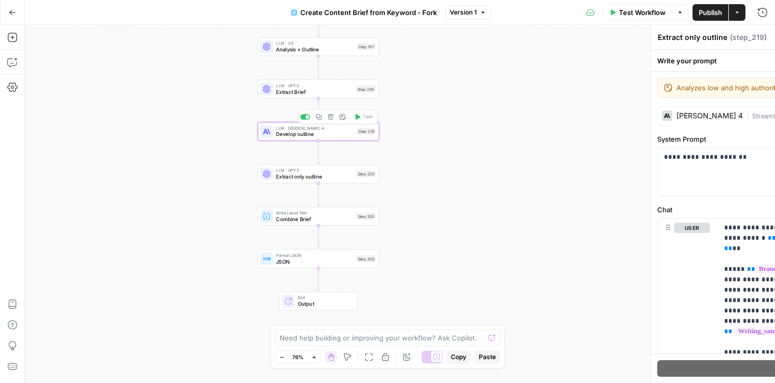
type textarea "Develop outline"
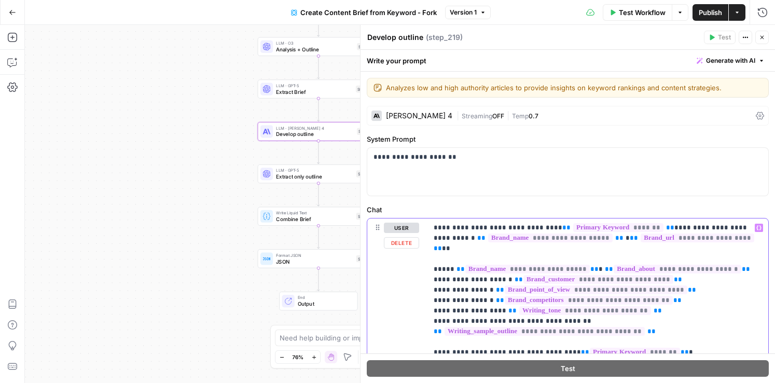
drag, startPoint x: 669, startPoint y: 265, endPoint x: 475, endPoint y: 219, distance: 199.5
click at [561, 296] on span "**********" at bounding box center [589, 300] width 168 height 9
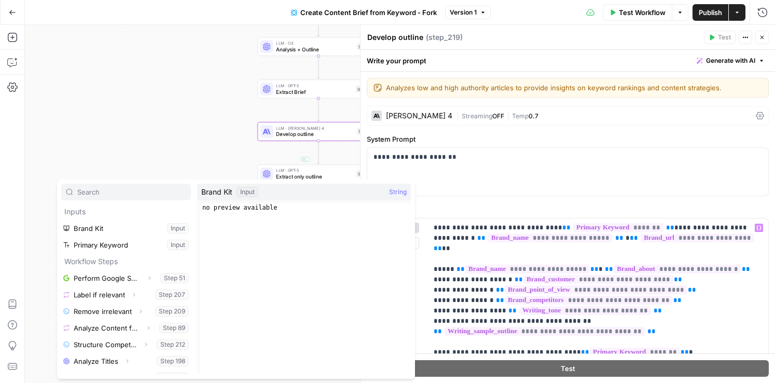
click at [174, 150] on div "Workflow Set Inputs Inputs Google Search Perform Google Search Step 51 Loop Ite…" at bounding box center [400, 204] width 750 height 358
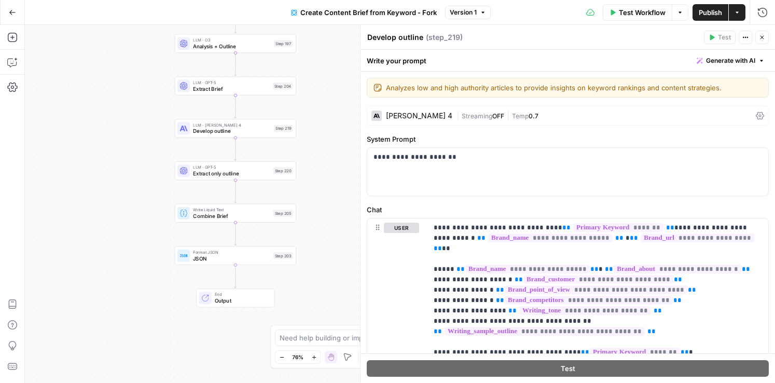
click at [742, 14] on button "Actions" at bounding box center [737, 12] width 17 height 17
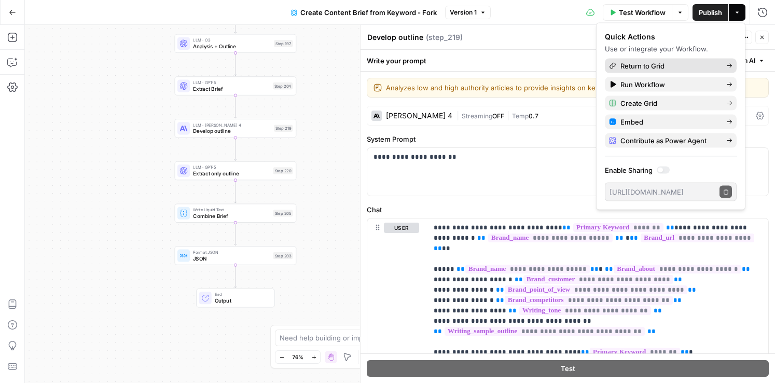
click at [669, 66] on span "Return to Grid" at bounding box center [670, 66] width 98 height 10
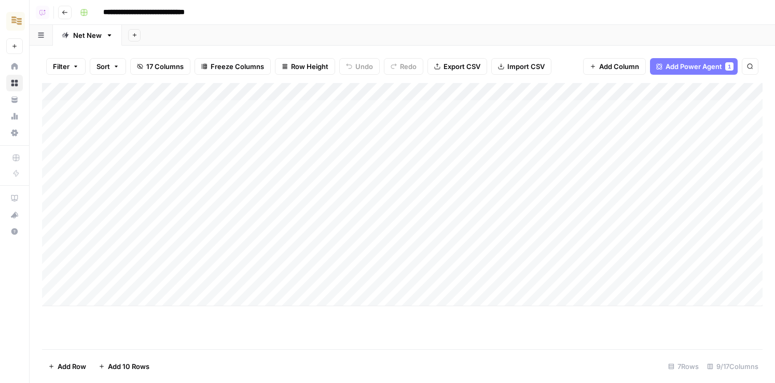
click at [456, 108] on div "Add Column" at bounding box center [402, 194] width 721 height 223
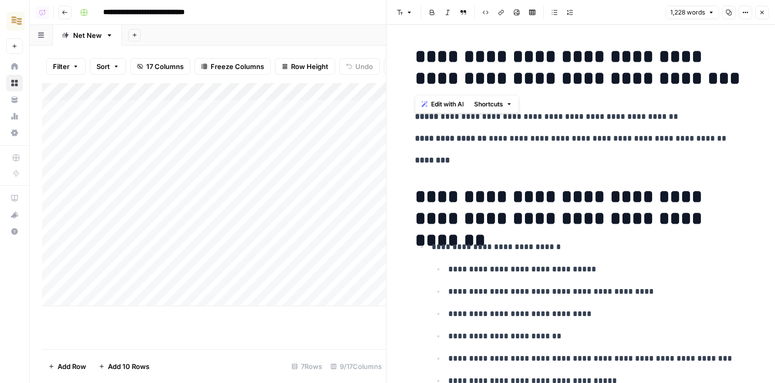
drag, startPoint x: 413, startPoint y: 56, endPoint x: 722, endPoint y: 86, distance: 310.2
click at [555, 194] on h1 "**********" at bounding box center [581, 208] width 332 height 44
drag, startPoint x: 453, startPoint y: 153, endPoint x: 407, endPoint y: 112, distance: 62.5
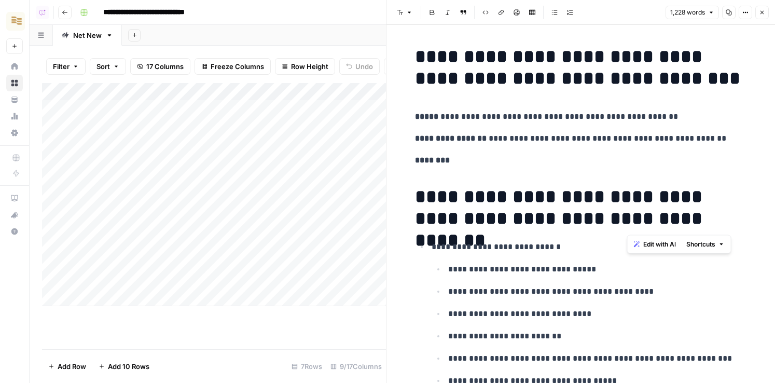
drag, startPoint x: 712, startPoint y: 226, endPoint x: 580, endPoint y: 219, distance: 132.0
click at [580, 219] on h1 "**********" at bounding box center [581, 208] width 332 height 44
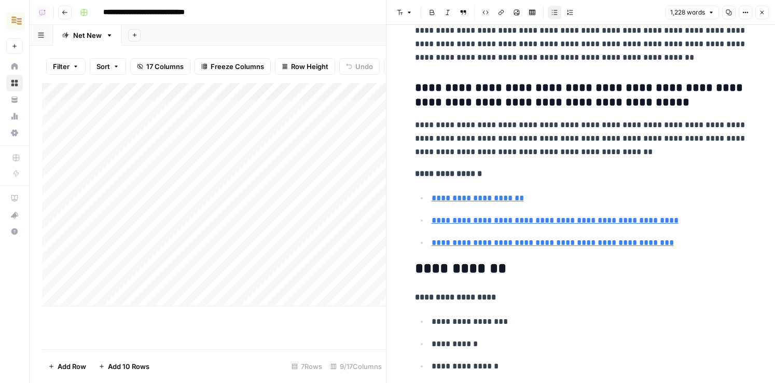
type input "[URL][DOMAIN_NAME]"
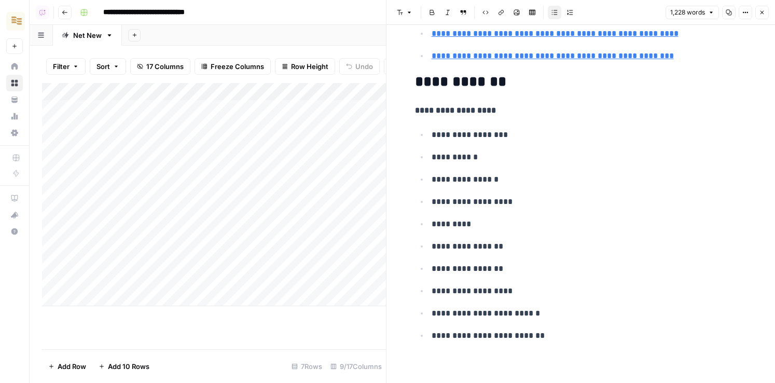
scroll to position [3701, 0]
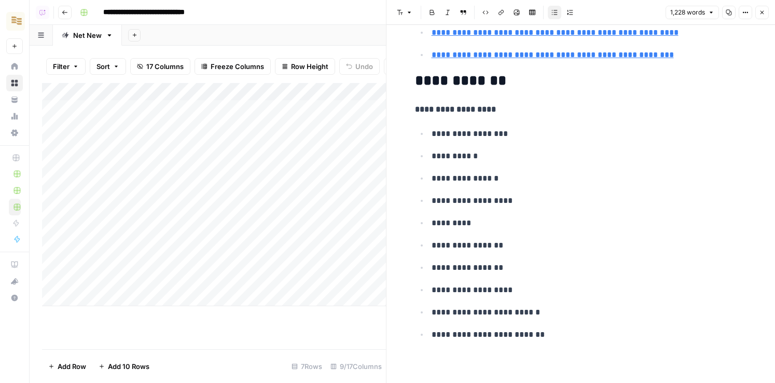
click at [761, 13] on icon "button" at bounding box center [762, 12] width 6 height 6
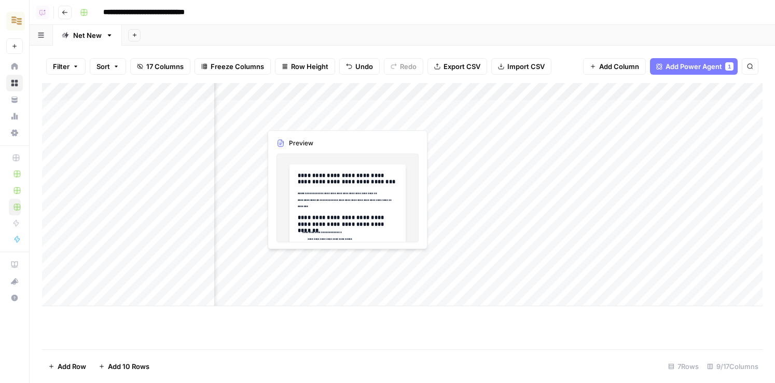
scroll to position [0, 142]
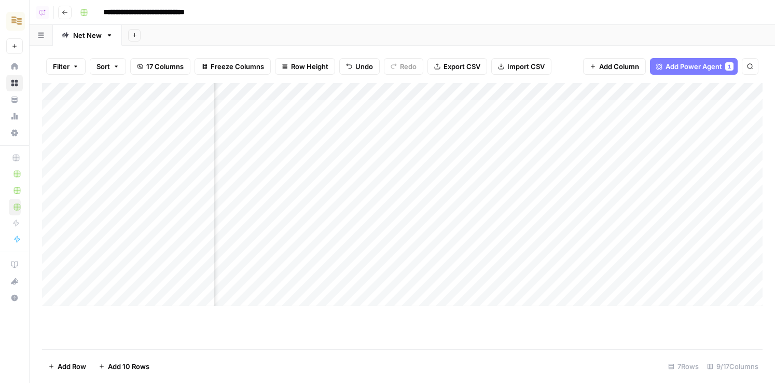
click at [446, 90] on div "Add Column" at bounding box center [402, 194] width 721 height 223
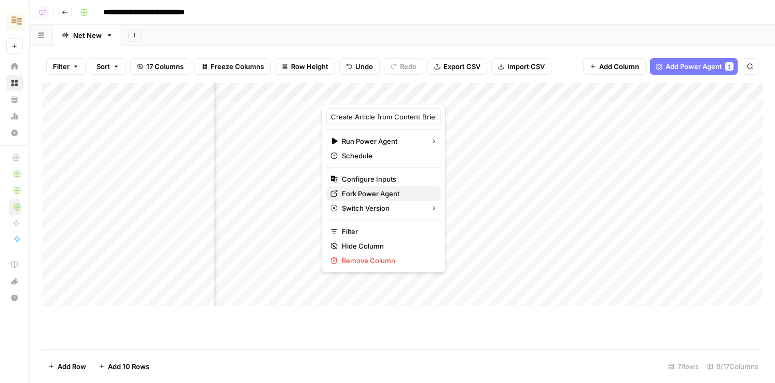
click at [387, 196] on span "Fork Power Agent" at bounding box center [387, 193] width 91 height 10
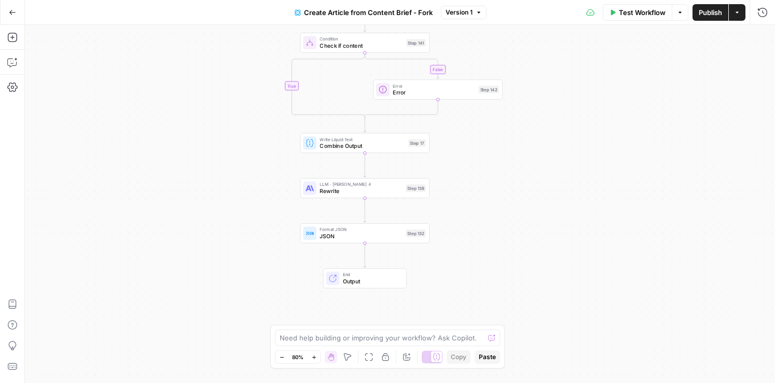
click at [737, 15] on icon "button" at bounding box center [737, 12] width 6 height 6
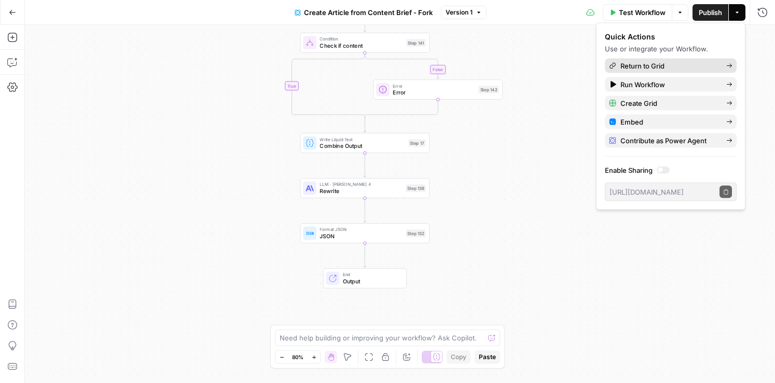
click at [678, 64] on span "Return to Grid" at bounding box center [670, 66] width 98 height 10
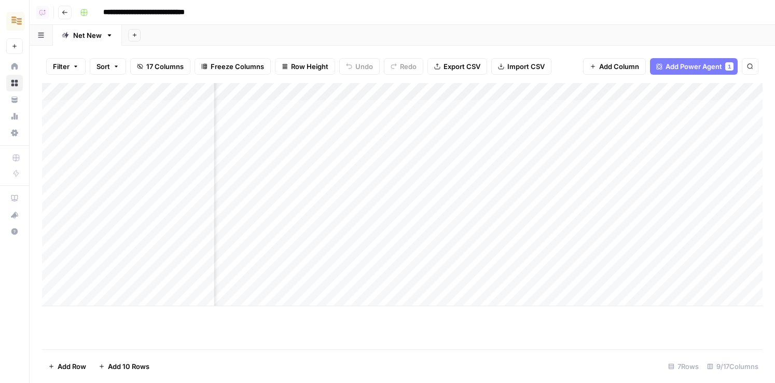
scroll to position [0, 181]
click at [514, 109] on div "Add Column" at bounding box center [402, 194] width 721 height 223
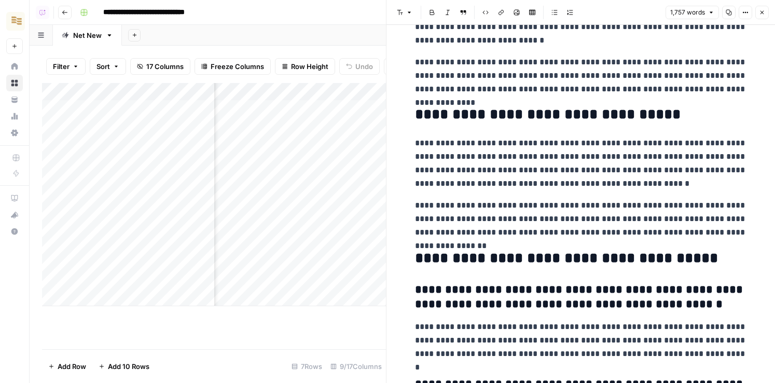
scroll to position [2950, 0]
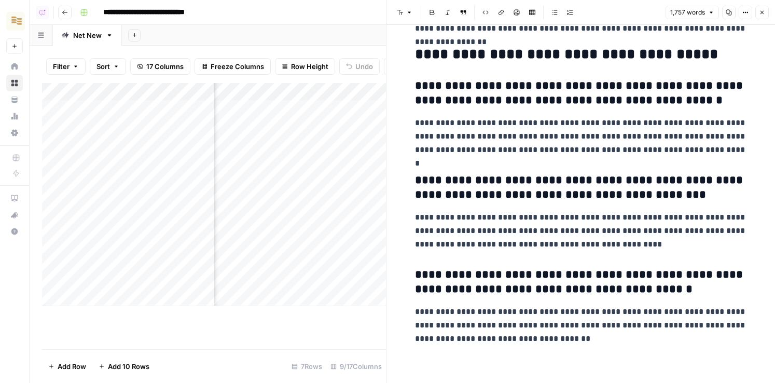
click at [763, 15] on icon "button" at bounding box center [762, 12] width 6 height 6
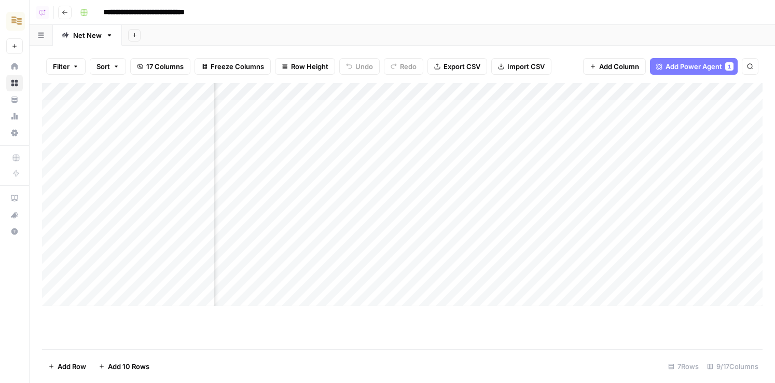
scroll to position [0, 363]
click at [374, 119] on div "Add Column" at bounding box center [402, 194] width 721 height 223
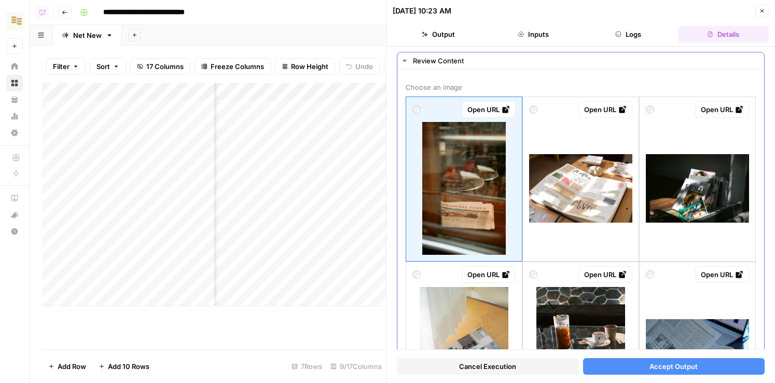
scroll to position [24, 0]
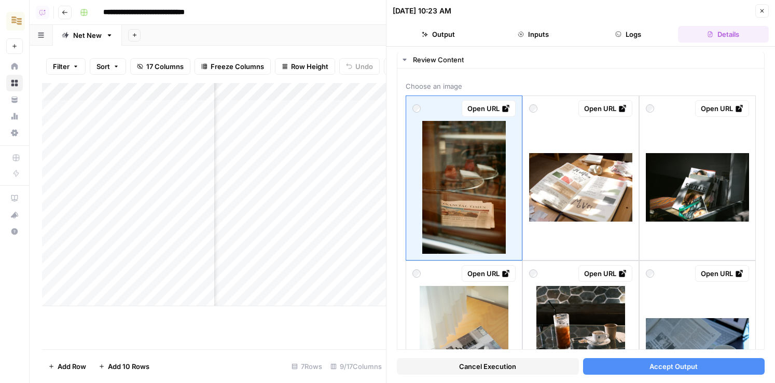
click at [762, 11] on icon "button" at bounding box center [763, 11] width 4 height 4
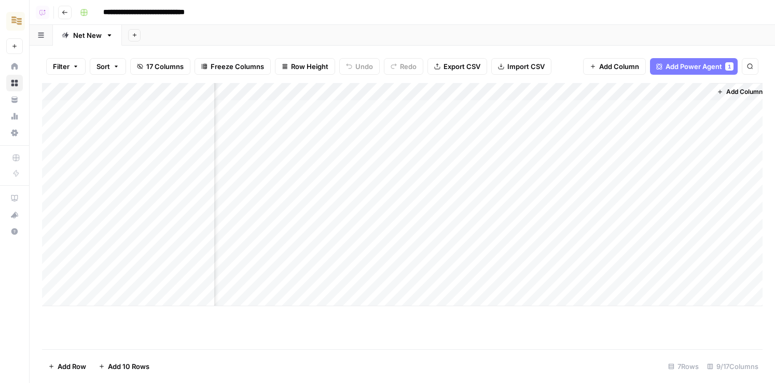
scroll to position [0, 512]
click at [696, 134] on div "Add Column" at bounding box center [402, 194] width 721 height 223
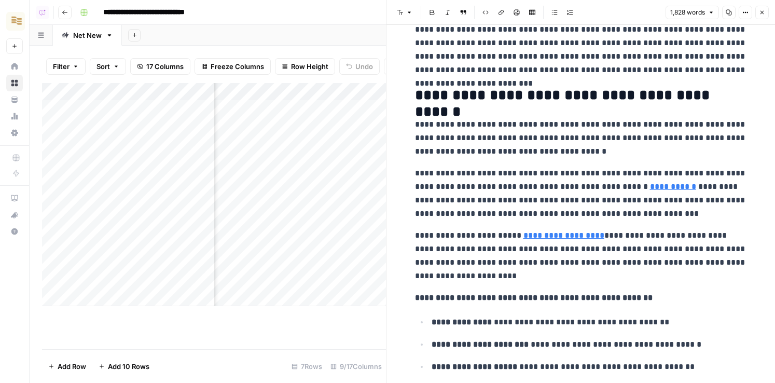
scroll to position [181, 0]
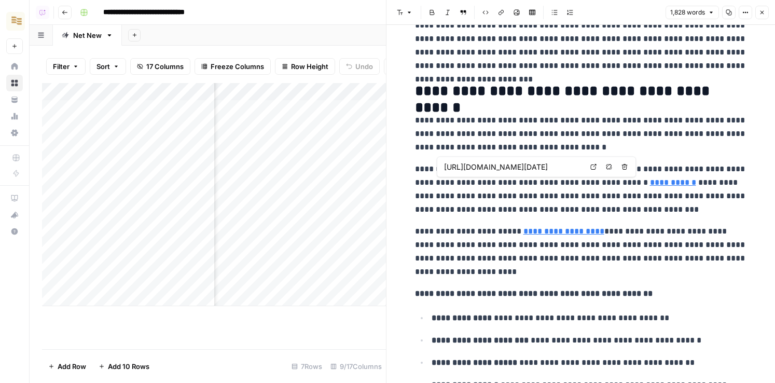
type input "https://truethevote.org/news/volunteering-101"
click at [581, 231] on link "**********" at bounding box center [564, 231] width 81 height 8
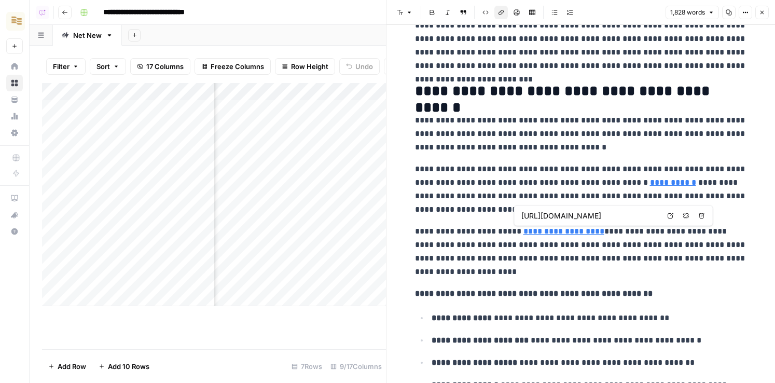
click at [672, 217] on icon at bounding box center [671, 216] width 6 height 6
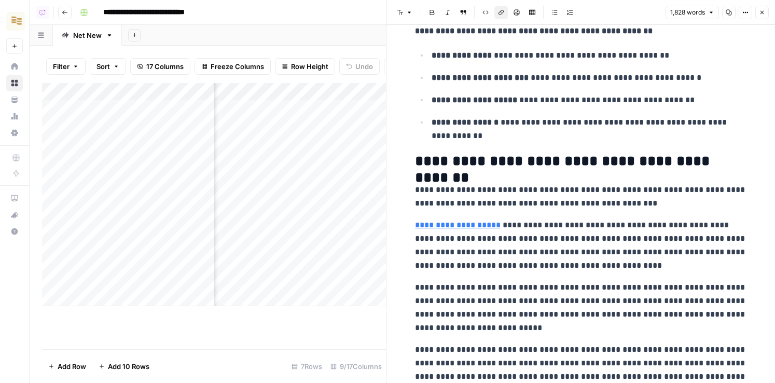
scroll to position [443, 0]
click at [764, 7] on button "Close" at bounding box center [761, 12] width 13 height 13
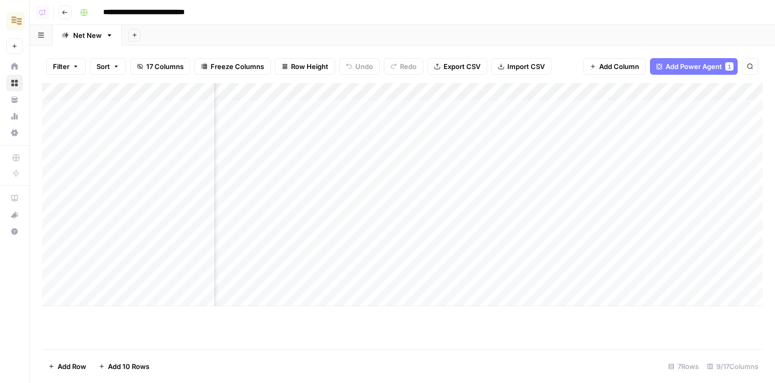
scroll to position [0, 512]
click at [725, 86] on button "Add Column" at bounding box center [734, 91] width 54 height 13
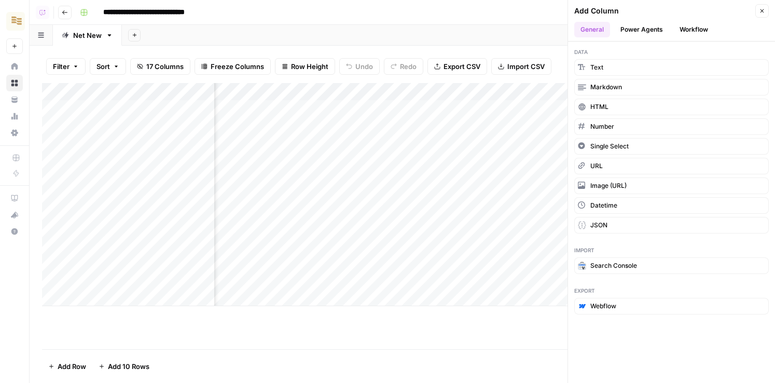
click at [700, 35] on button "Workflow" at bounding box center [693, 30] width 41 height 16
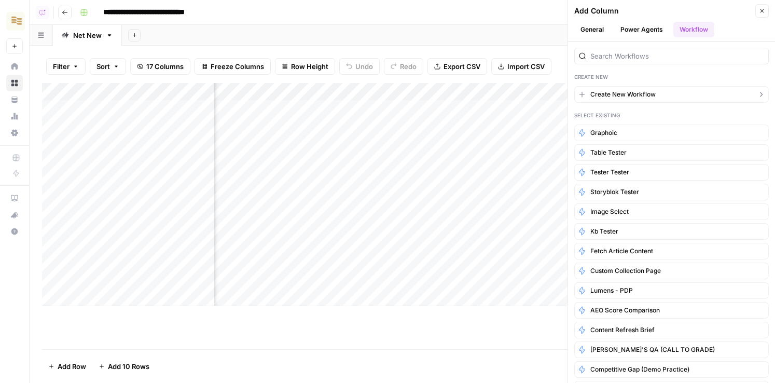
click at [634, 96] on span "Create New Workflow" at bounding box center [622, 94] width 65 height 9
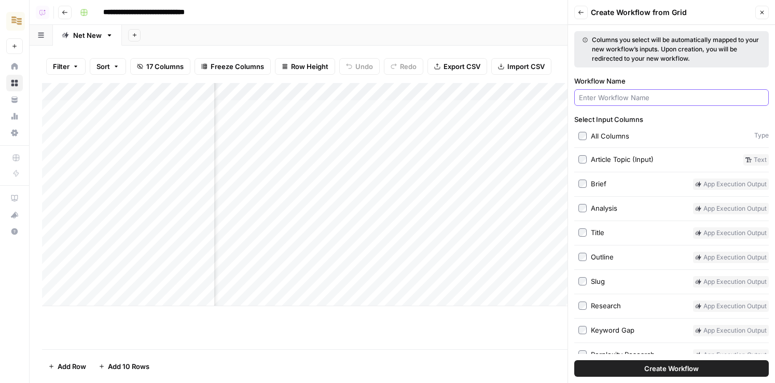
click at [657, 96] on input "Workflow Name" at bounding box center [671, 97] width 185 height 10
type input "publish test"
click at [574, 360] on button "Create Workflow" at bounding box center [671, 368] width 195 height 17
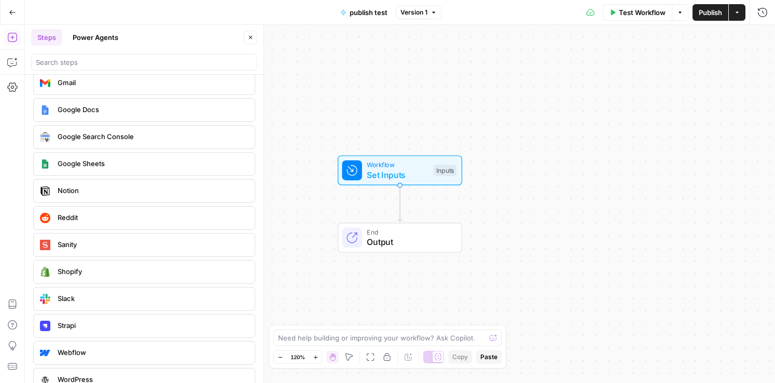
scroll to position [1953, 0]
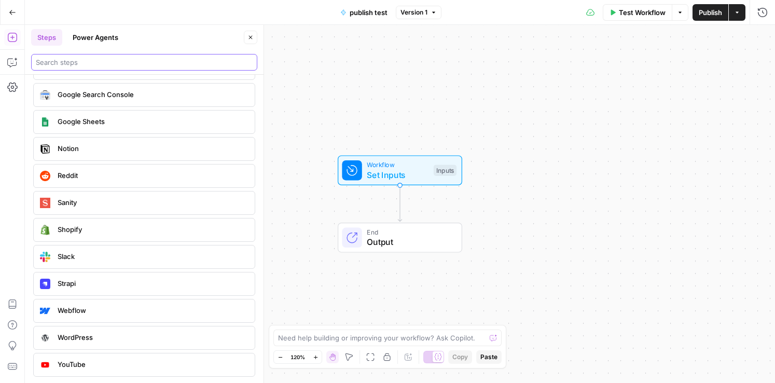
click at [120, 59] on input "search" at bounding box center [144, 62] width 217 height 10
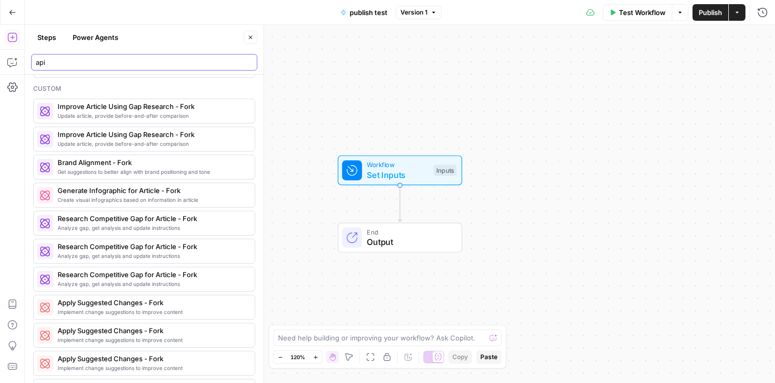
scroll to position [0, 0]
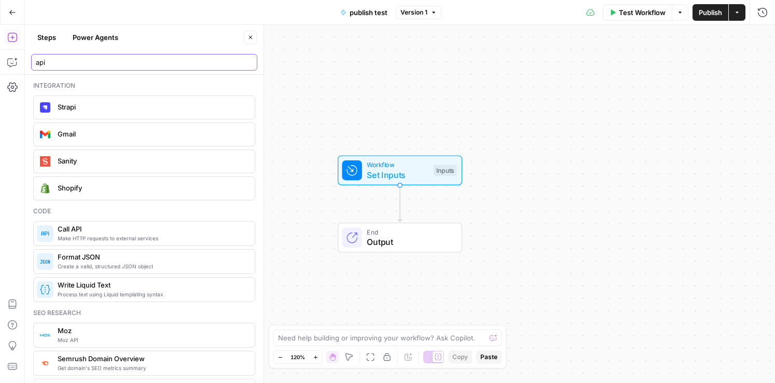
type input "api"
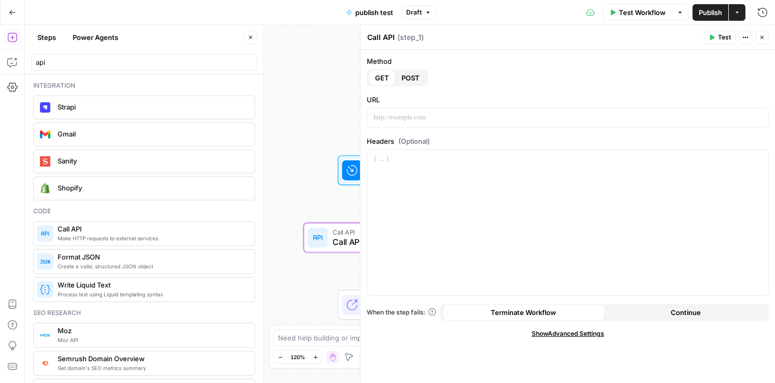
click at [253, 37] on span "Close" at bounding box center [253, 37] width 1 height 1
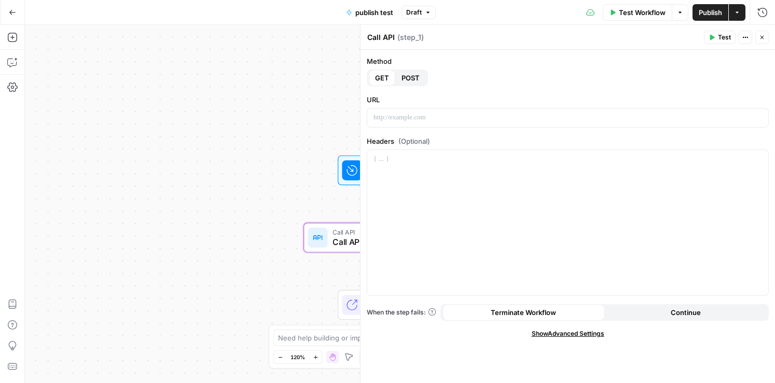
click at [20, 36] on button "Add Steps" at bounding box center [12, 37] width 17 height 17
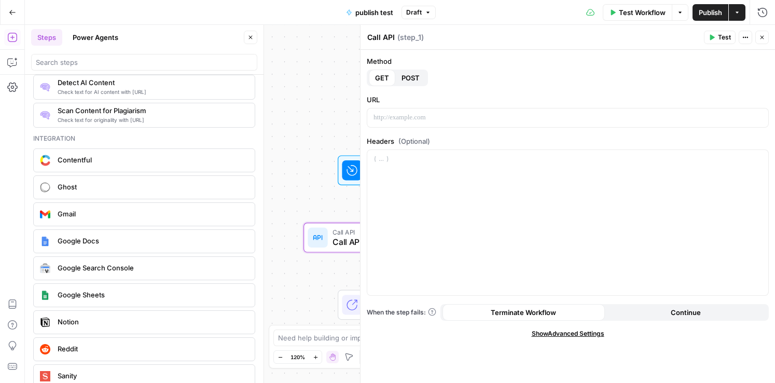
scroll to position [1778, 0]
click at [98, 183] on div "Ghost" at bounding box center [144, 189] width 214 height 17
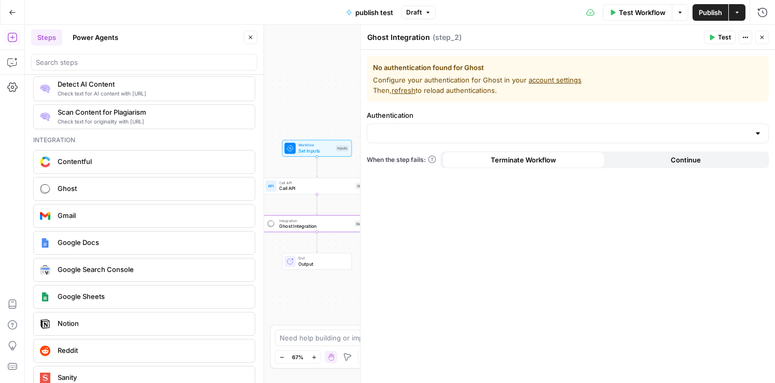
click at [541, 82] on link "account settings" at bounding box center [555, 80] width 53 height 8
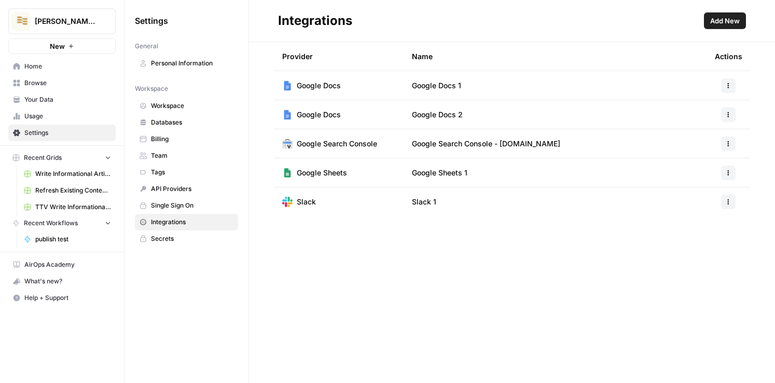
click at [733, 26] on button "Add New" at bounding box center [725, 20] width 42 height 17
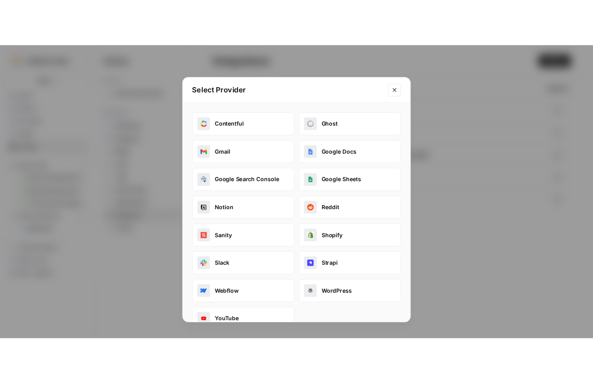
scroll to position [23, 0]
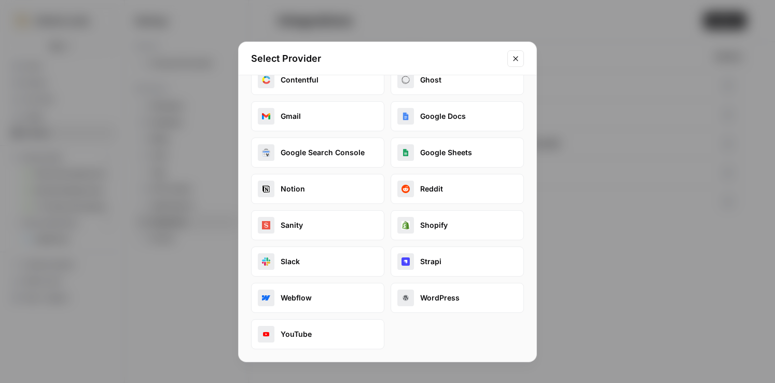
click at [455, 87] on button "Ghost" at bounding box center [457, 80] width 133 height 30
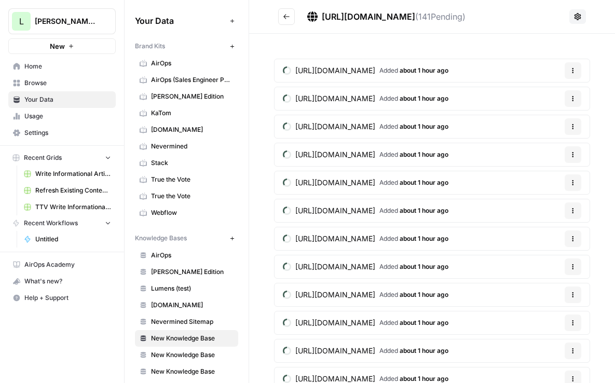
click at [60, 87] on span "Browse" at bounding box center [67, 82] width 87 height 9
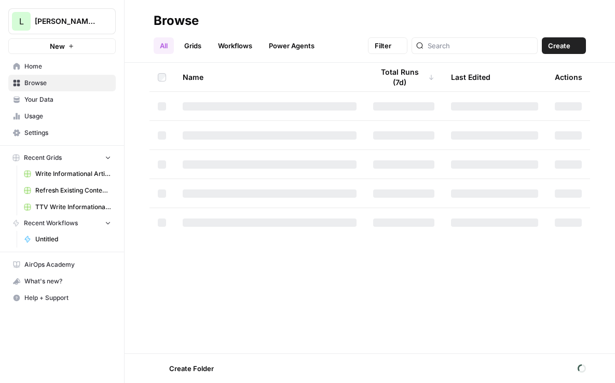
click at [60, 103] on span "Your Data" at bounding box center [67, 99] width 87 height 9
